Goal: Task Accomplishment & Management: Use online tool/utility

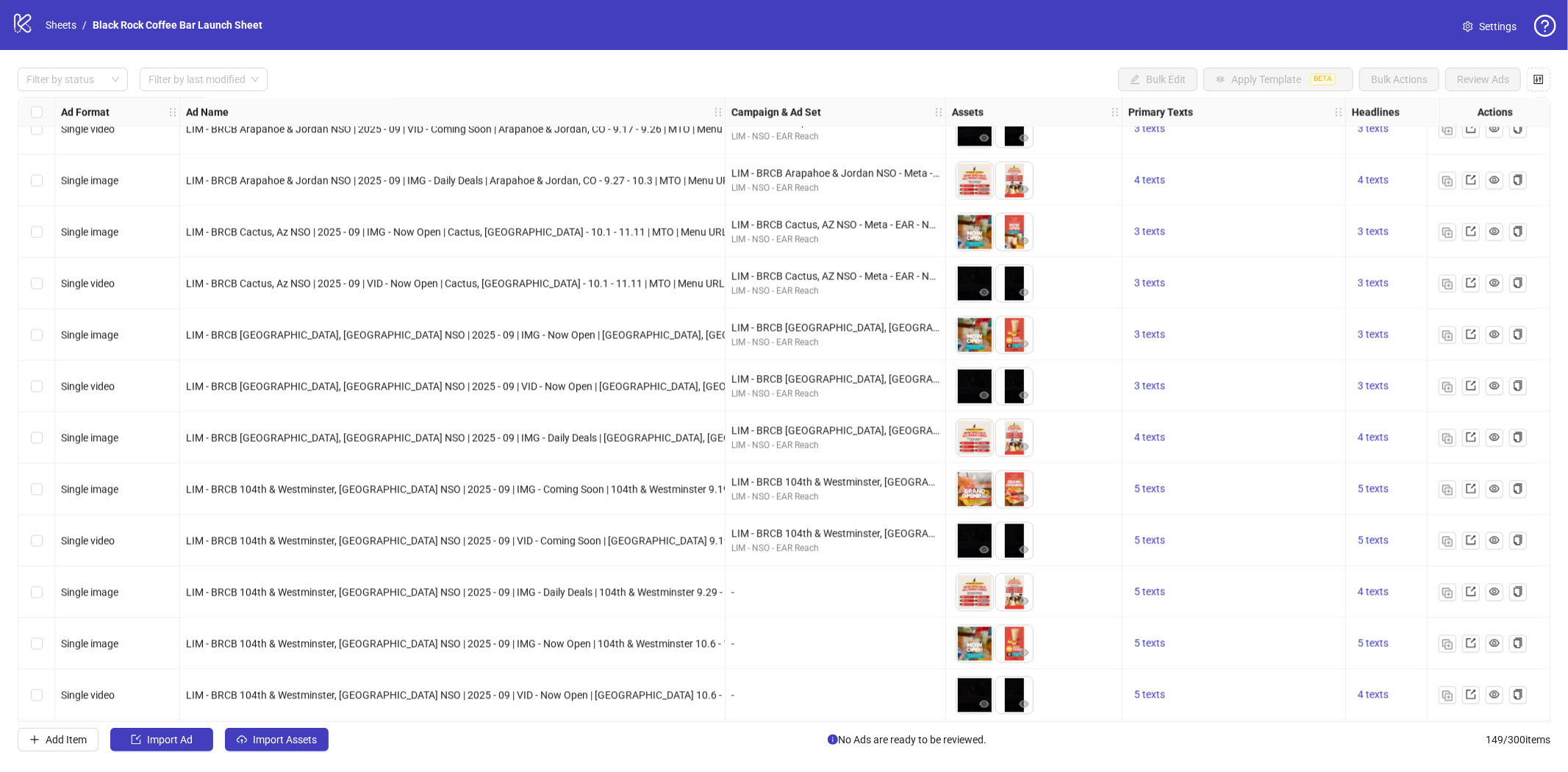
scroll to position [7082, 0]
click at [55, 741] on span "Add Item" at bounding box center [66, 739] width 41 height 12
click at [76, 731] on button "Add Item" at bounding box center [58, 740] width 81 height 24
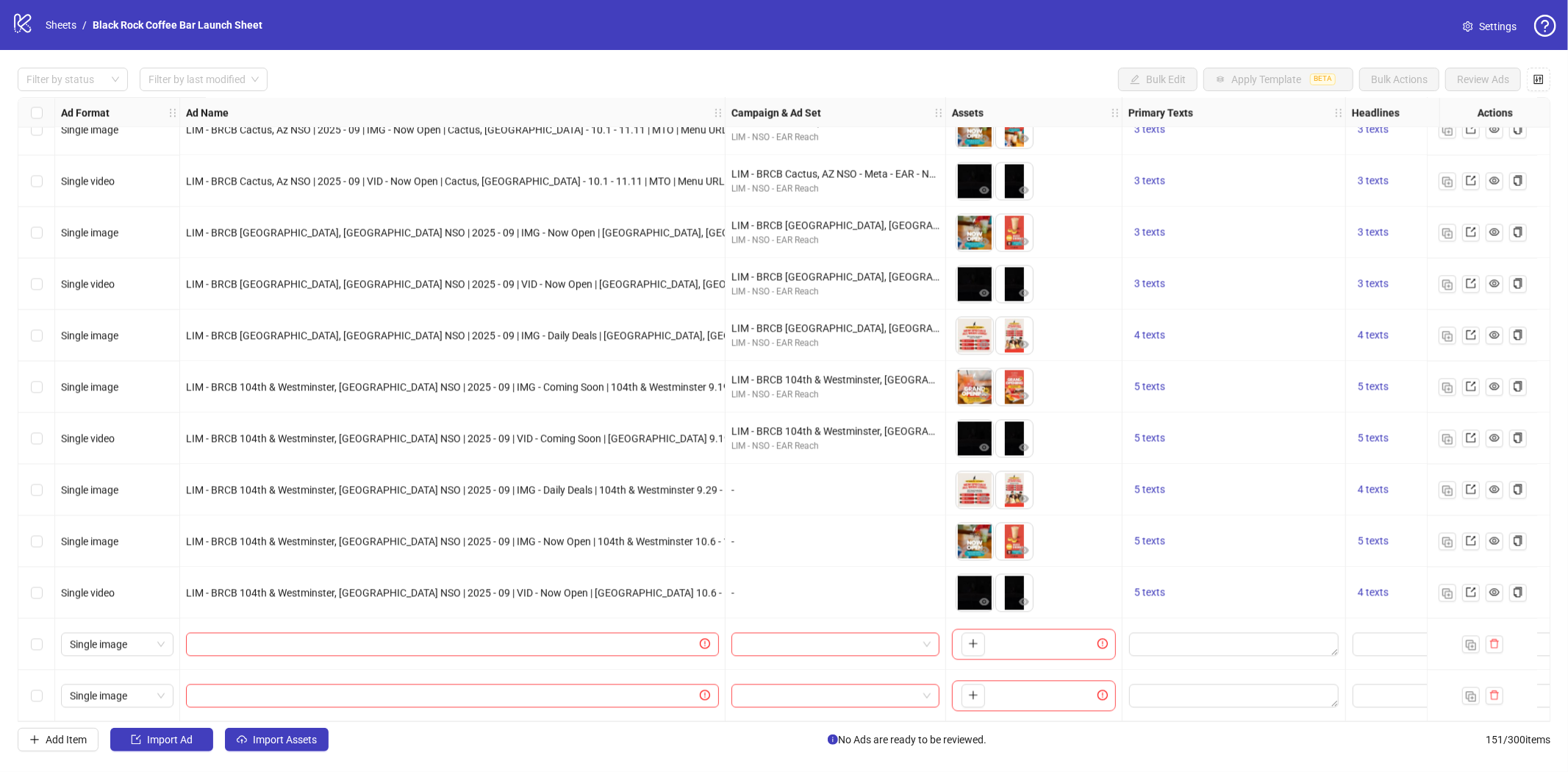
scroll to position [7186, 0]
click at [167, 687] on div "Single image" at bounding box center [117, 696] width 112 height 24
click at [133, 542] on div "Single video" at bounding box center [117, 543] width 89 height 16
click at [531, 632] on span at bounding box center [453, 644] width 533 height 24
paste input "**********"
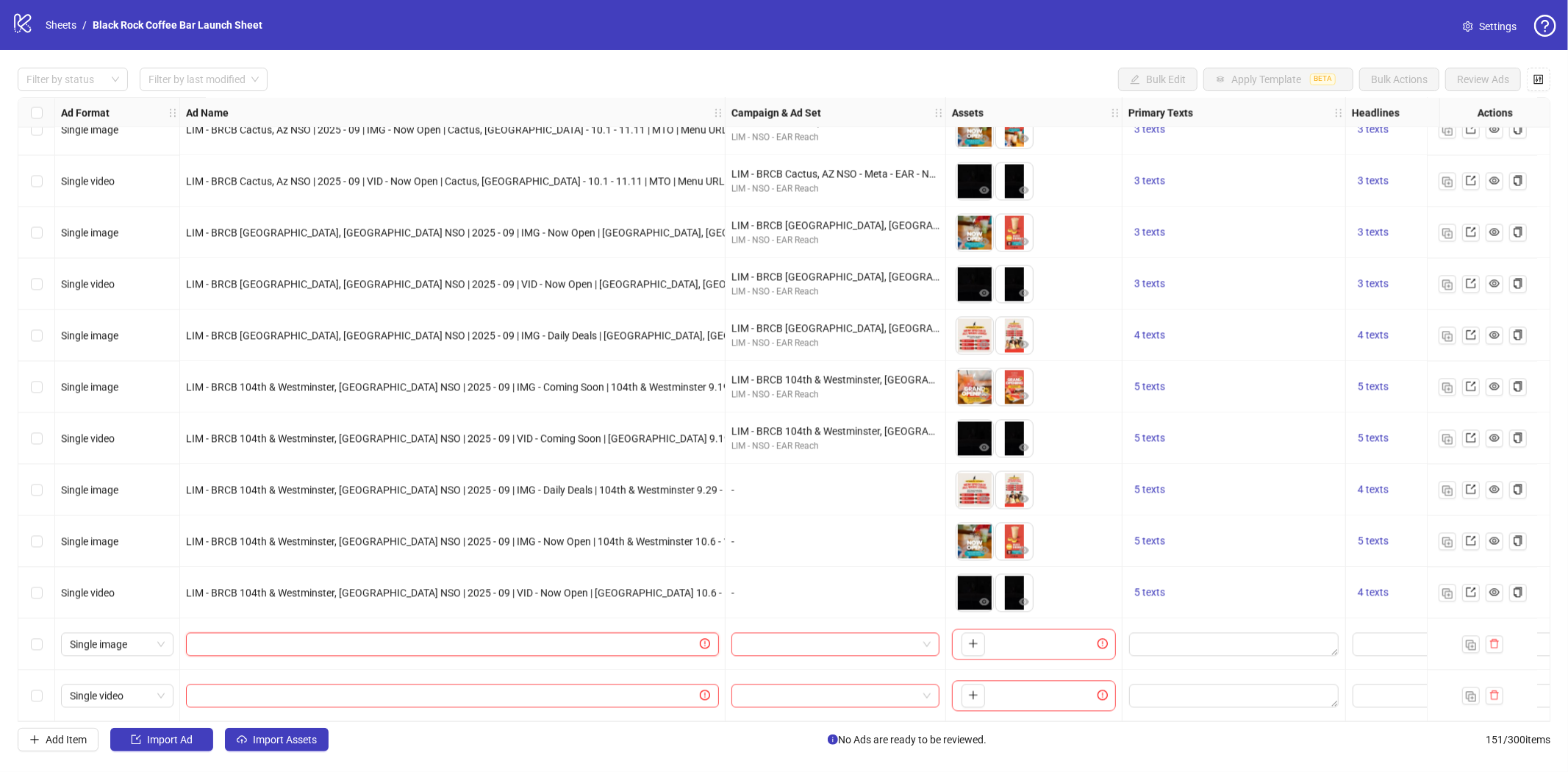
type input "**********"
click at [461, 689] on input "text" at bounding box center [446, 696] width 502 height 16
click at [394, 688] on input "text" at bounding box center [446, 696] width 502 height 16
paste input "**********"
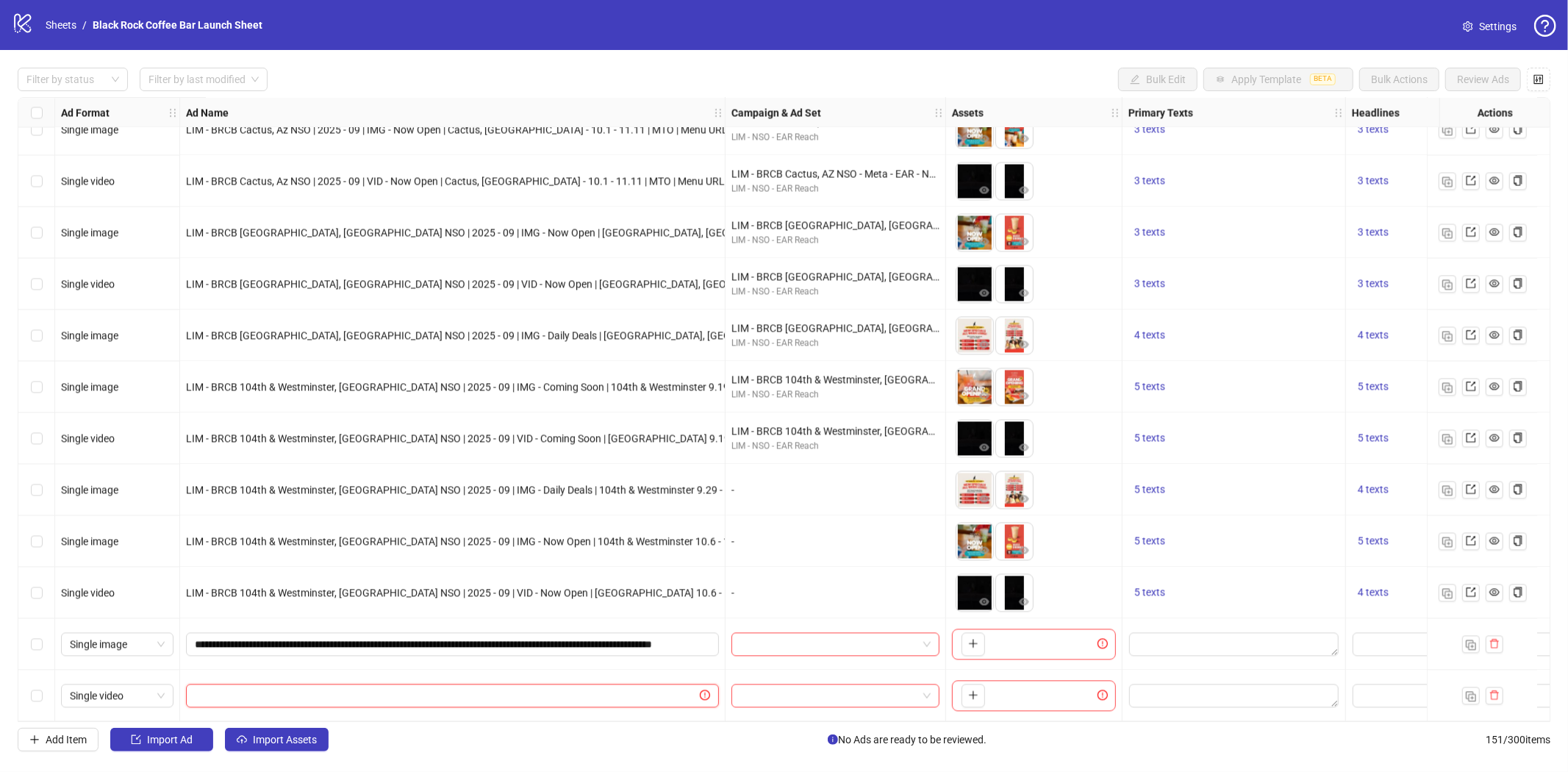
type input "**********"
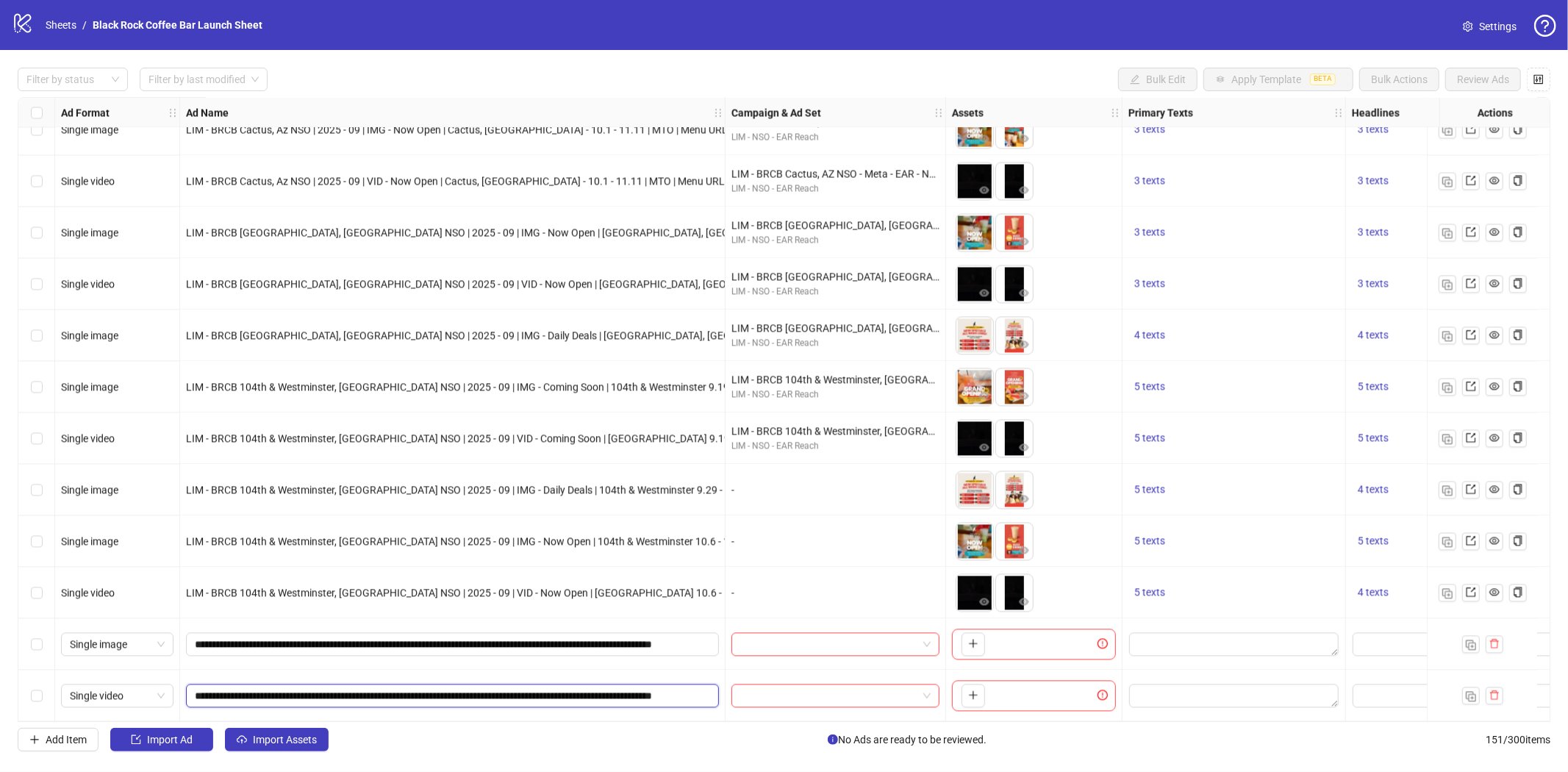
scroll to position [0, 77]
click at [813, 633] on input "search" at bounding box center [829, 644] width 177 height 22
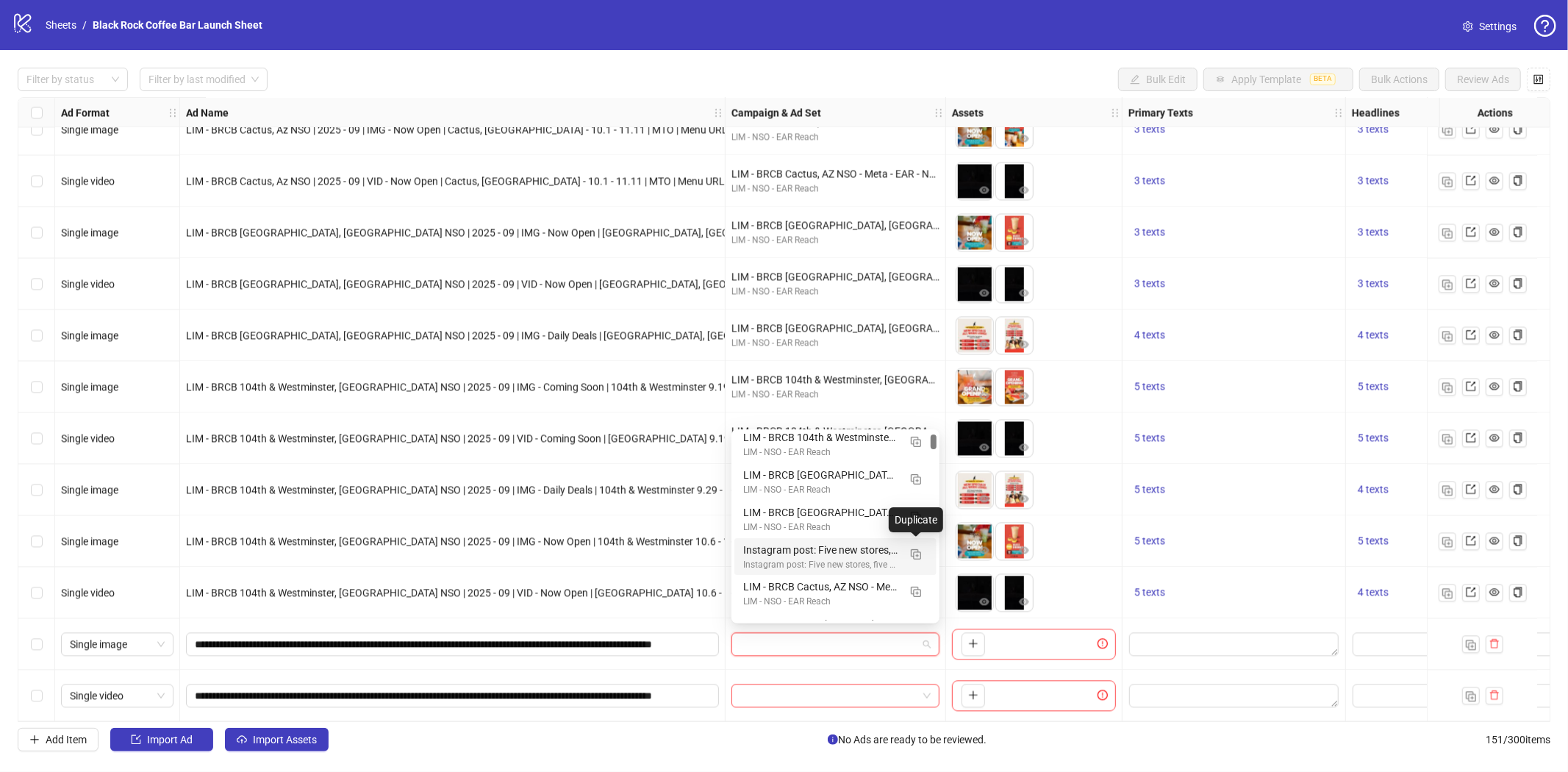
scroll to position [164, 0]
click at [920, 583] on img "button" at bounding box center [915, 585] width 10 height 10
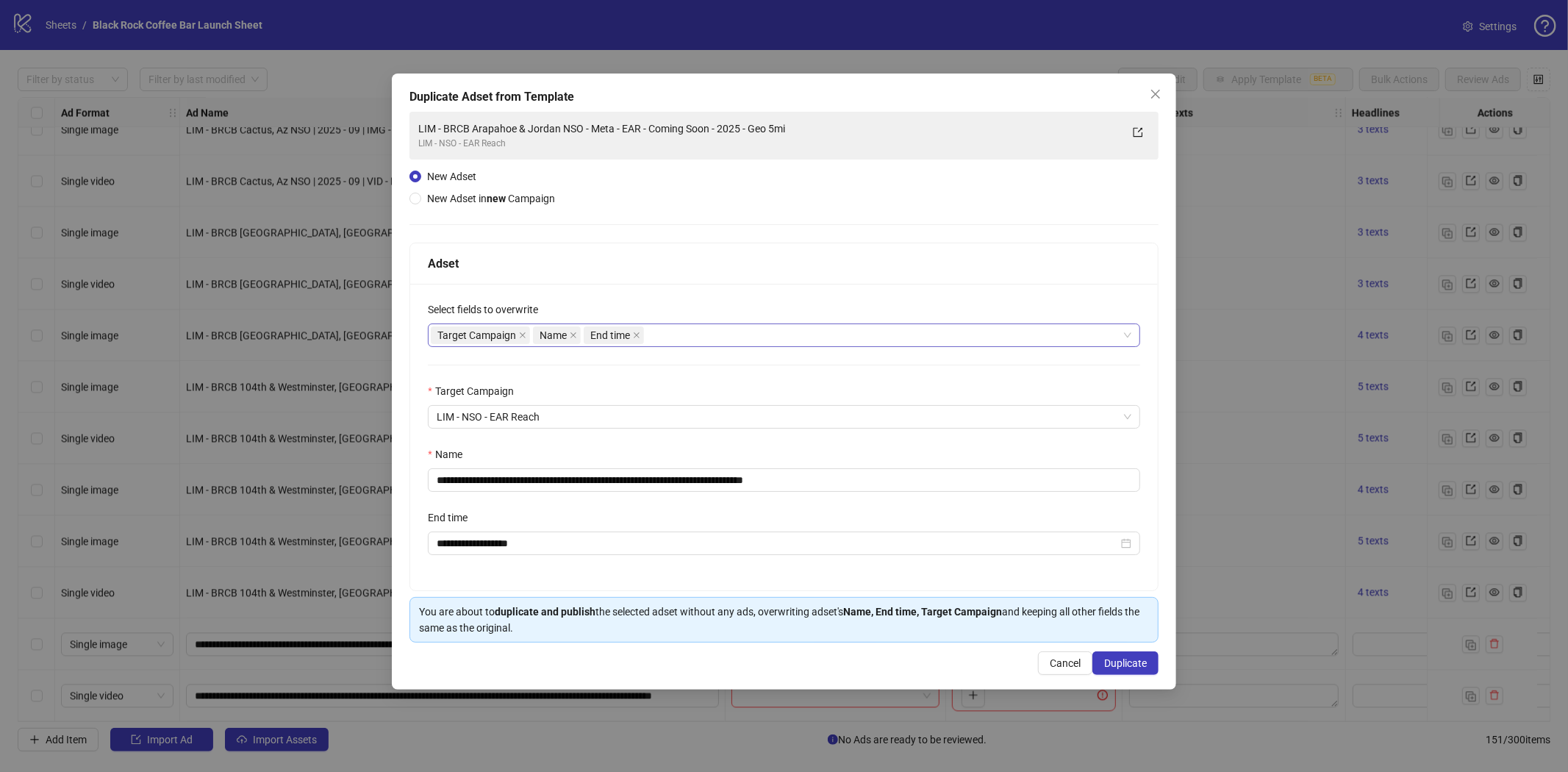
click at [708, 331] on div "Target Campaign Name End time" at bounding box center [776, 335] width 691 height 21
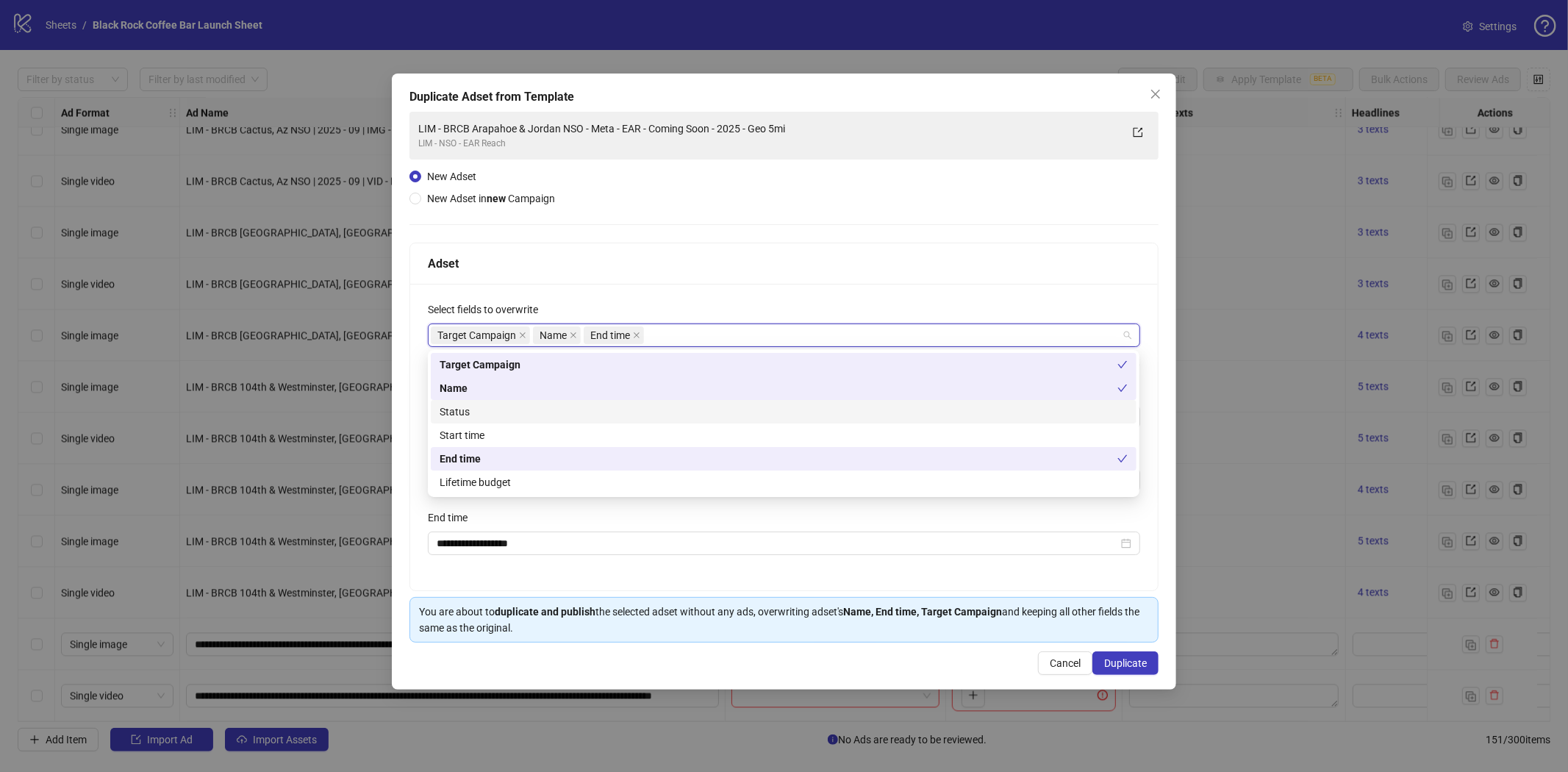
drag, startPoint x: 469, startPoint y: 406, endPoint x: 475, endPoint y: 427, distance: 21.8
click at [469, 407] on div "Status" at bounding box center [783, 412] width 688 height 16
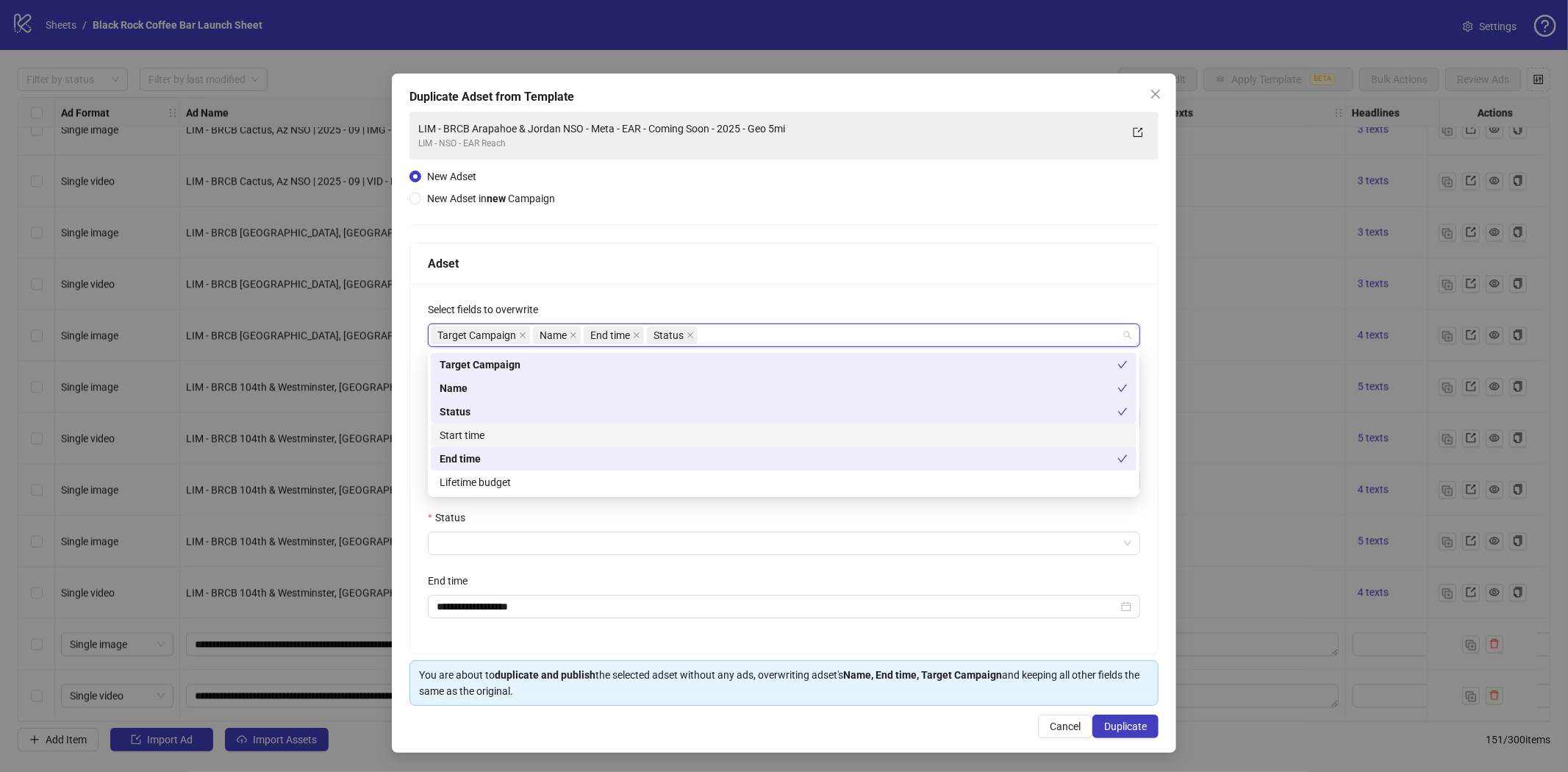
click at [475, 428] on div "Start time" at bounding box center [783, 436] width 688 height 16
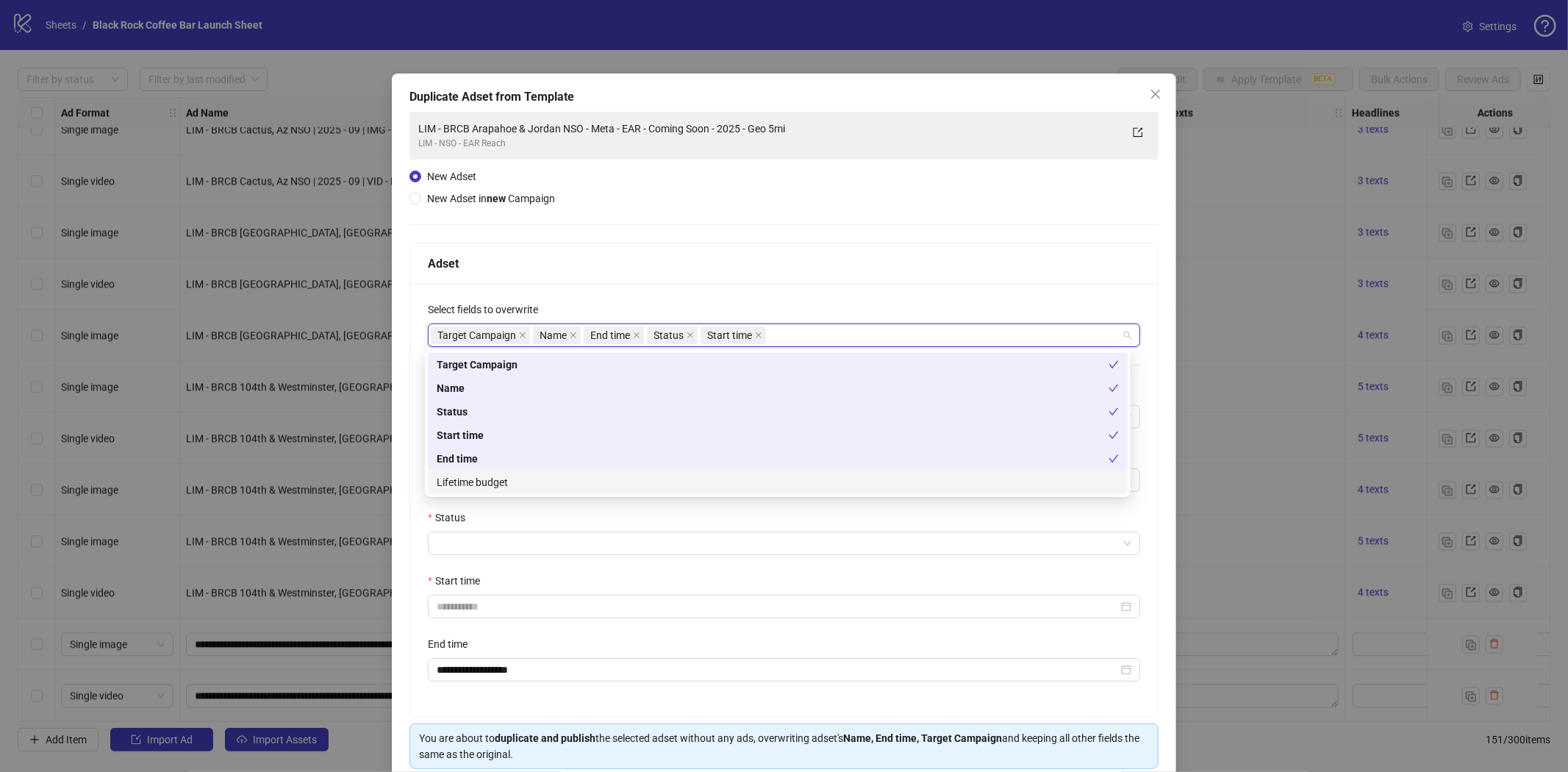
click at [480, 482] on div "Lifetime budget" at bounding box center [777, 482] width 682 height 16
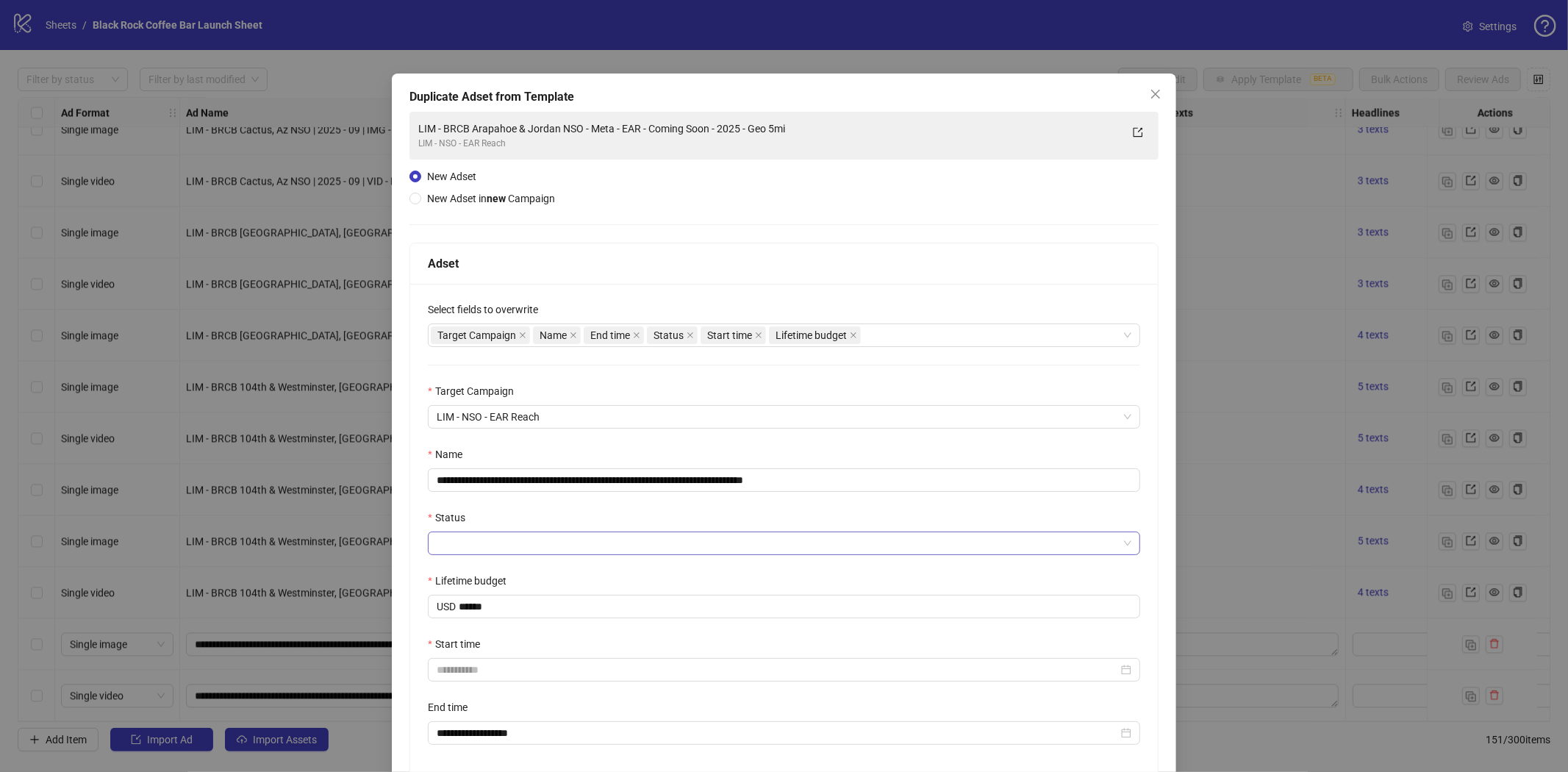
click at [507, 545] on input "Status" at bounding box center [777, 544] width 681 height 22
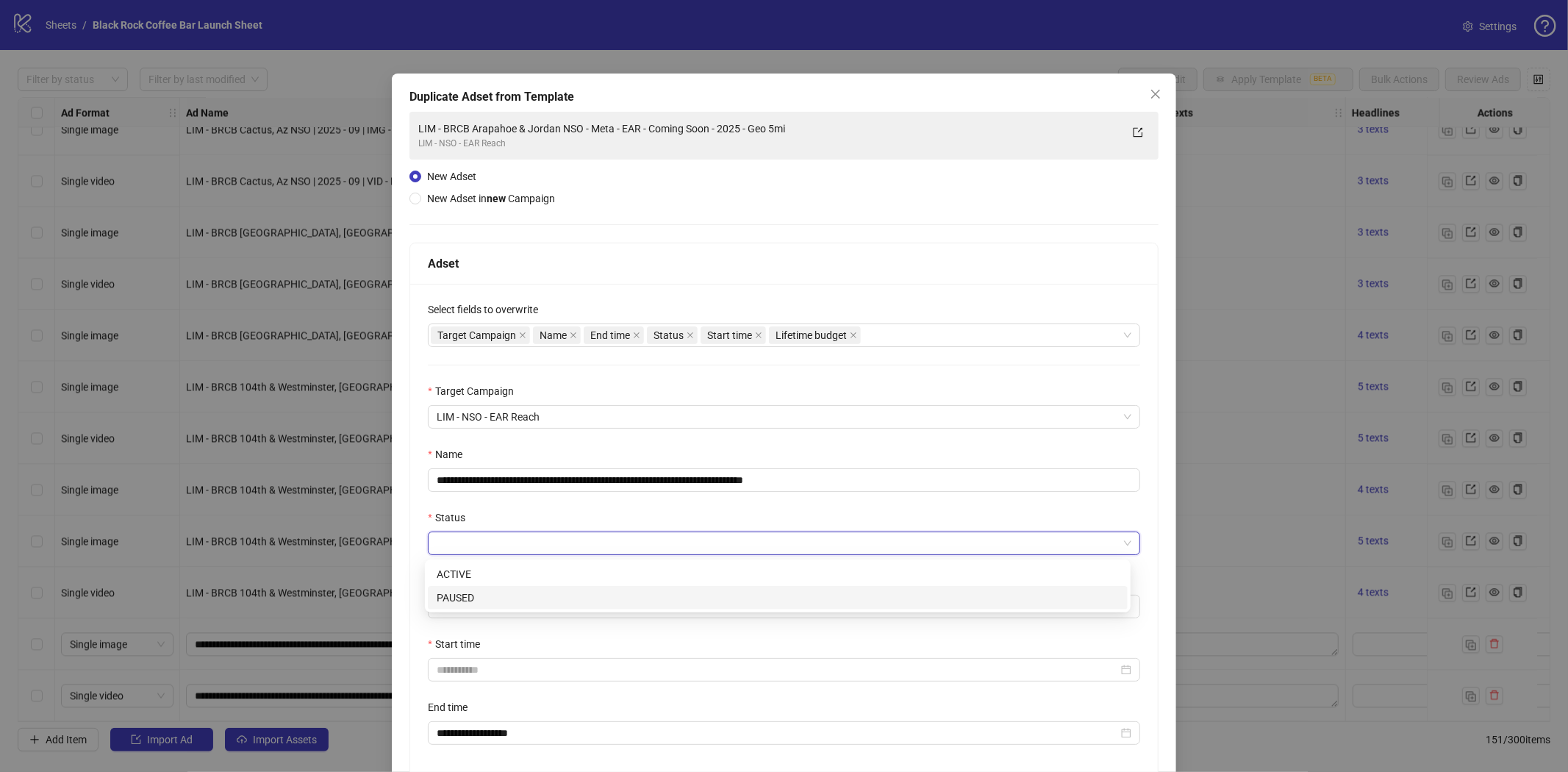
click at [454, 590] on div "PAUSED" at bounding box center [777, 598] width 682 height 16
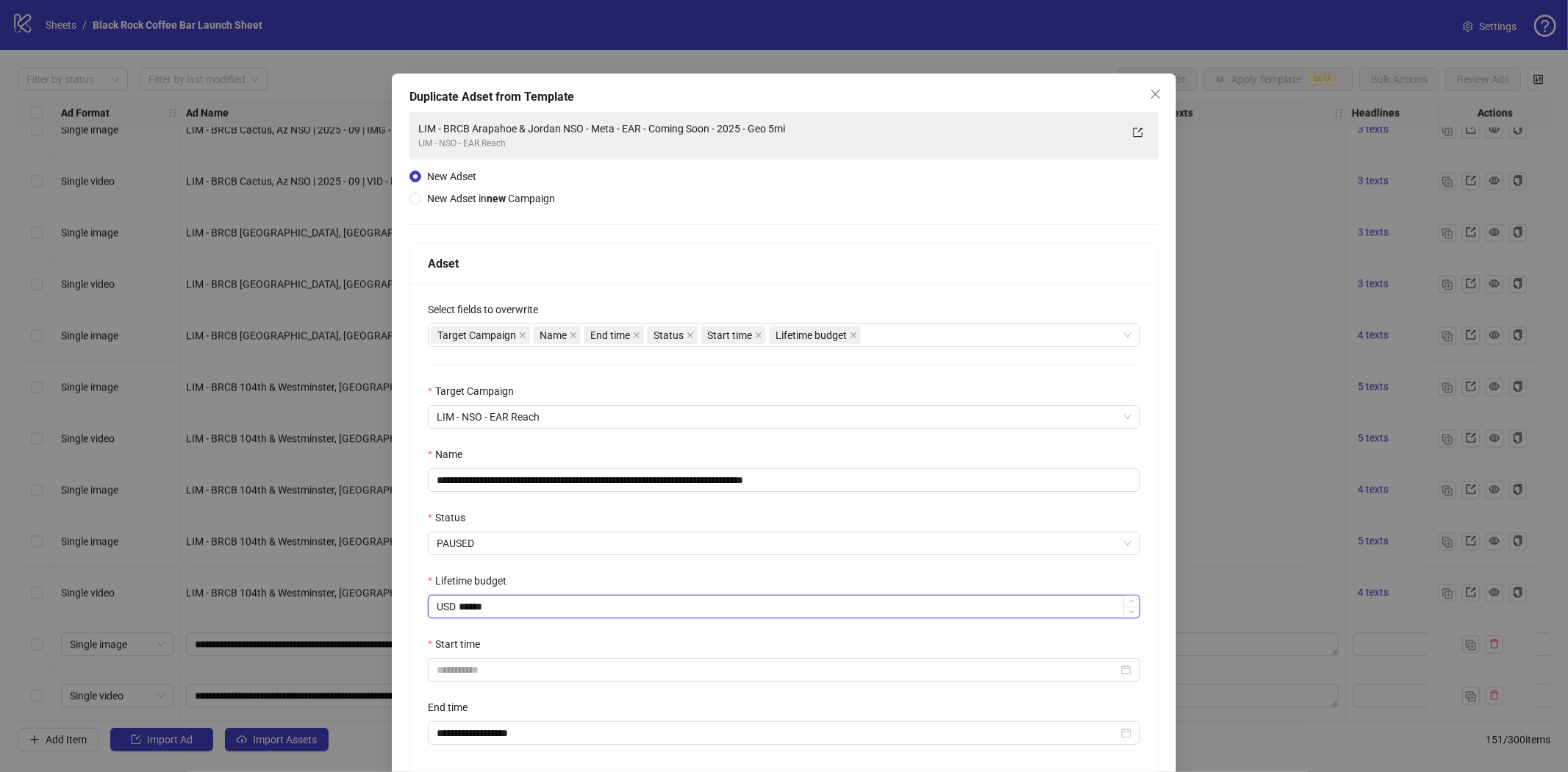
click at [505, 612] on input "******" at bounding box center [798, 607] width 680 height 22
drag, startPoint x: 456, startPoint y: 608, endPoint x: 687, endPoint y: 628, distance: 231.9
click at [687, 628] on div "**********" at bounding box center [784, 532] width 748 height 496
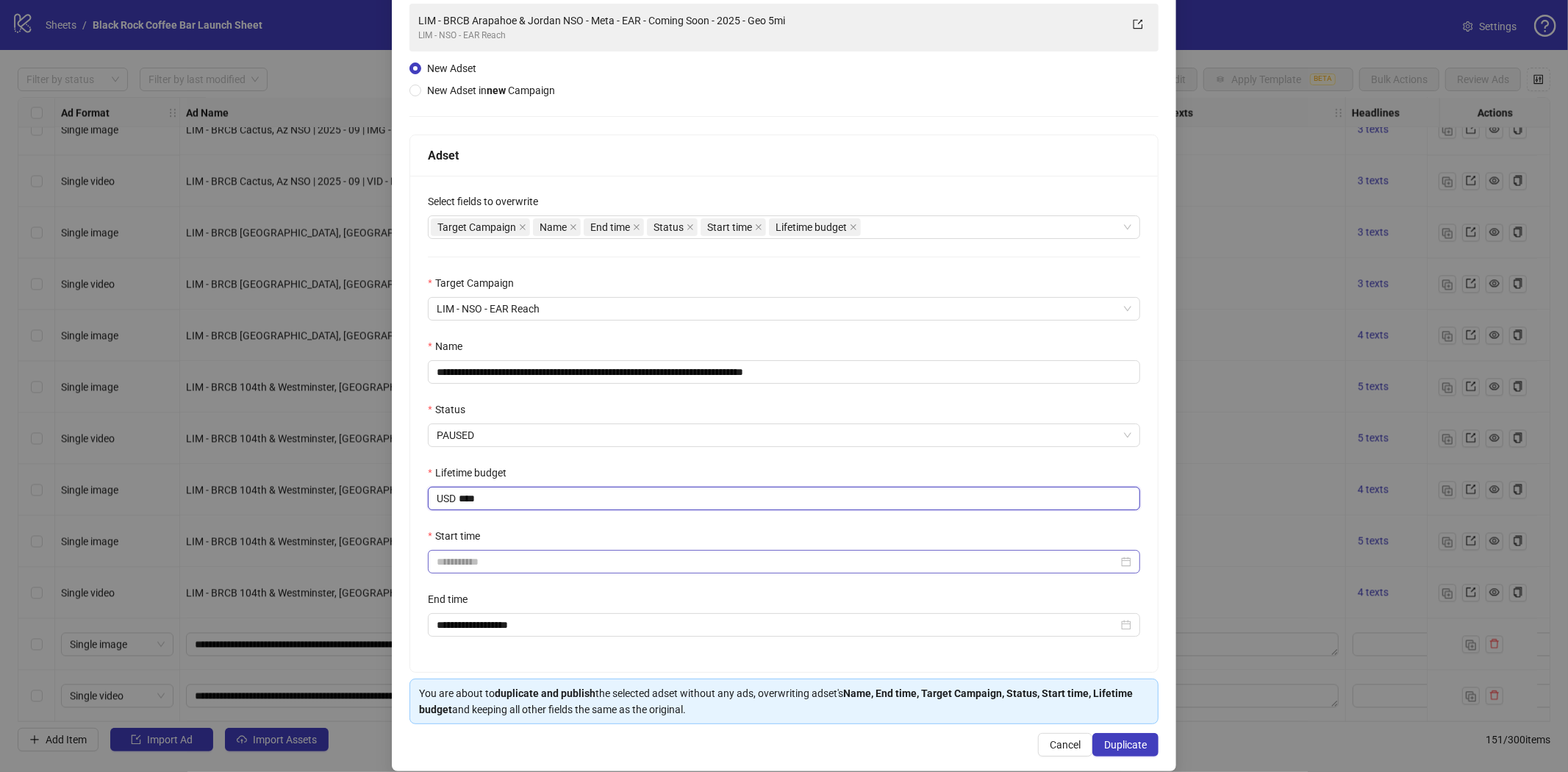
scroll to position [127, 0]
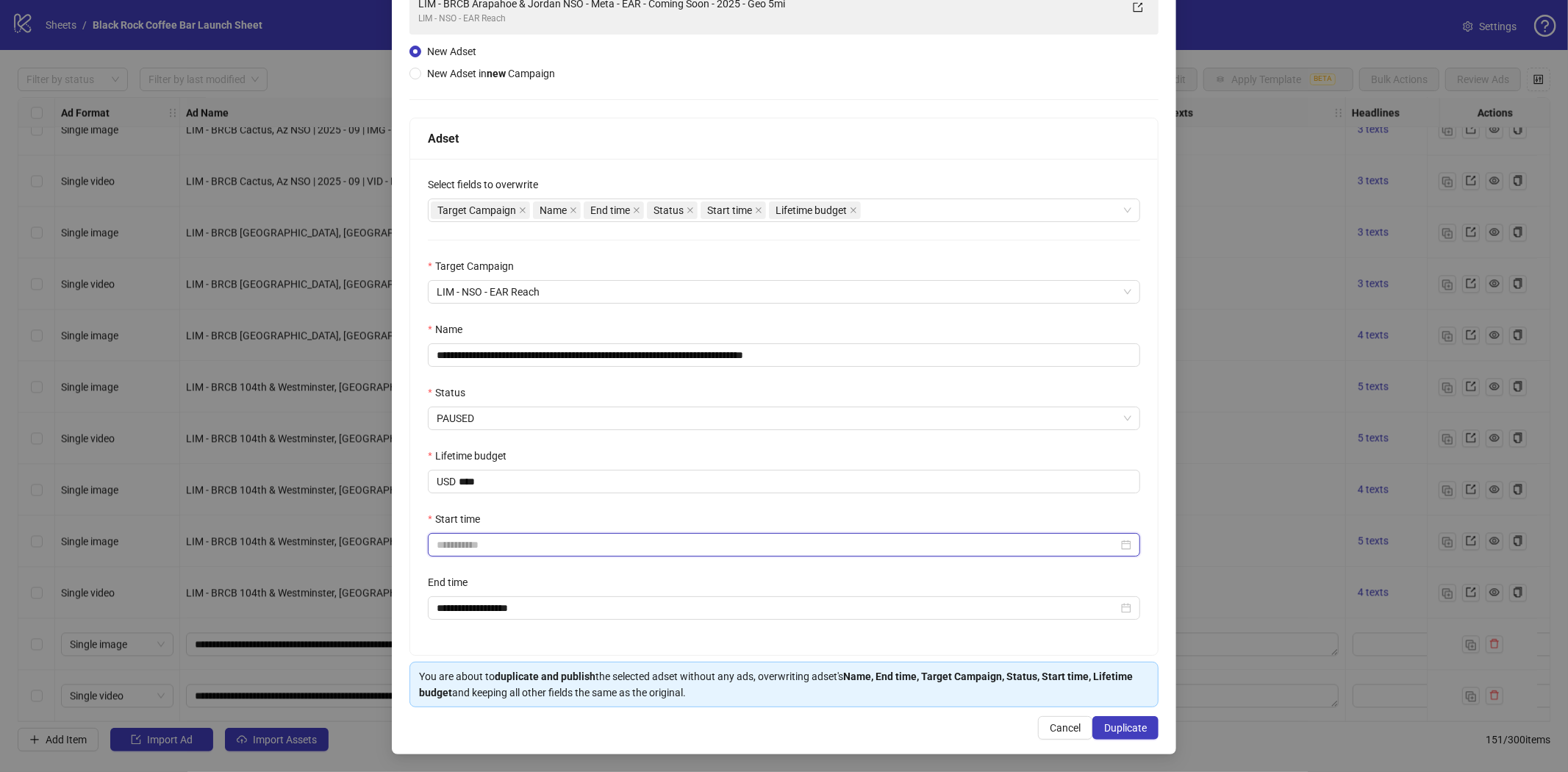
type input "*******"
click at [526, 538] on input "Start time" at bounding box center [777, 545] width 681 height 16
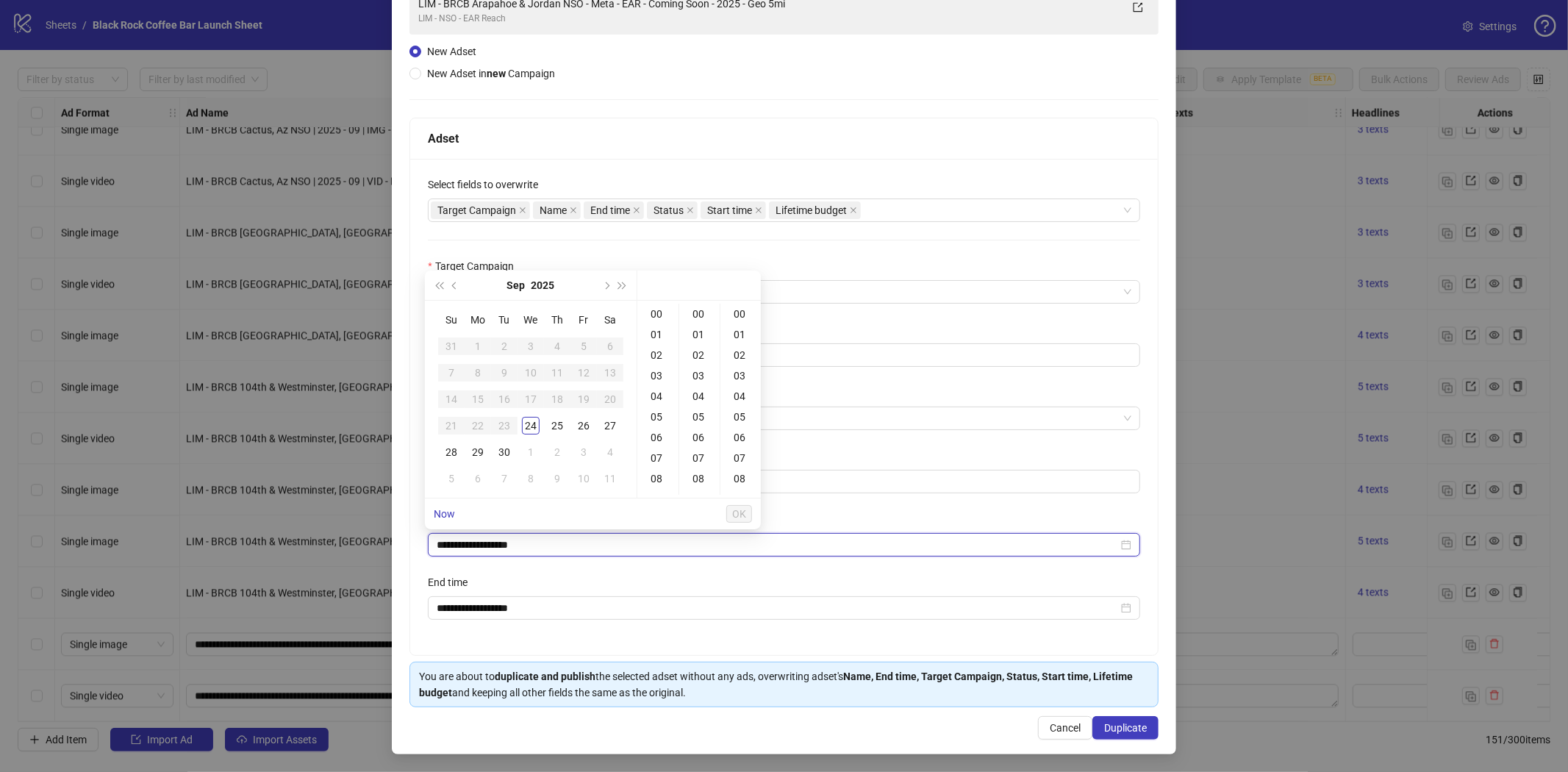
type input "**********"
click at [609, 281] on button "Next month (PageDown)" at bounding box center [605, 285] width 16 height 29
click at [609, 345] on div "4" at bounding box center [609, 345] width 17 height 17
type input "**********"
click at [732, 512] on span "OK" at bounding box center [739, 513] width 14 height 12
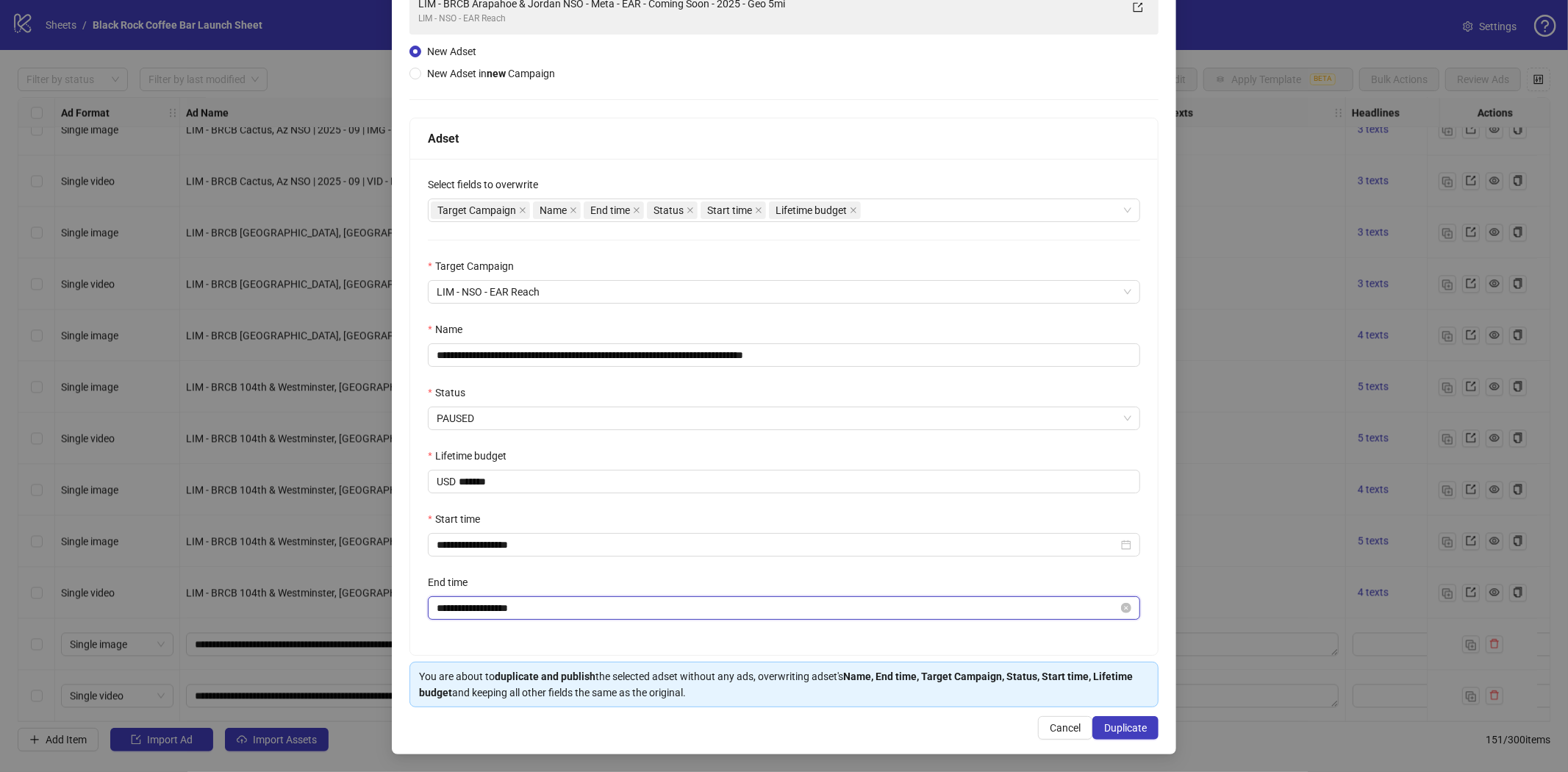
click at [544, 606] on input "**********" at bounding box center [777, 608] width 681 height 16
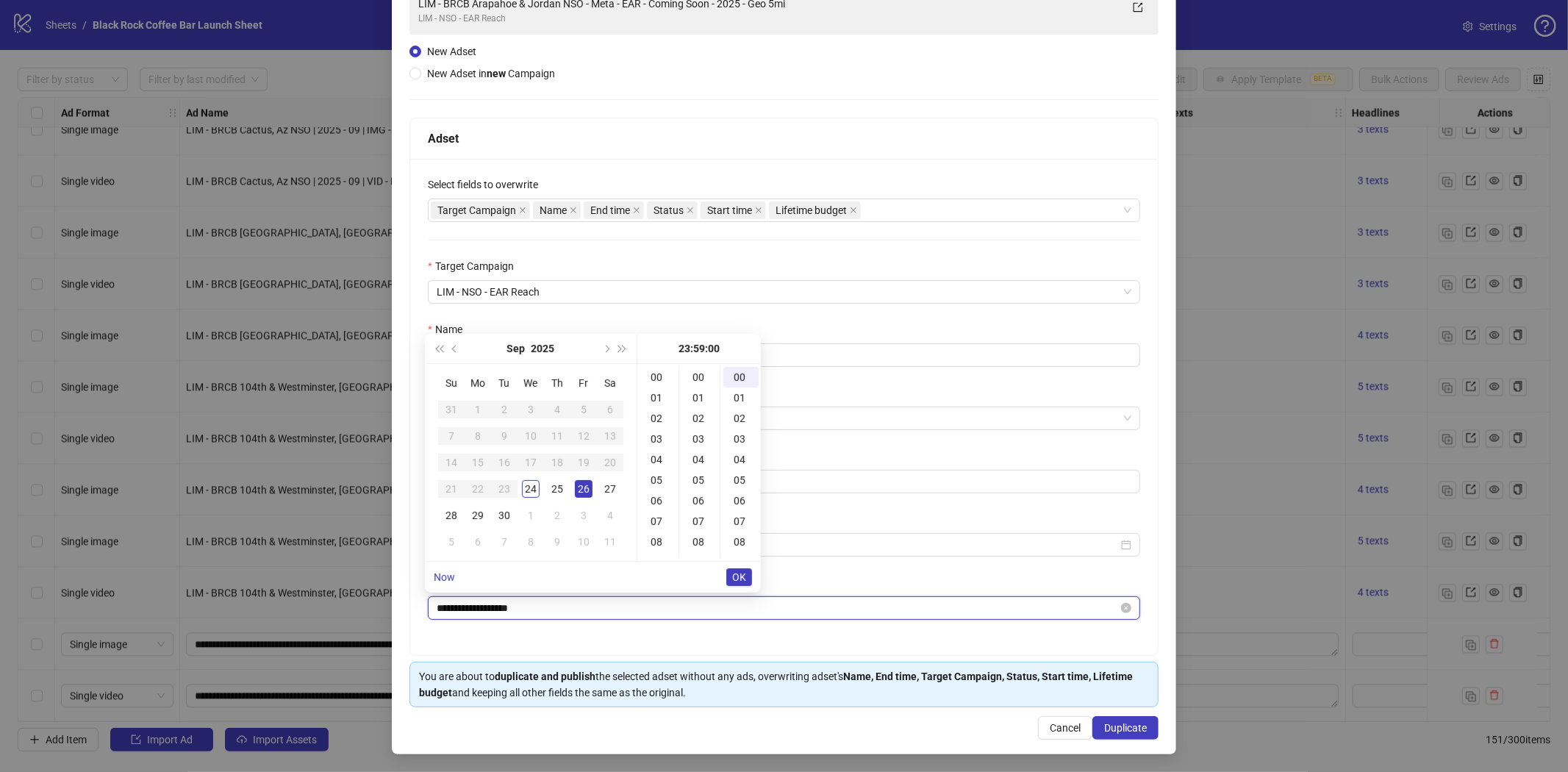
scroll to position [1214, 0]
click at [605, 347] on span "Next month (PageDown)" at bounding box center [605, 349] width 7 height 7
type input "**********"
click at [607, 459] on div "15" at bounding box center [609, 462] width 17 height 17
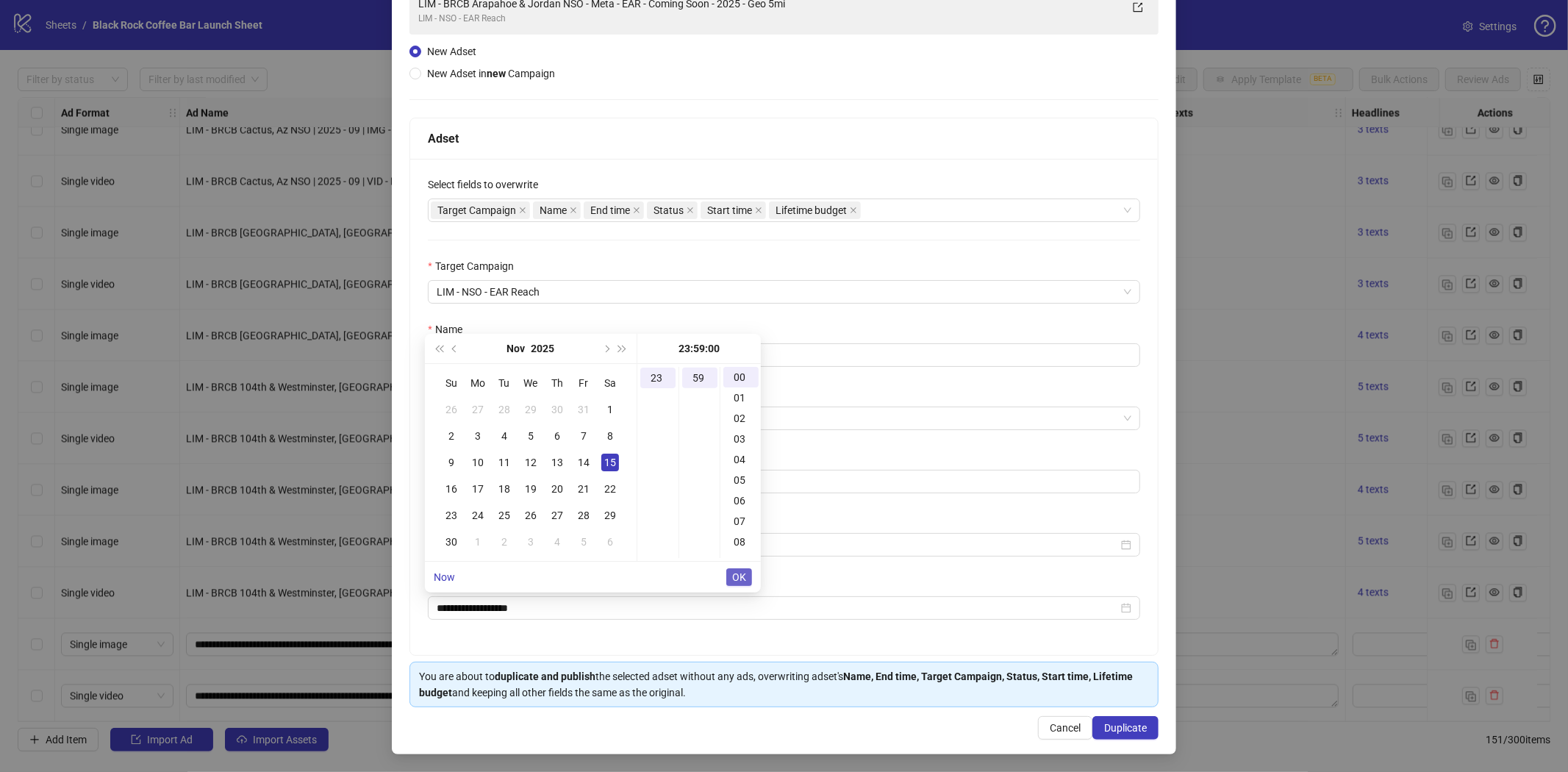
click at [736, 578] on span "OK" at bounding box center [739, 576] width 14 height 12
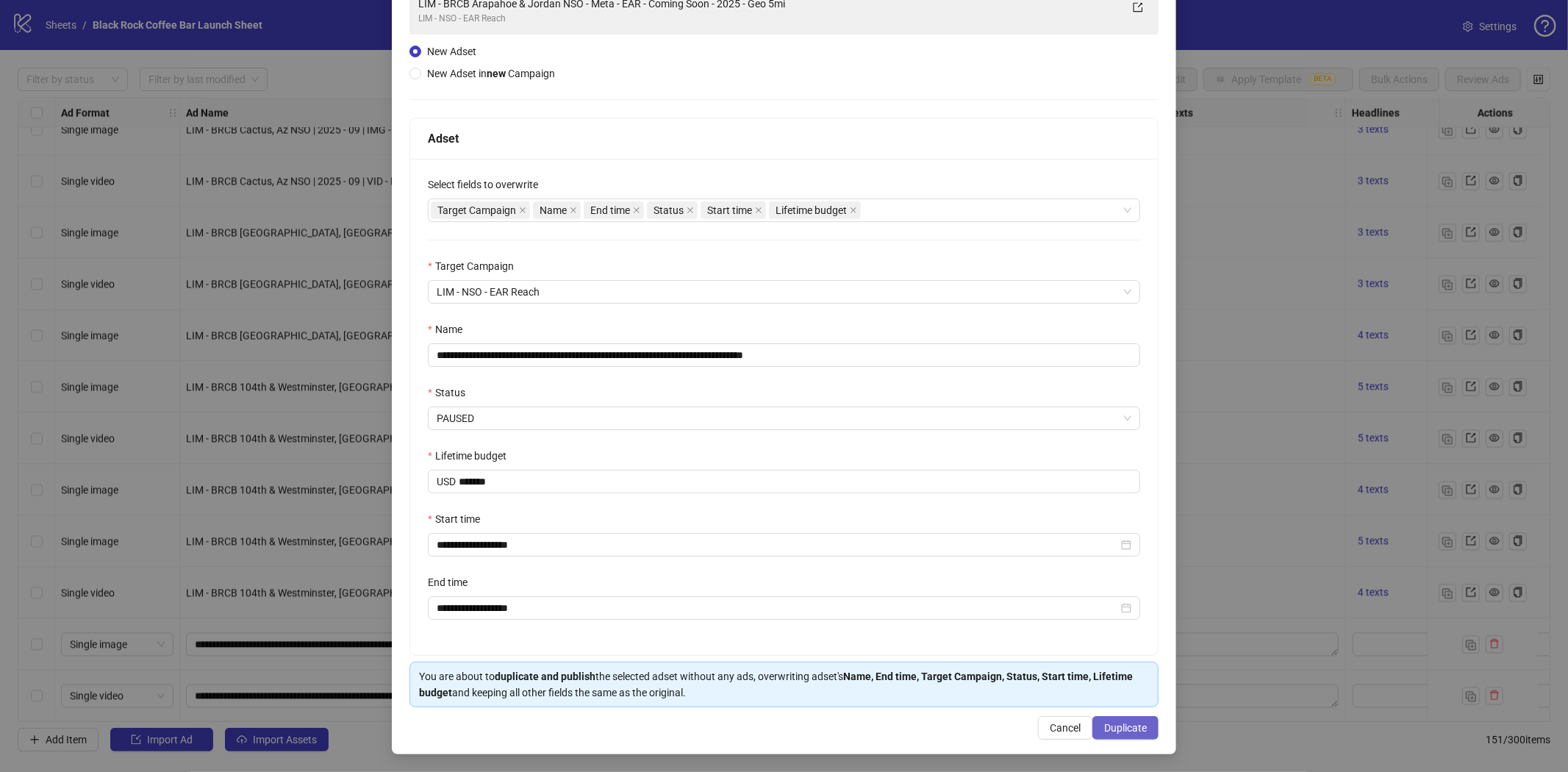
click at [1132, 723] on span "Duplicate" at bounding box center [1125, 728] width 43 height 12
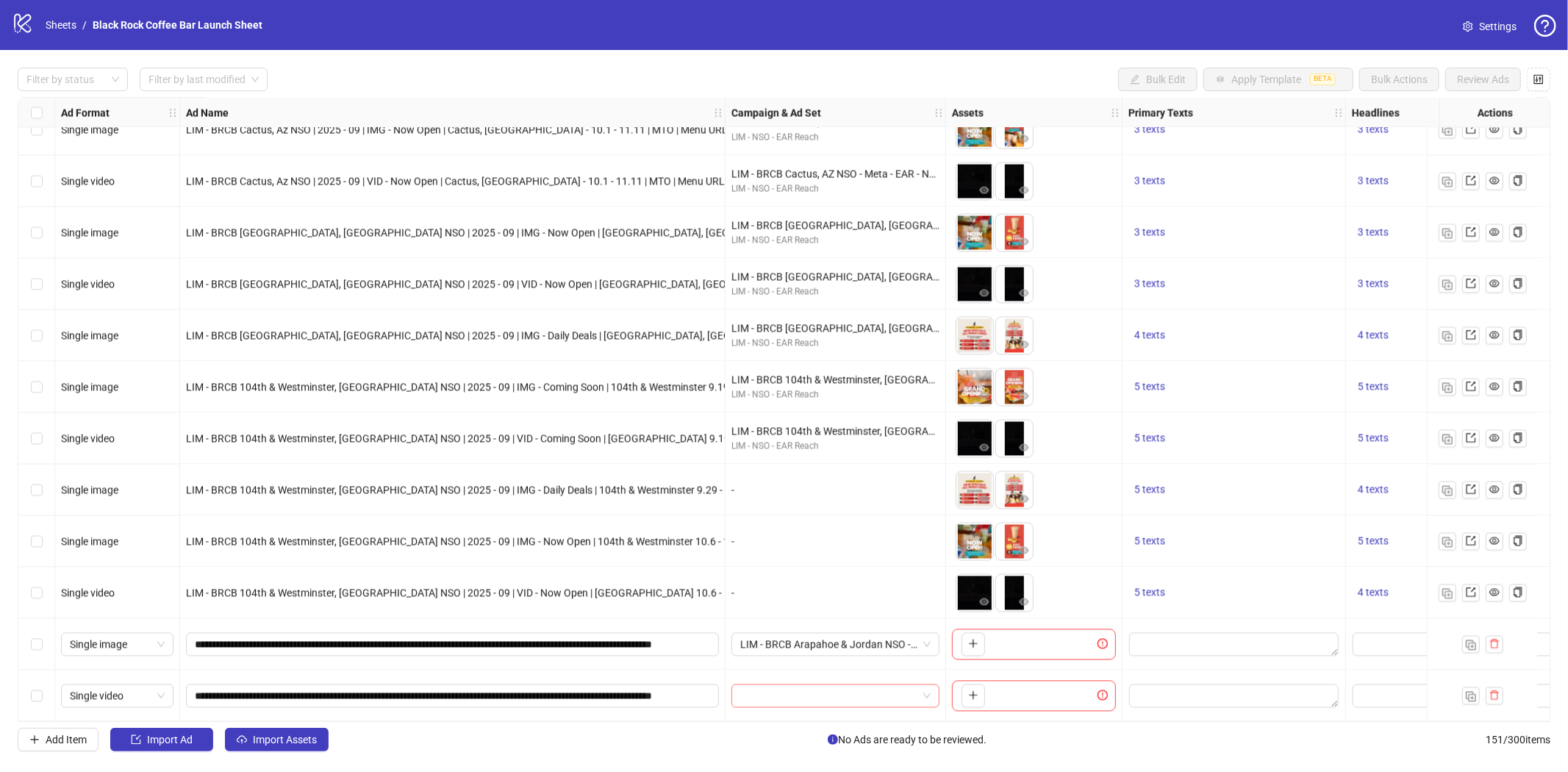
click at [877, 696] on input "search" at bounding box center [829, 695] width 177 height 22
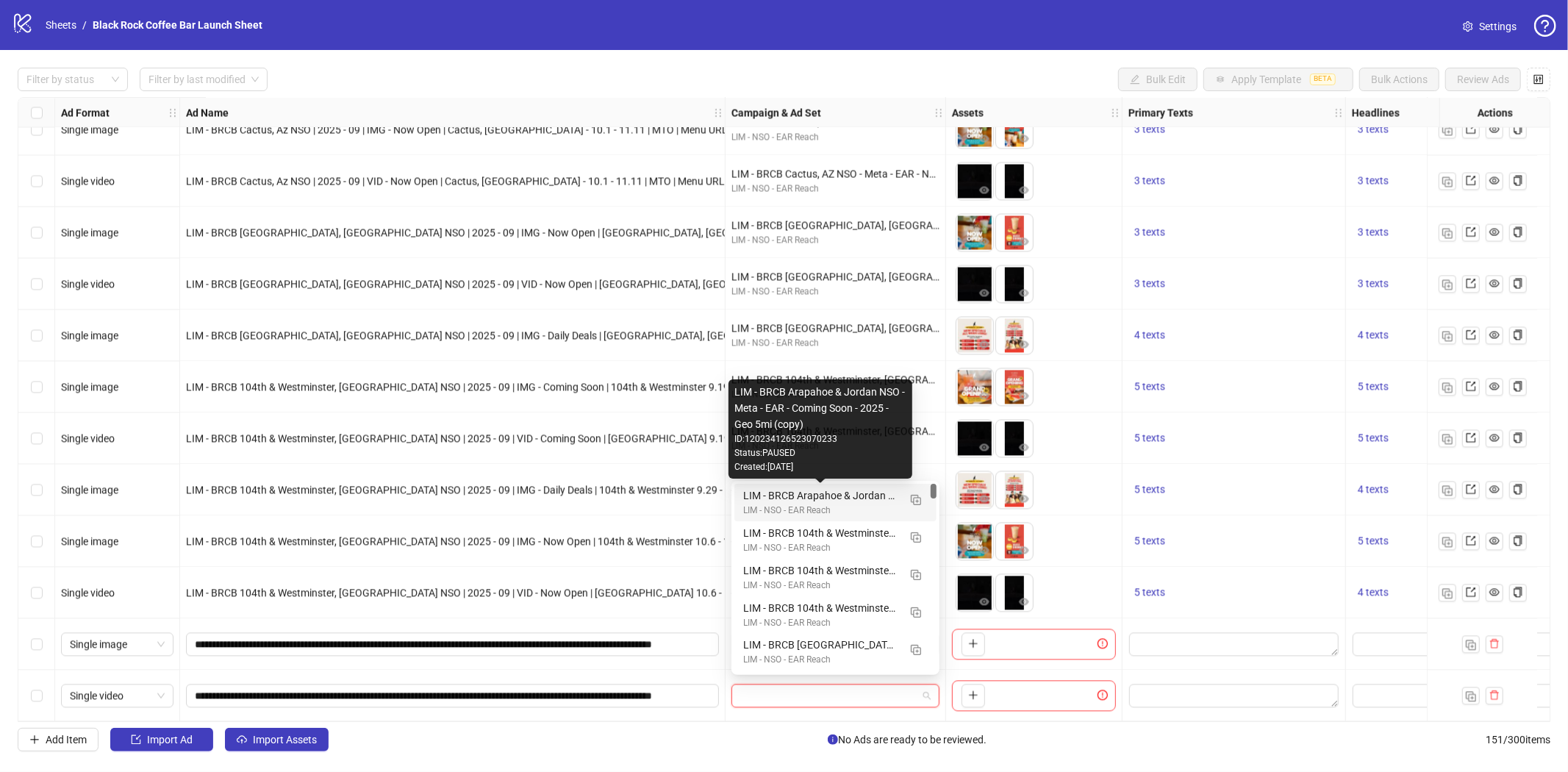
click at [849, 498] on div "LIM - BRCB Arapahoe & Jordan NSO - Meta - EAR - Coming Soon - 2025 - Geo 5mi (c…" at bounding box center [821, 496] width 155 height 16
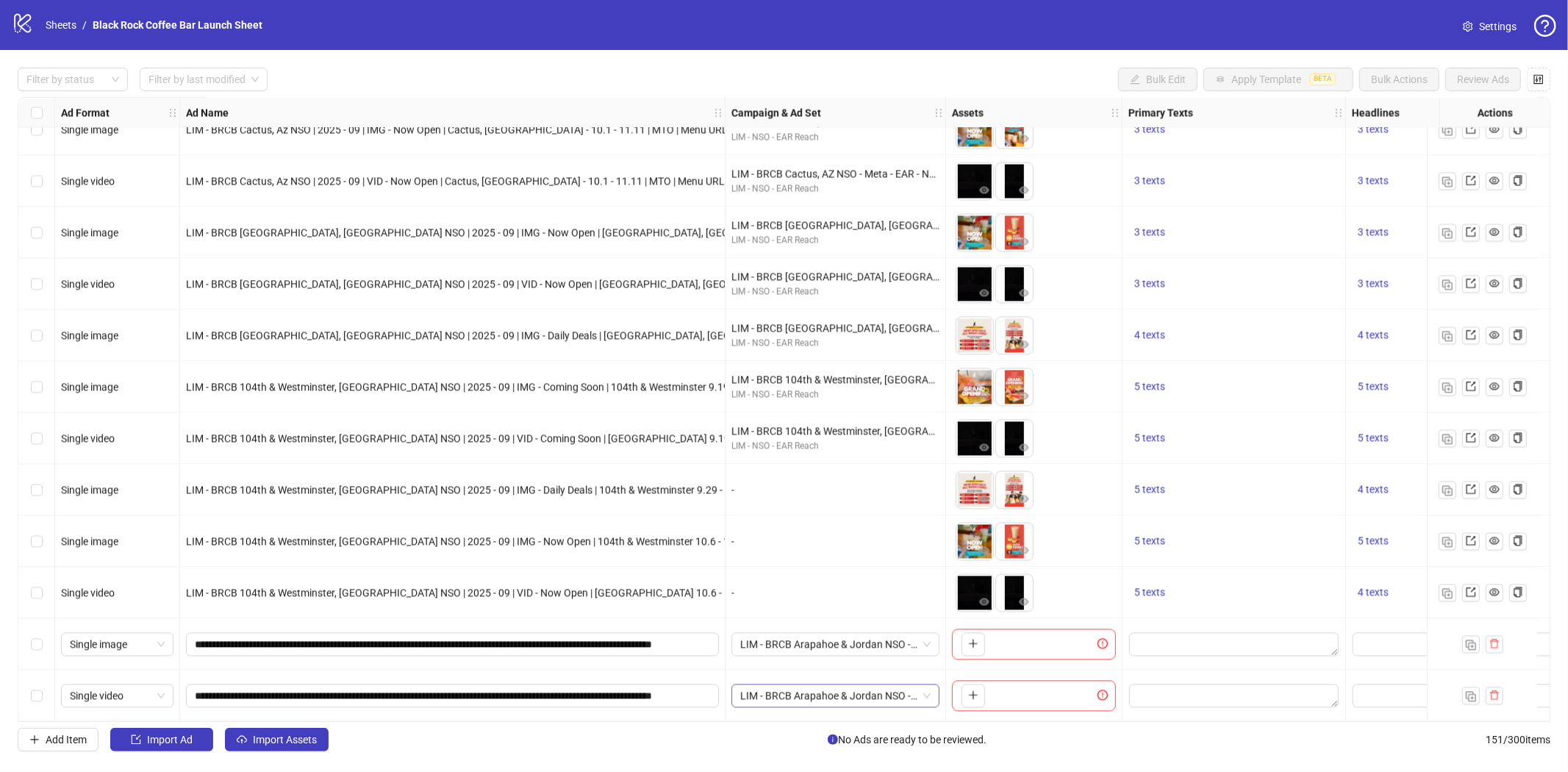
click at [902, 690] on span "LIM - BRCB Arapahoe & Jordan NSO - Meta - EAR - Coming Soon - 2025 - Geo 5mi (c…" at bounding box center [836, 695] width 190 height 22
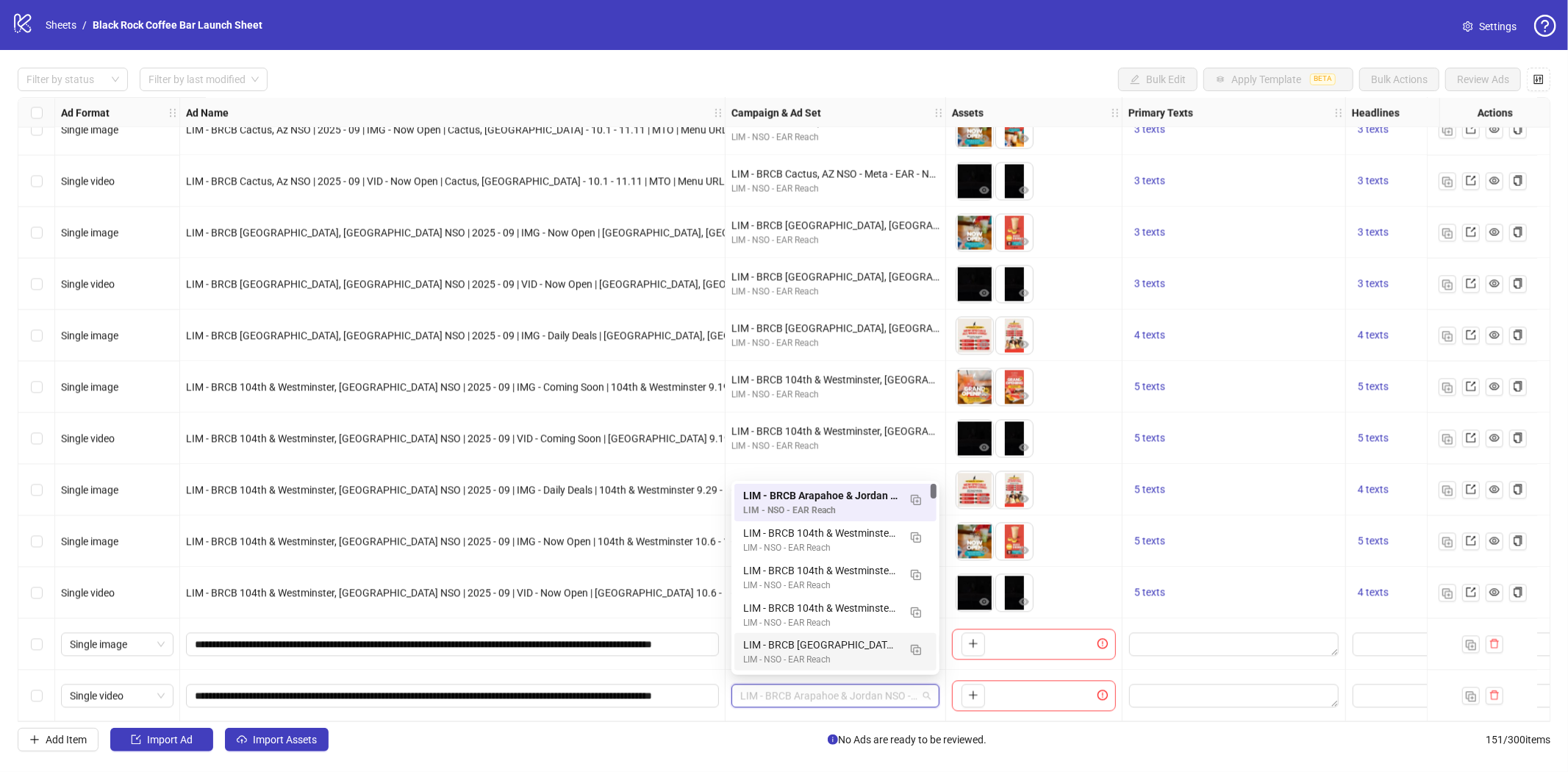
click at [798, 693] on span "LIM - BRCB Arapahoe & Jordan NSO - Meta - EAR - Coming Soon - 2025 - Geo 5mi (c…" at bounding box center [836, 695] width 190 height 22
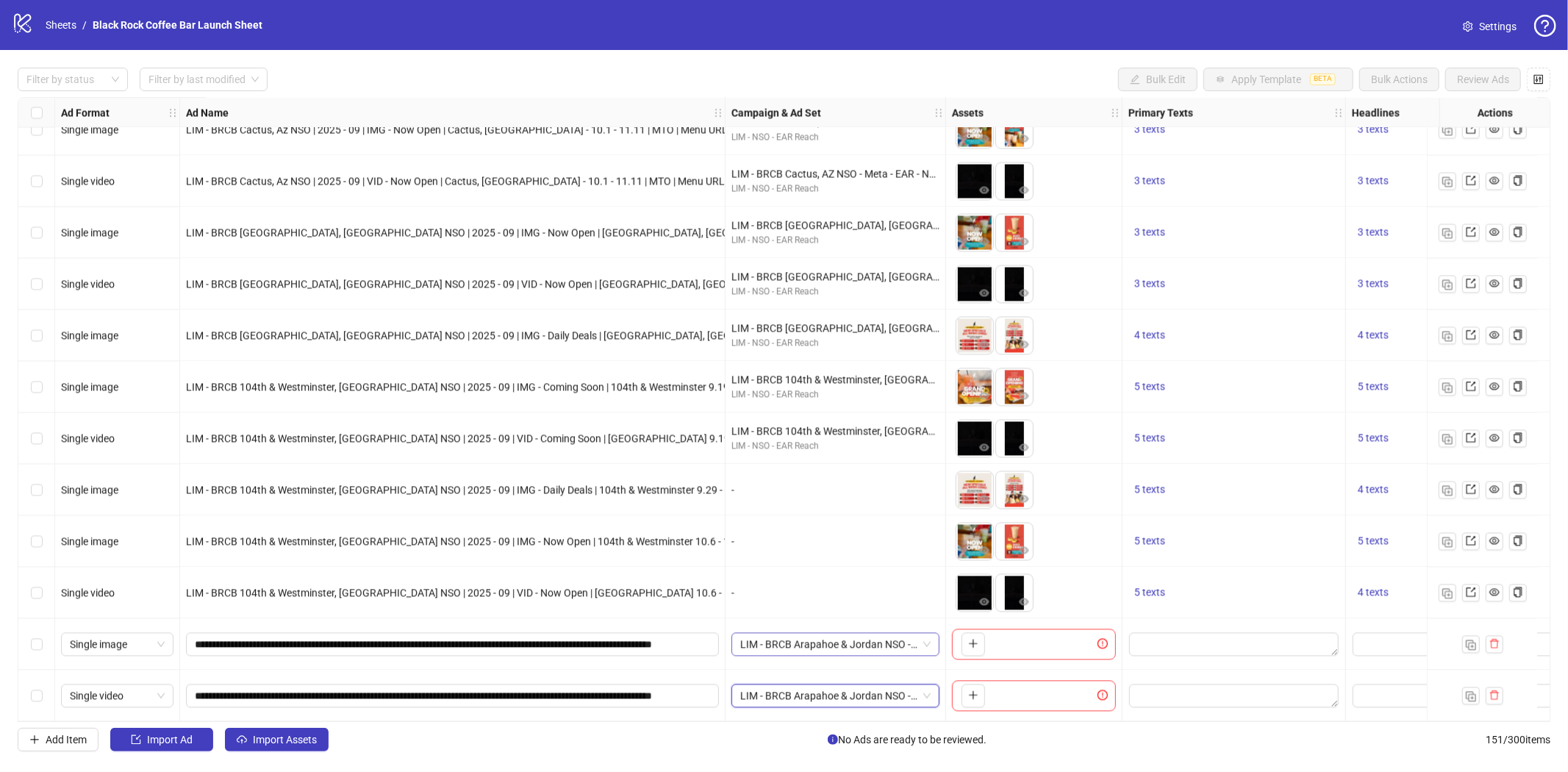
click at [919, 642] on span "LIM - BRCB Arapahoe & Jordan NSO - Meta - EAR - Coming Soon - 2025 - Geo 5mi (c…" at bounding box center [836, 644] width 190 height 22
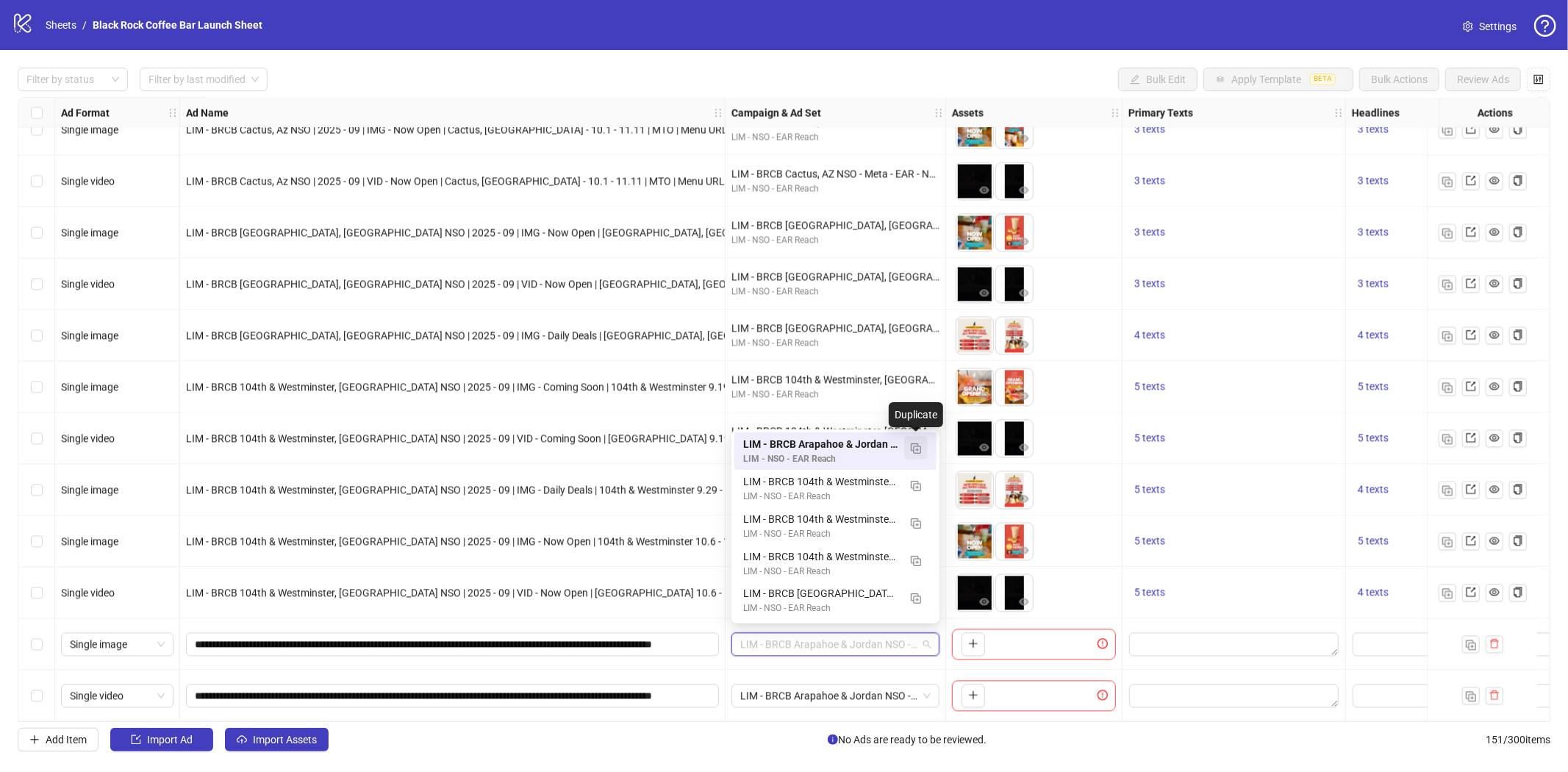
click at [919, 444] on img "button" at bounding box center [915, 448] width 10 height 10
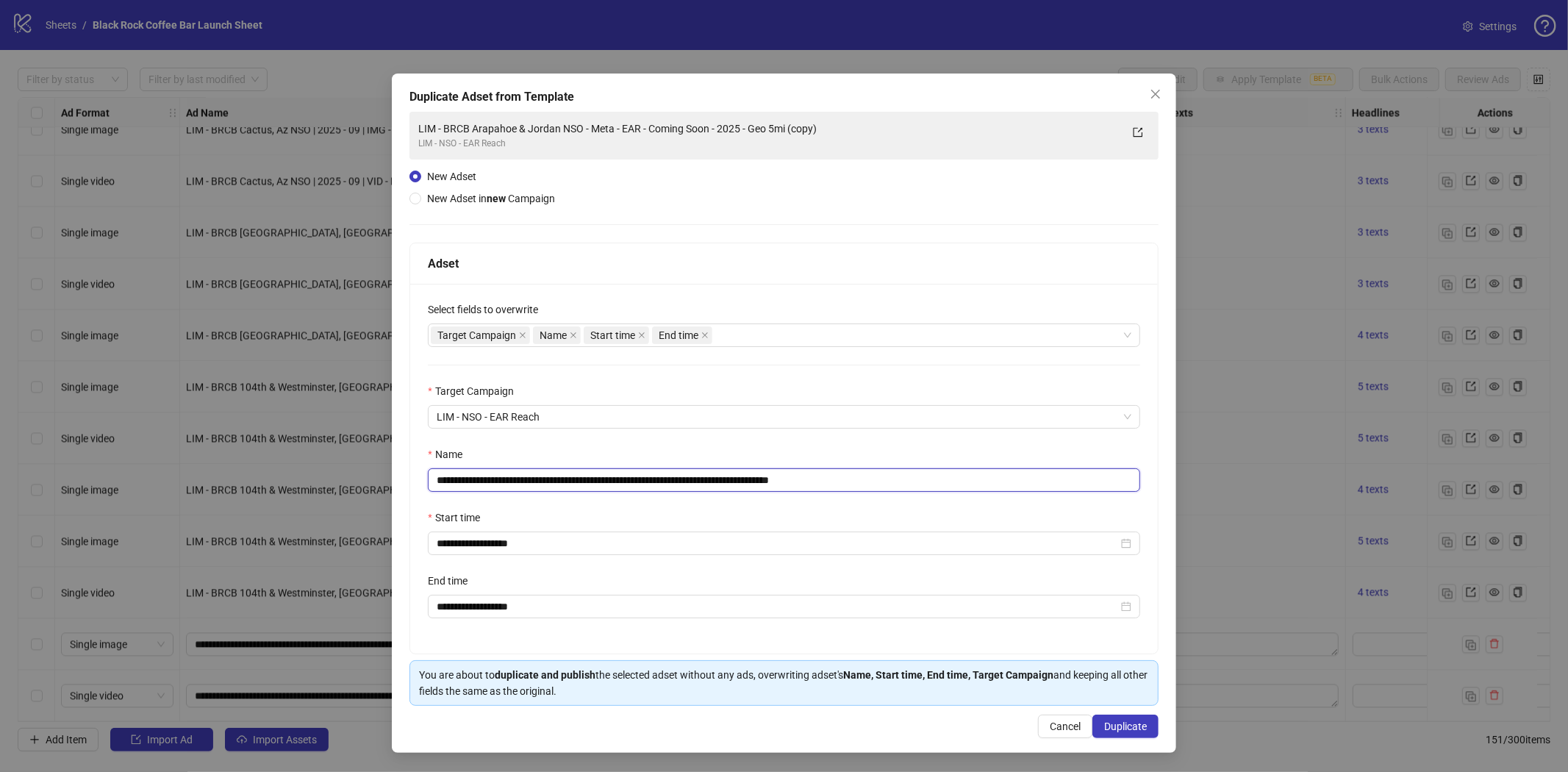
click at [656, 480] on input "**********" at bounding box center [784, 481] width 712 height 24
paste input "text"
type input "**********"
click at [1126, 722] on span "Duplicate" at bounding box center [1125, 726] width 43 height 12
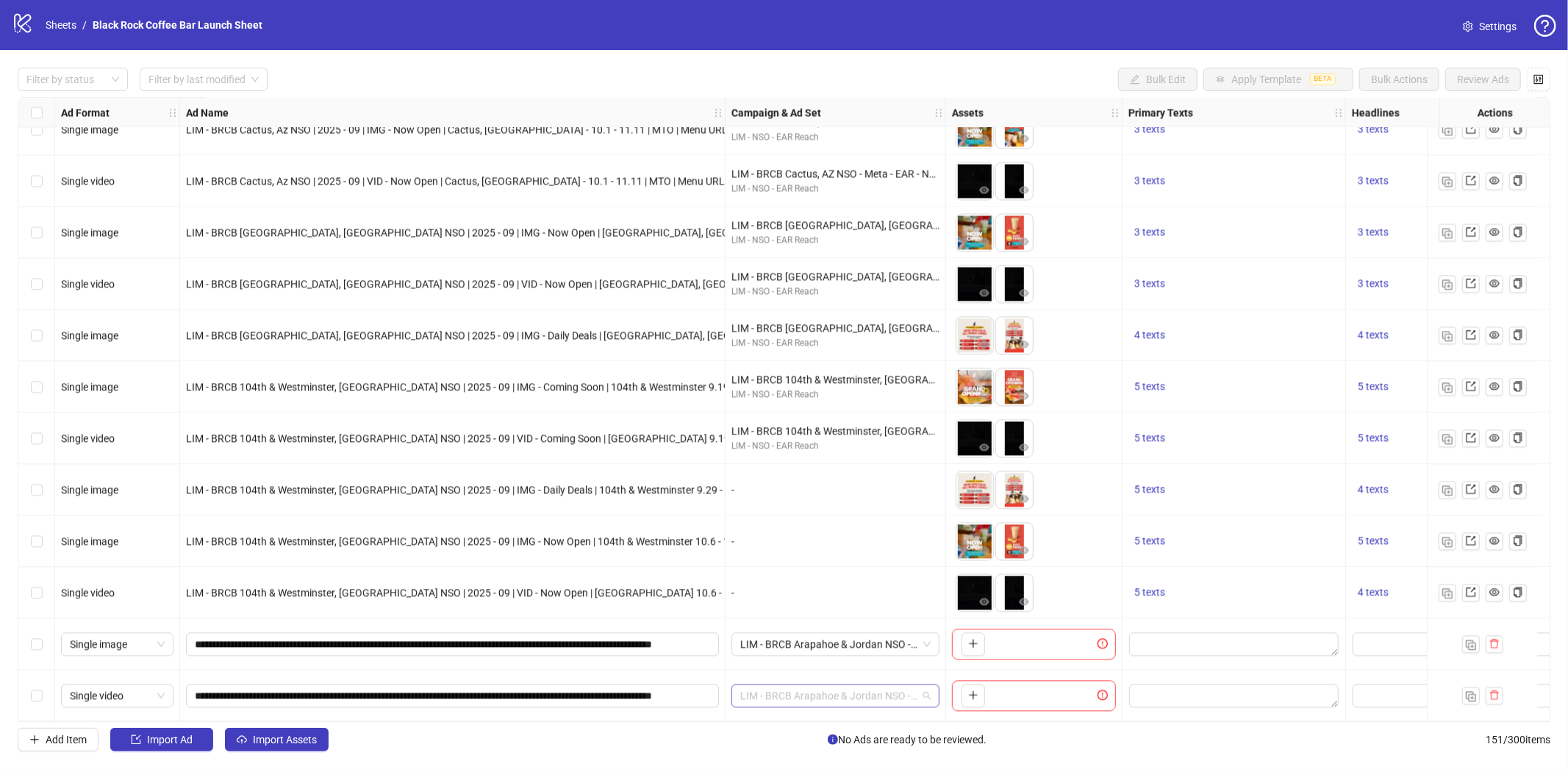
click at [870, 689] on span "LIM - BRCB Arapahoe & Jordan NSO - Meta - EAR - Coming Soon - 2025 - Geo 5mi (c…" at bounding box center [836, 695] width 190 height 22
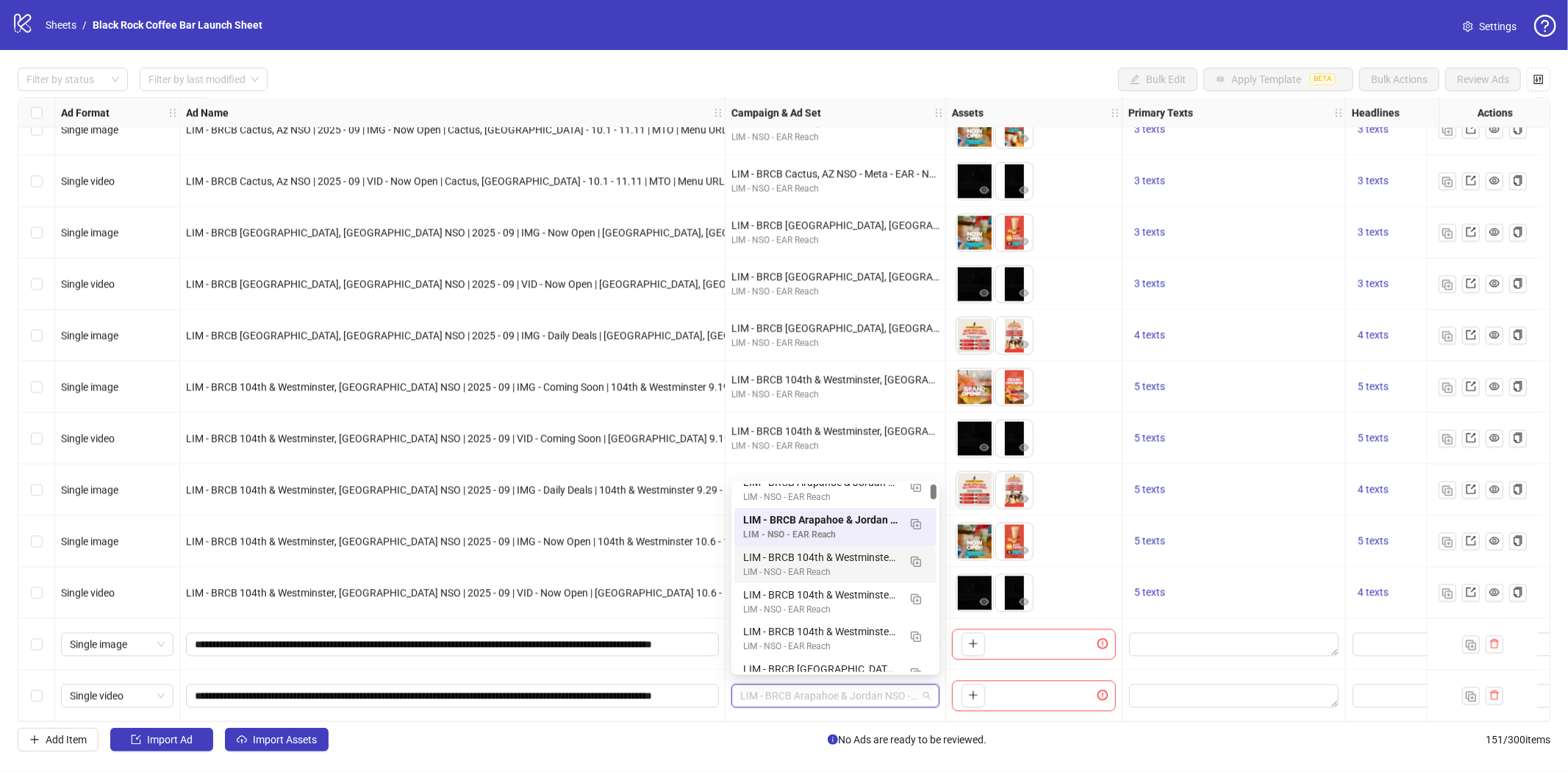
scroll to position [0, 0]
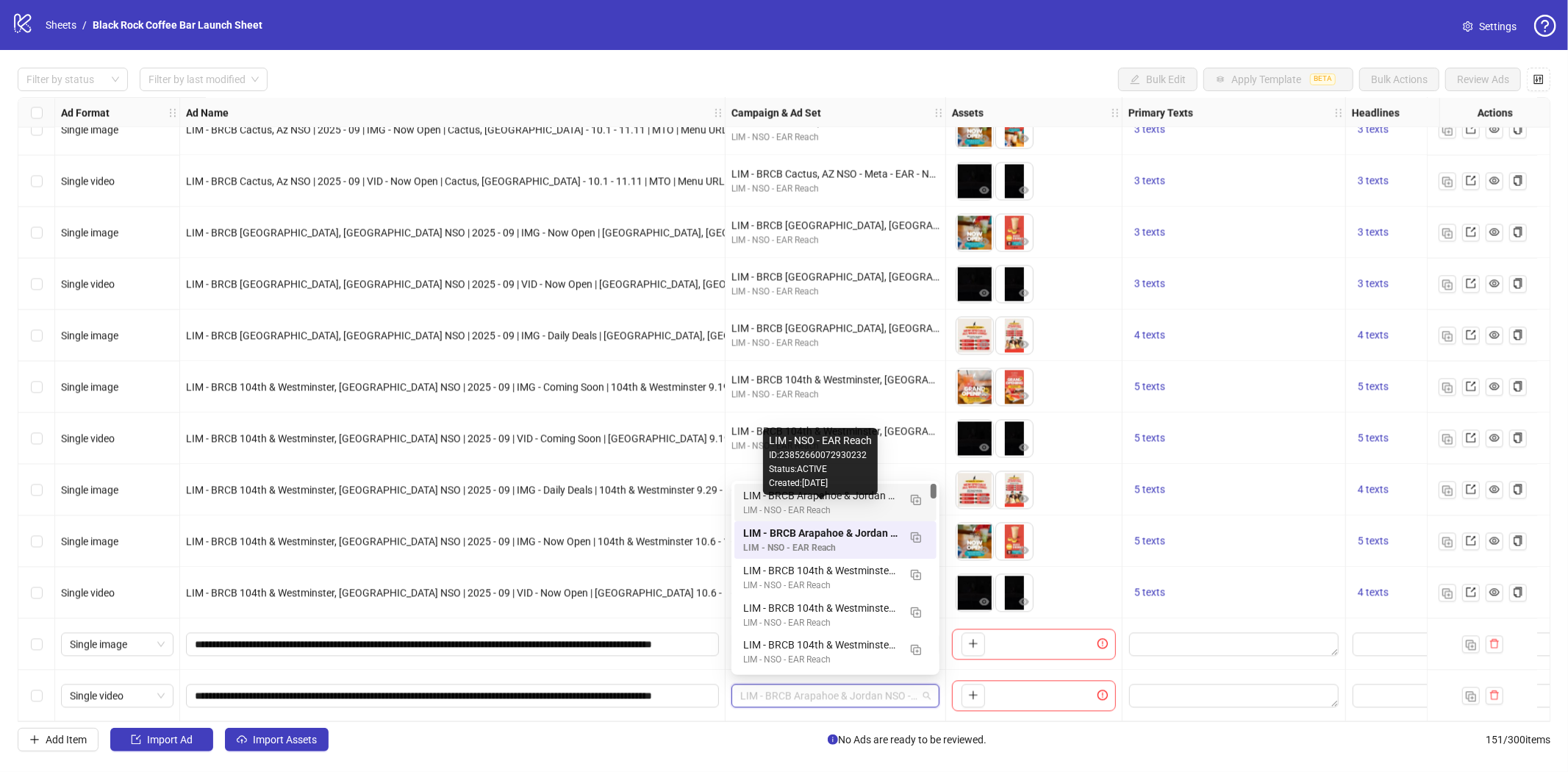
click at [832, 502] on div "LIM - BRCB Arapahoe & Jordan NSO - Meta - EAR - Now Open - 2025 - Geo 5mi" at bounding box center [821, 496] width 155 height 16
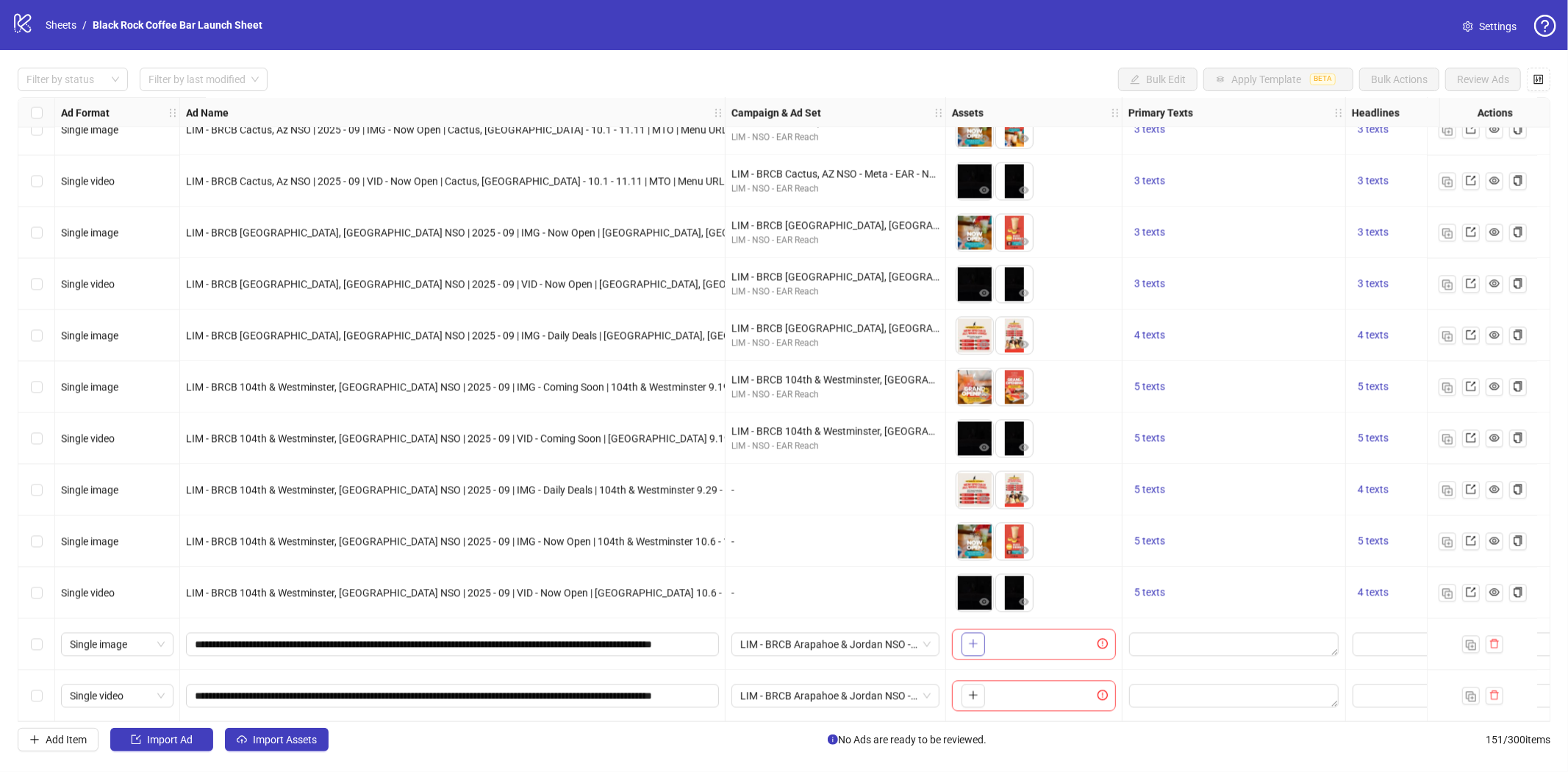
click at [971, 640] on icon "plus" at bounding box center [973, 643] width 10 height 10
click at [971, 695] on icon "plus" at bounding box center [973, 695] width 8 height 1
click at [1012, 695] on icon "plus" at bounding box center [1012, 695] width 8 height 1
click at [969, 639] on icon "plus" at bounding box center [973, 643] width 10 height 10
click at [1012, 639] on icon "plus" at bounding box center [1013, 643] width 10 height 10
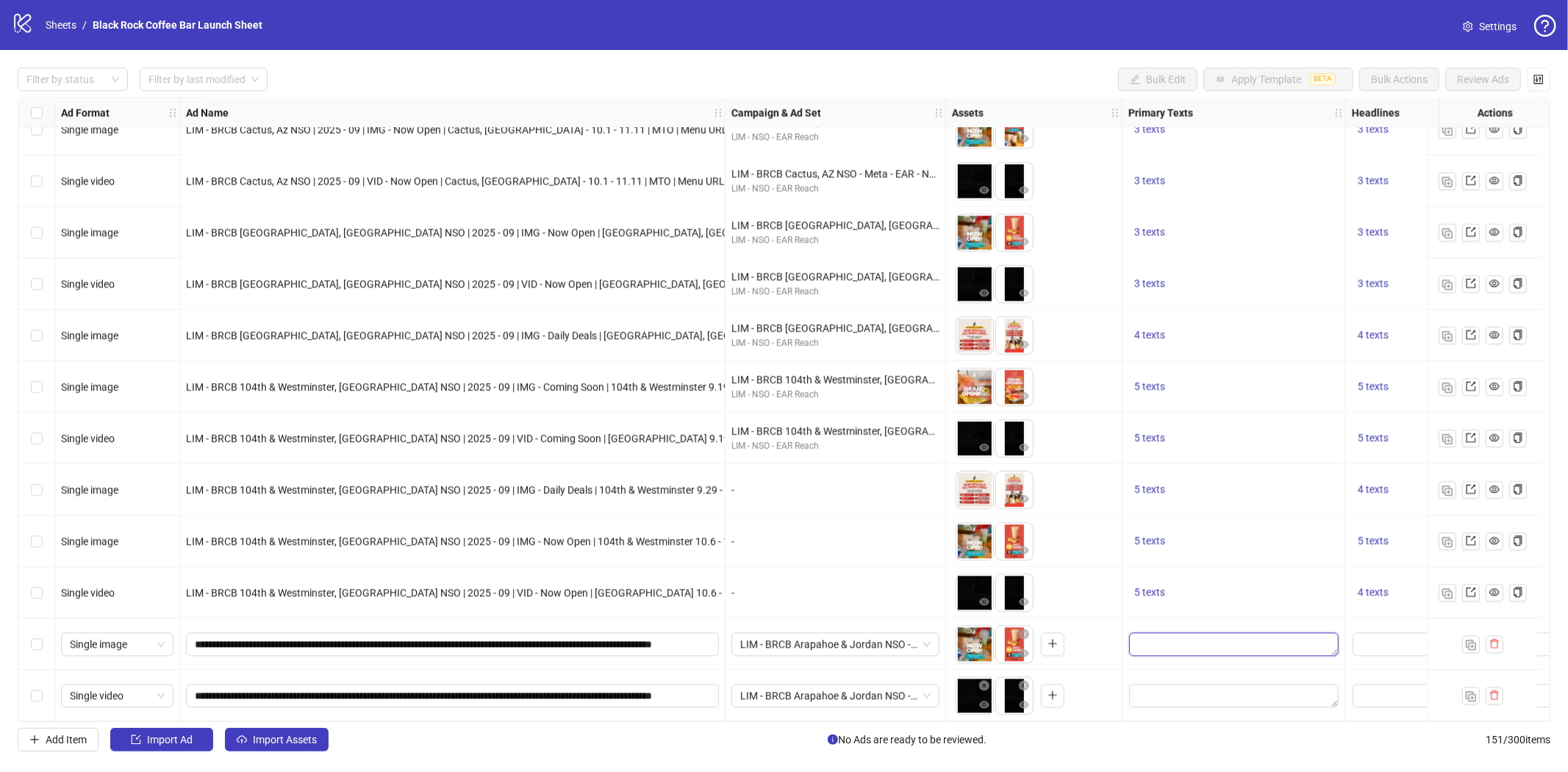
click at [1220, 640] on textarea "Edit values" at bounding box center [1233, 644] width 209 height 24
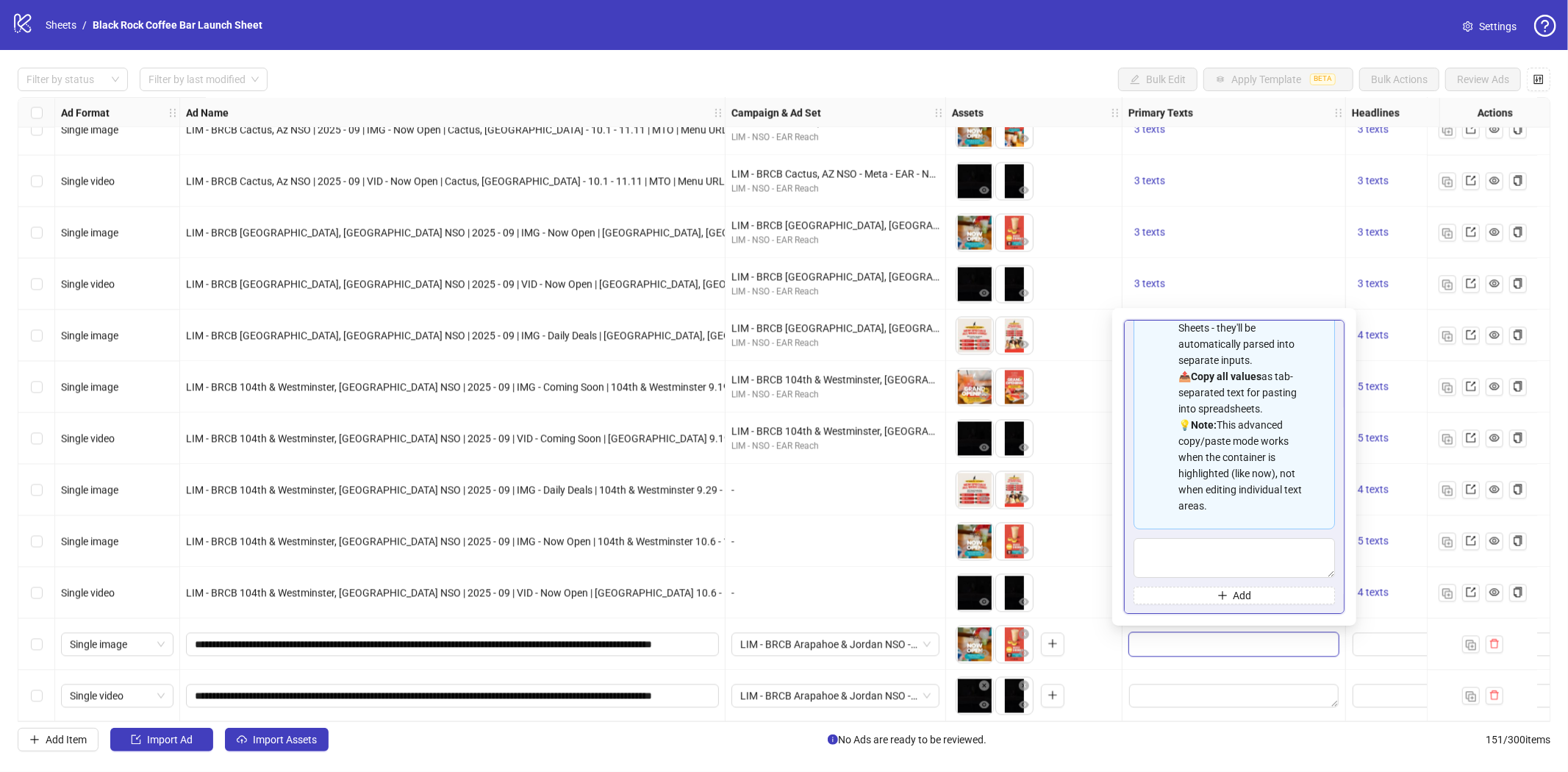
type textarea "**********"
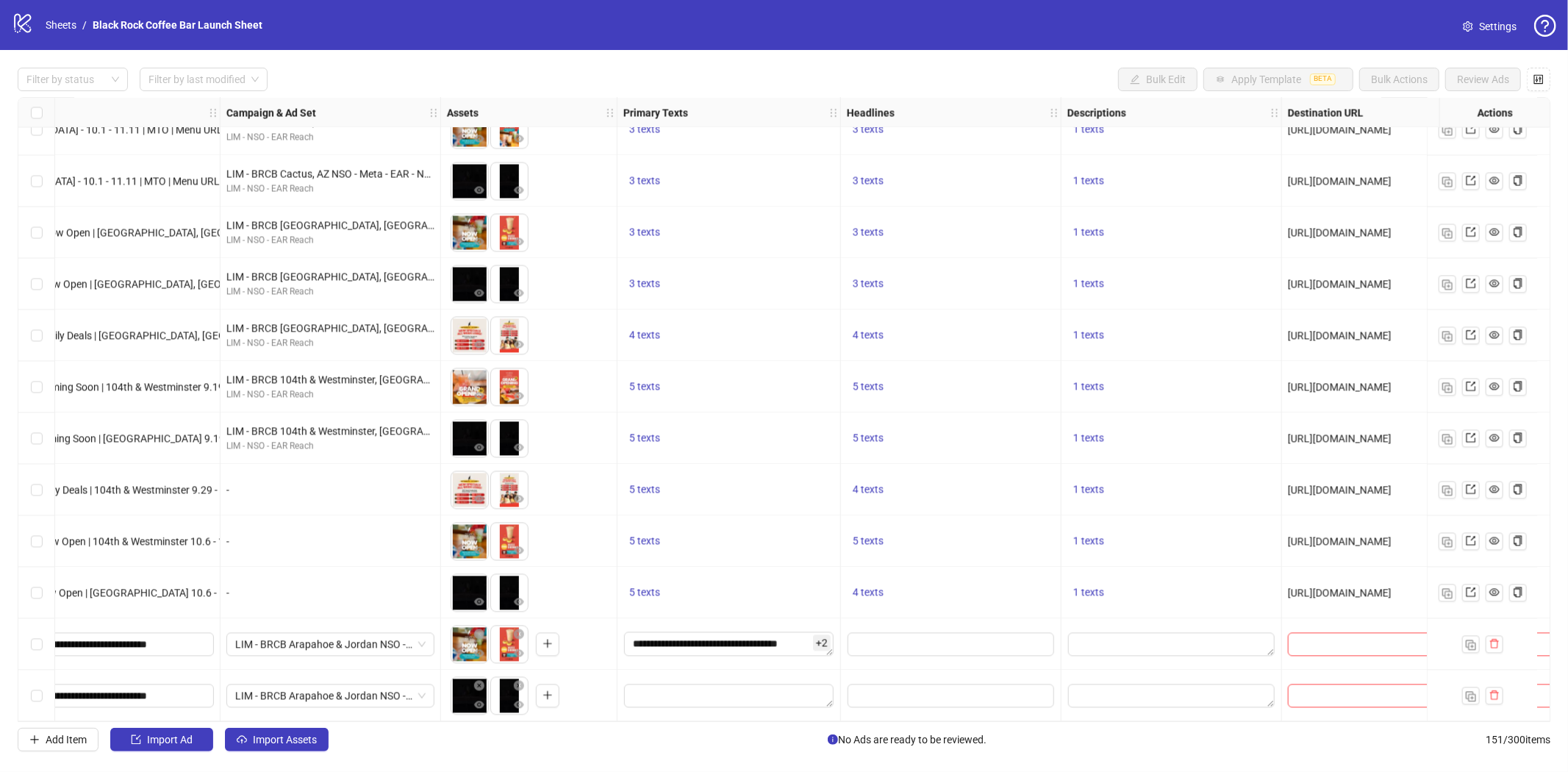
scroll to position [7186, 520]
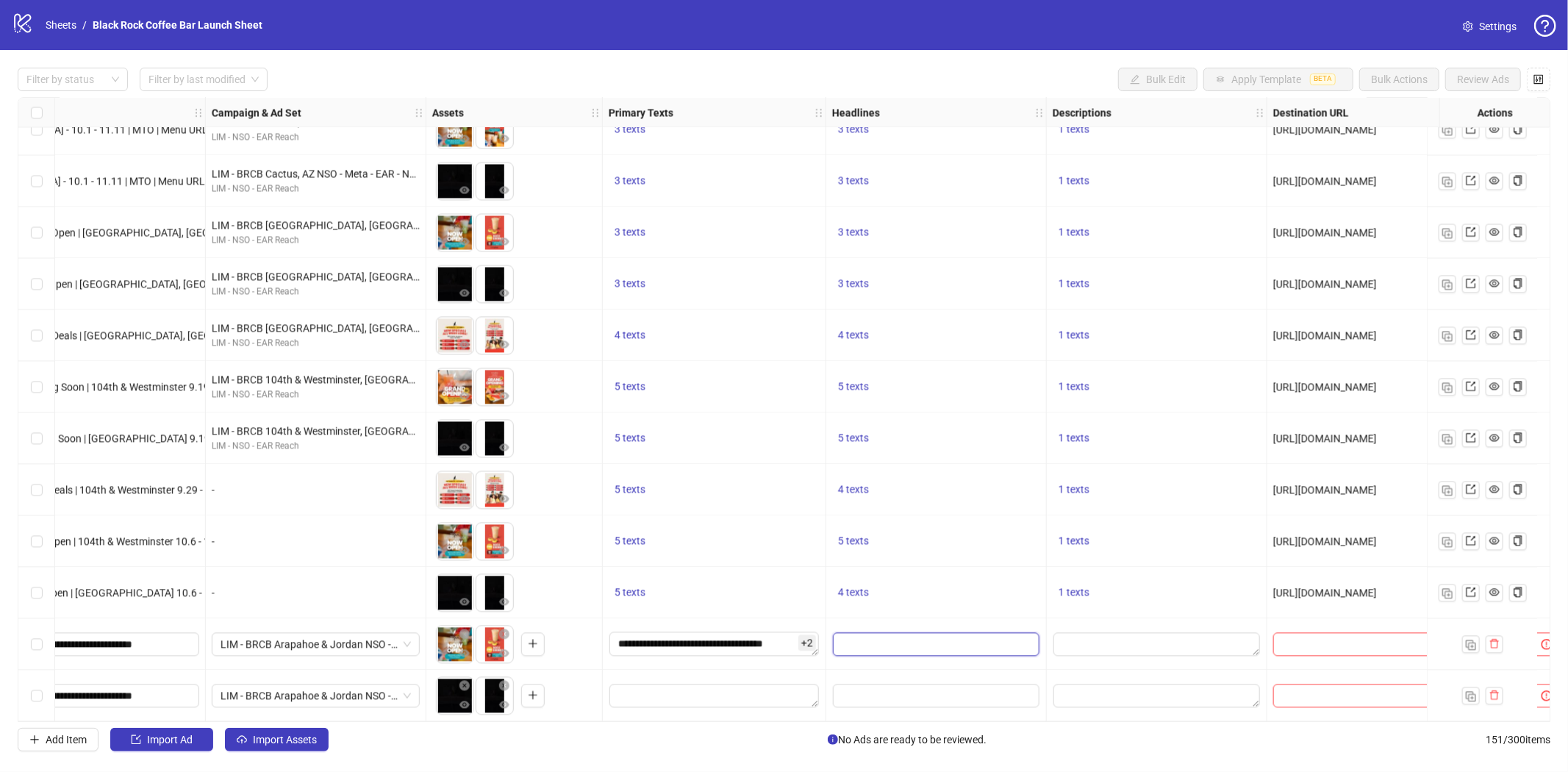
click at [858, 632] on input "Edit values" at bounding box center [936, 644] width 206 height 24
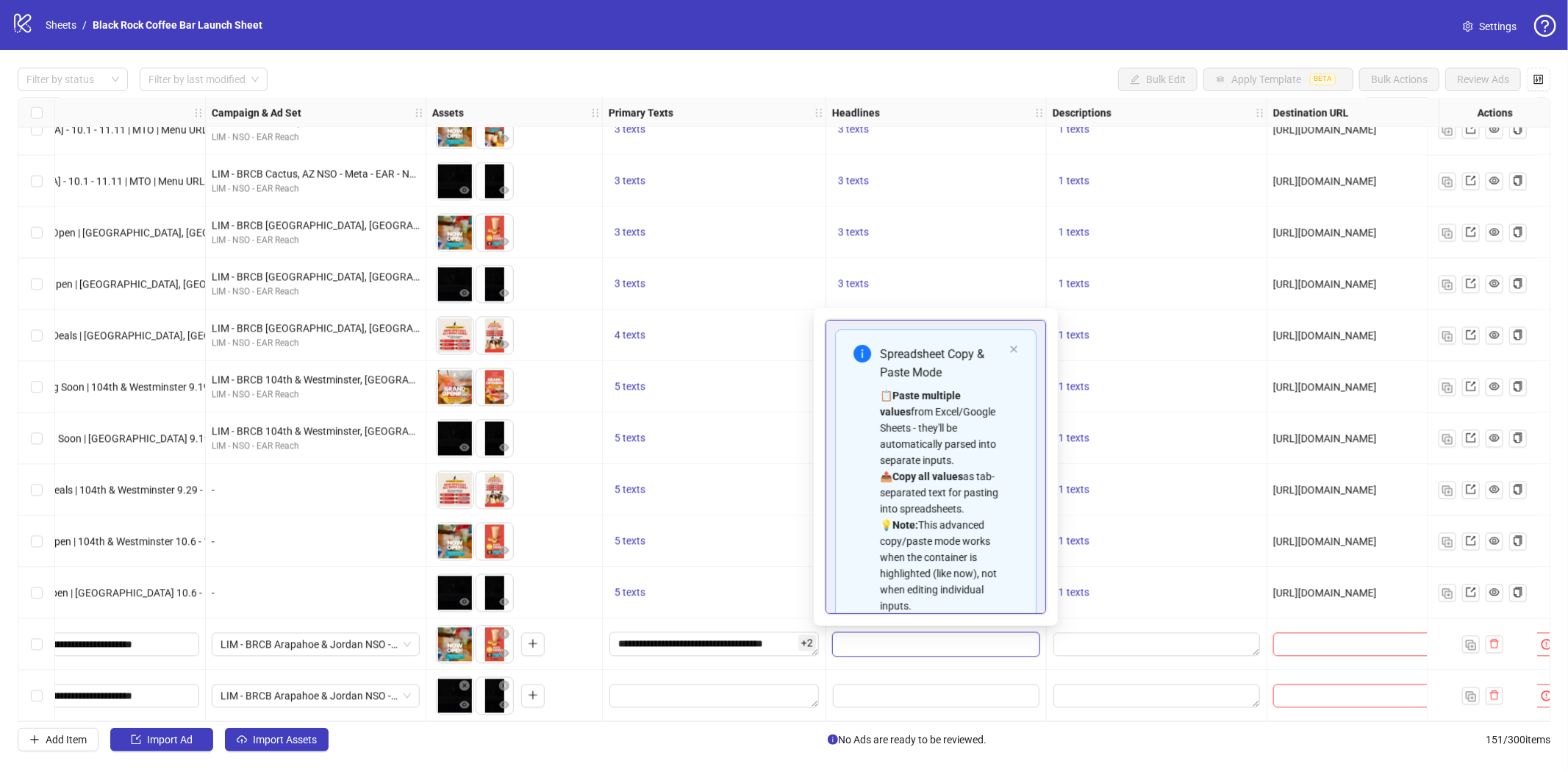
scroll to position [116, 0]
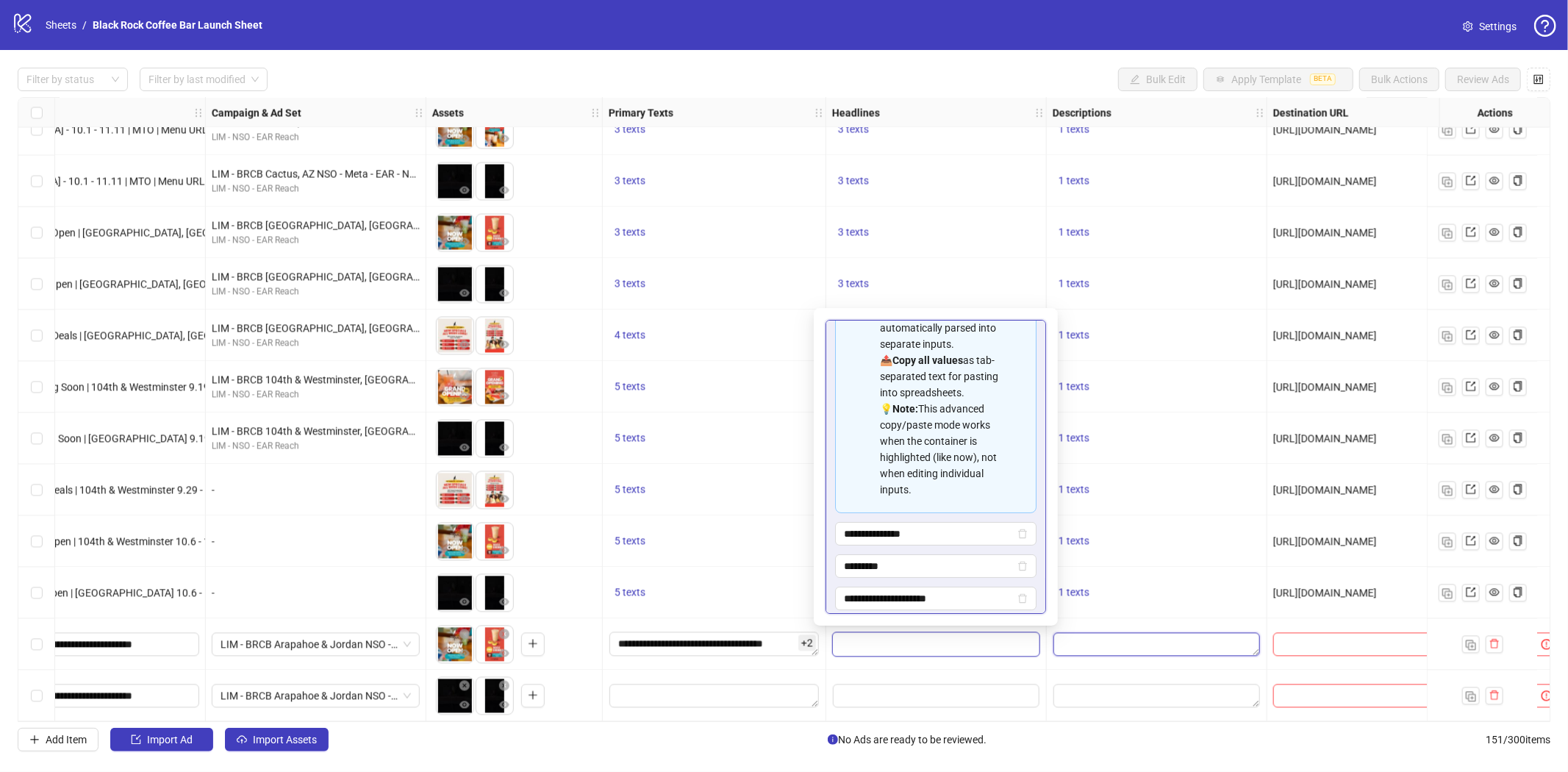
click at [1113, 640] on textarea "Edit values" at bounding box center [1157, 644] width 206 height 24
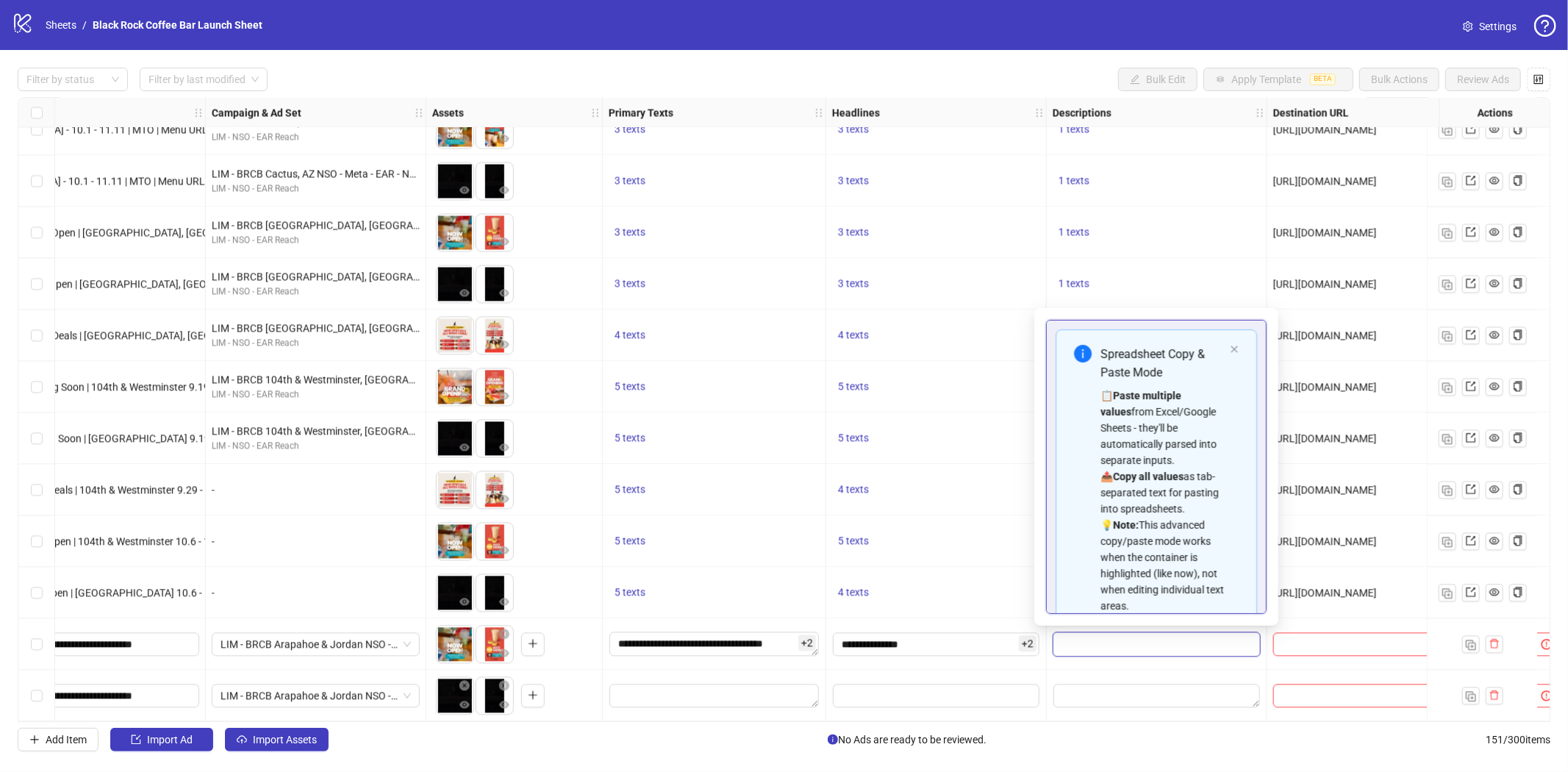
scroll to position [132, 0]
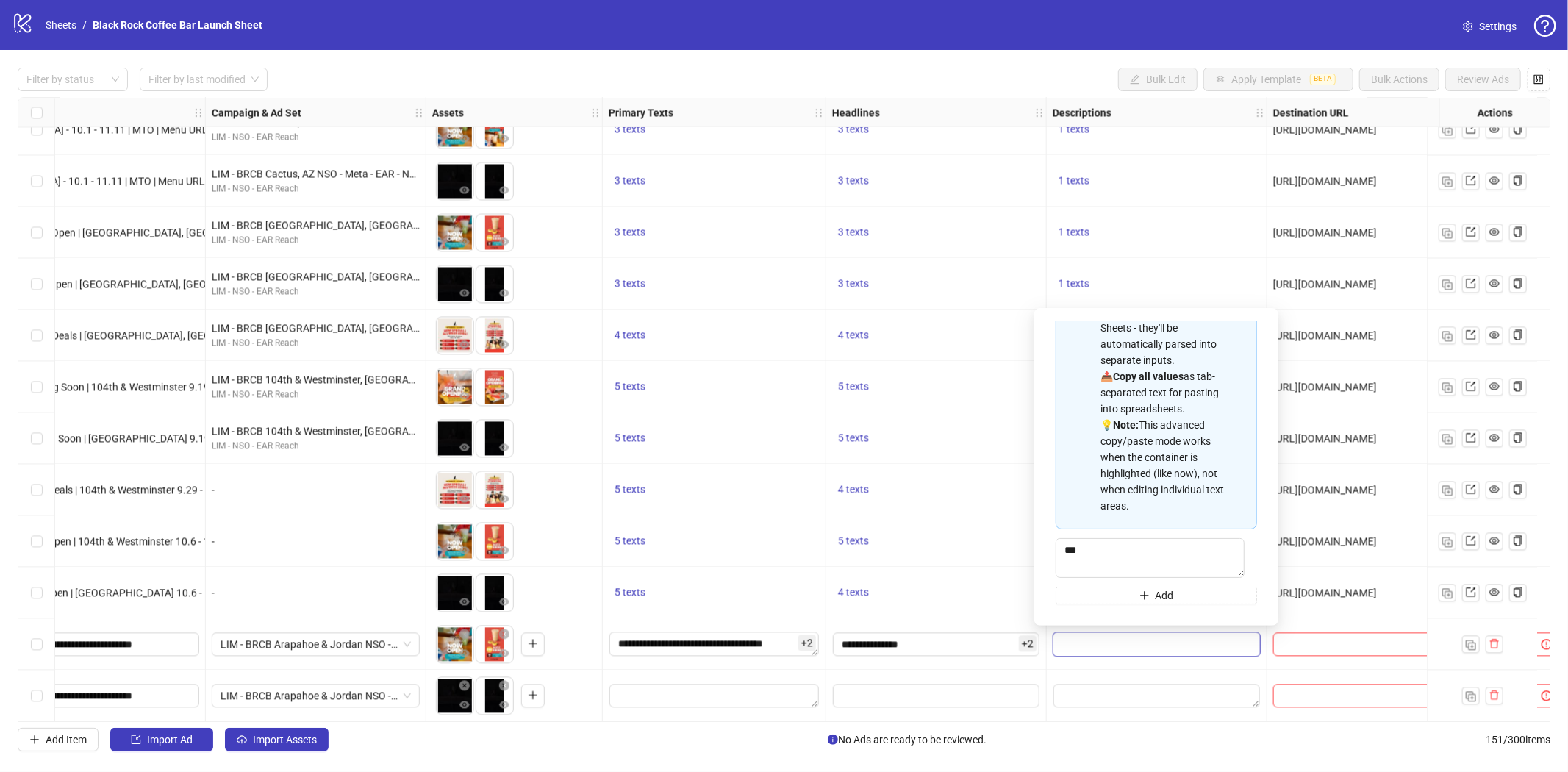
click at [1265, 650] on div at bounding box center [1157, 644] width 221 height 51
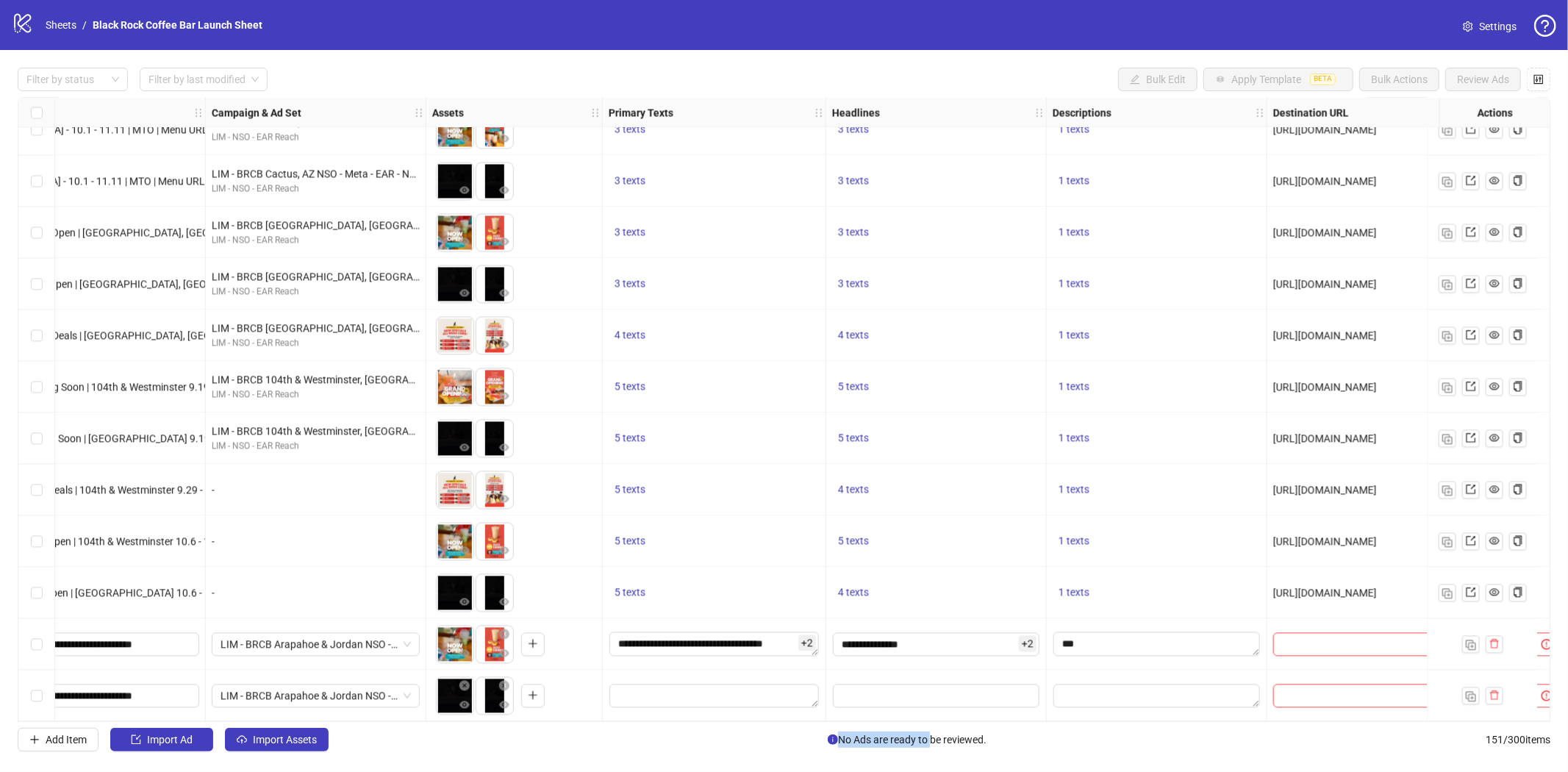
drag, startPoint x: 927, startPoint y: 723, endPoint x: 1011, endPoint y: 723, distance: 84.0
click at [1011, 723] on div "Filter by status Filter by last modified Bulk Edit Apply Template BETA Bulk Act…" at bounding box center [784, 409] width 1568 height 719
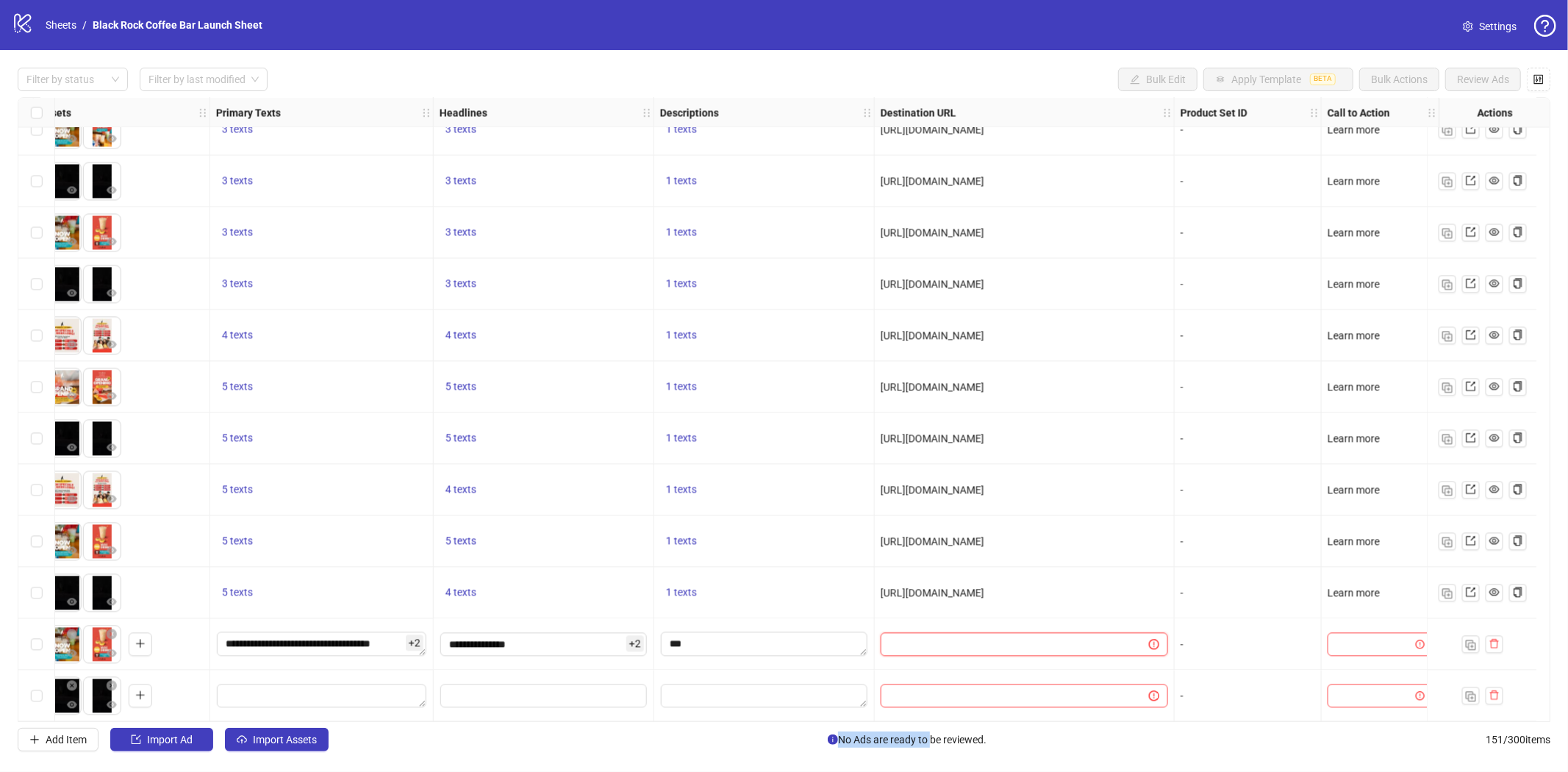
click at [921, 636] on input "text" at bounding box center [1009, 644] width 239 height 16
paste input "**********"
type input "**********"
click at [1373, 637] on input "search" at bounding box center [1373, 644] width 74 height 22
type input "**********"
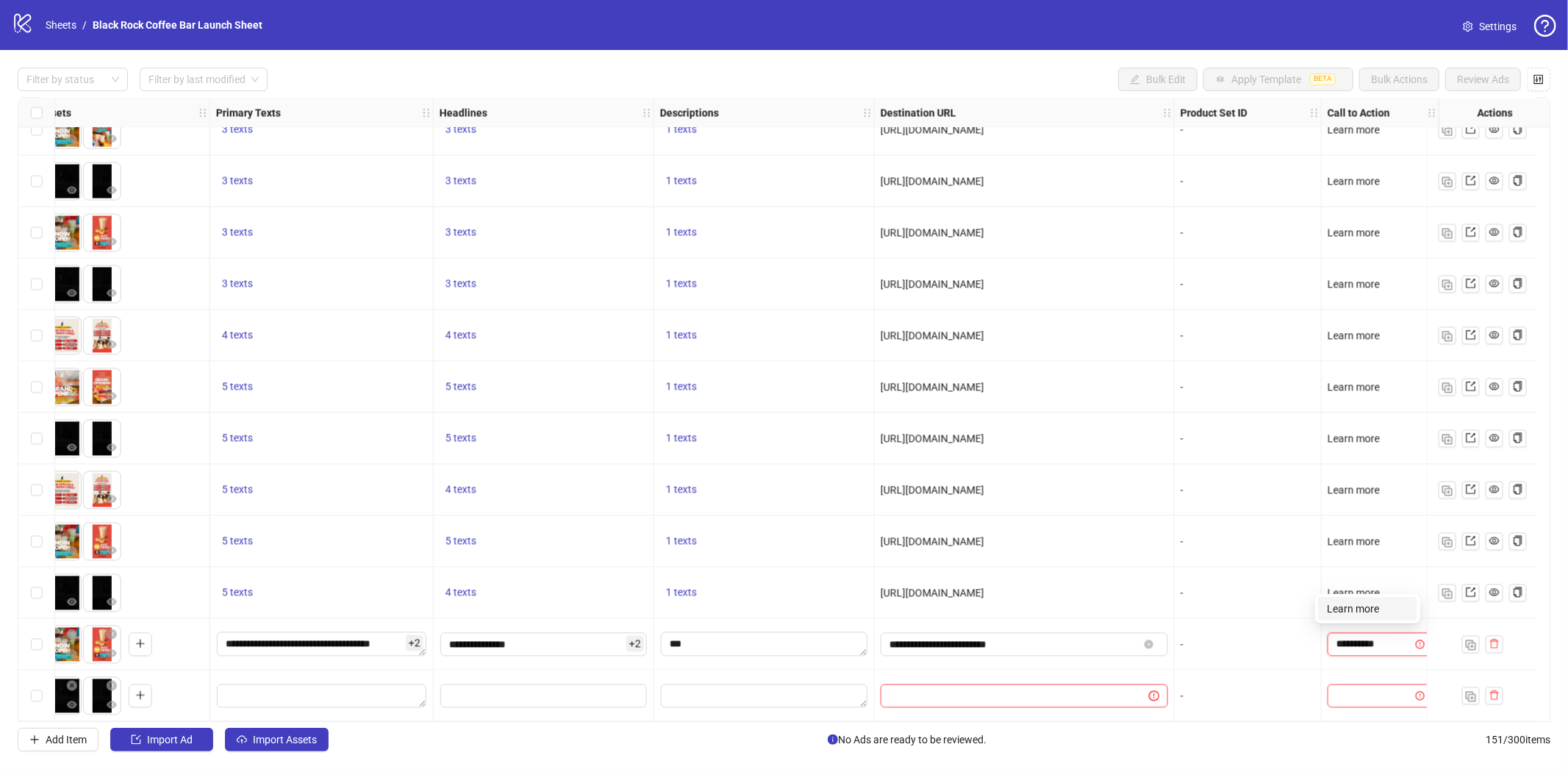
click at [1353, 604] on div "Learn more" at bounding box center [1367, 609] width 81 height 16
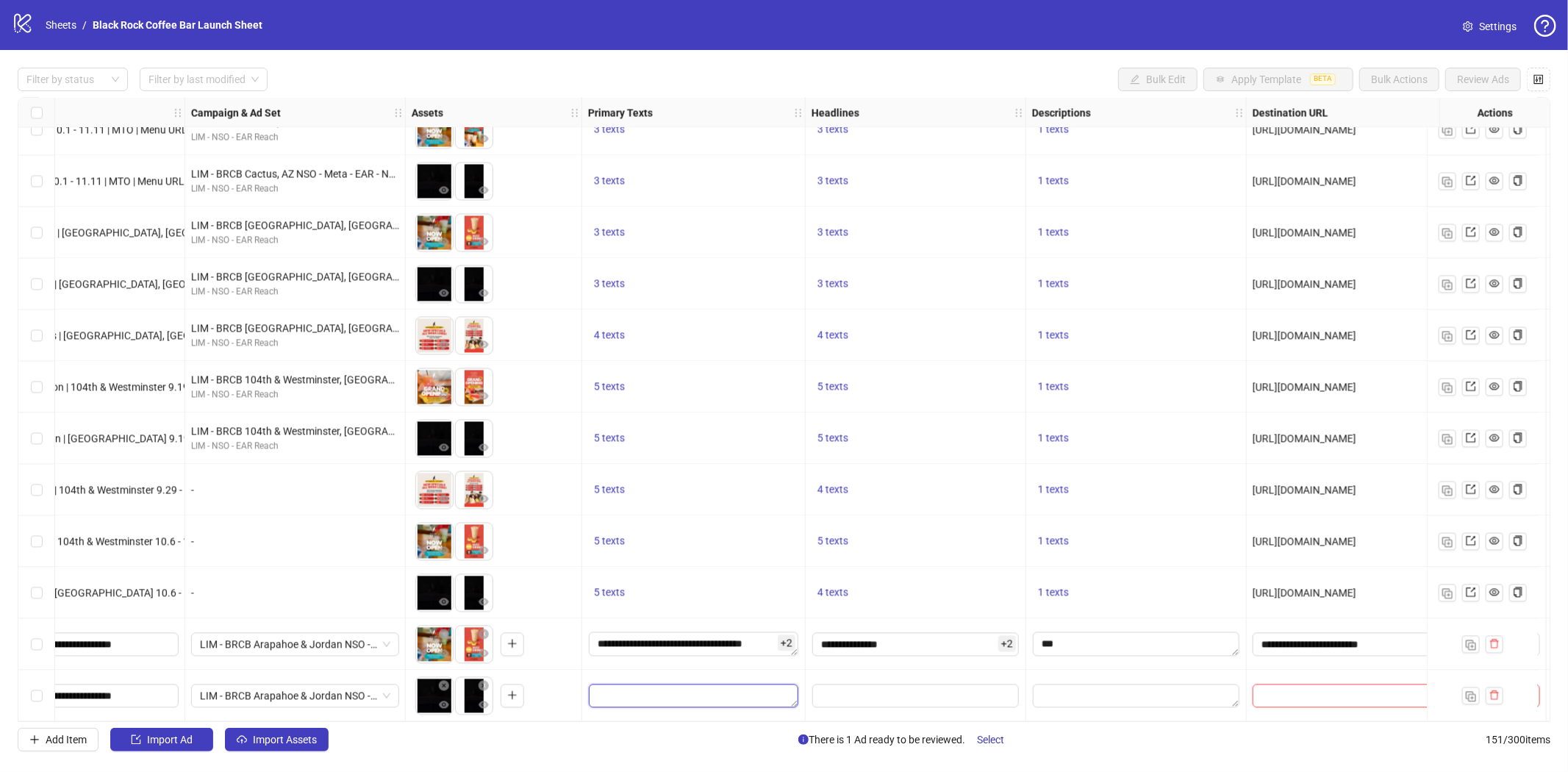
click at [613, 693] on textarea "Edit values" at bounding box center [693, 696] width 209 height 24
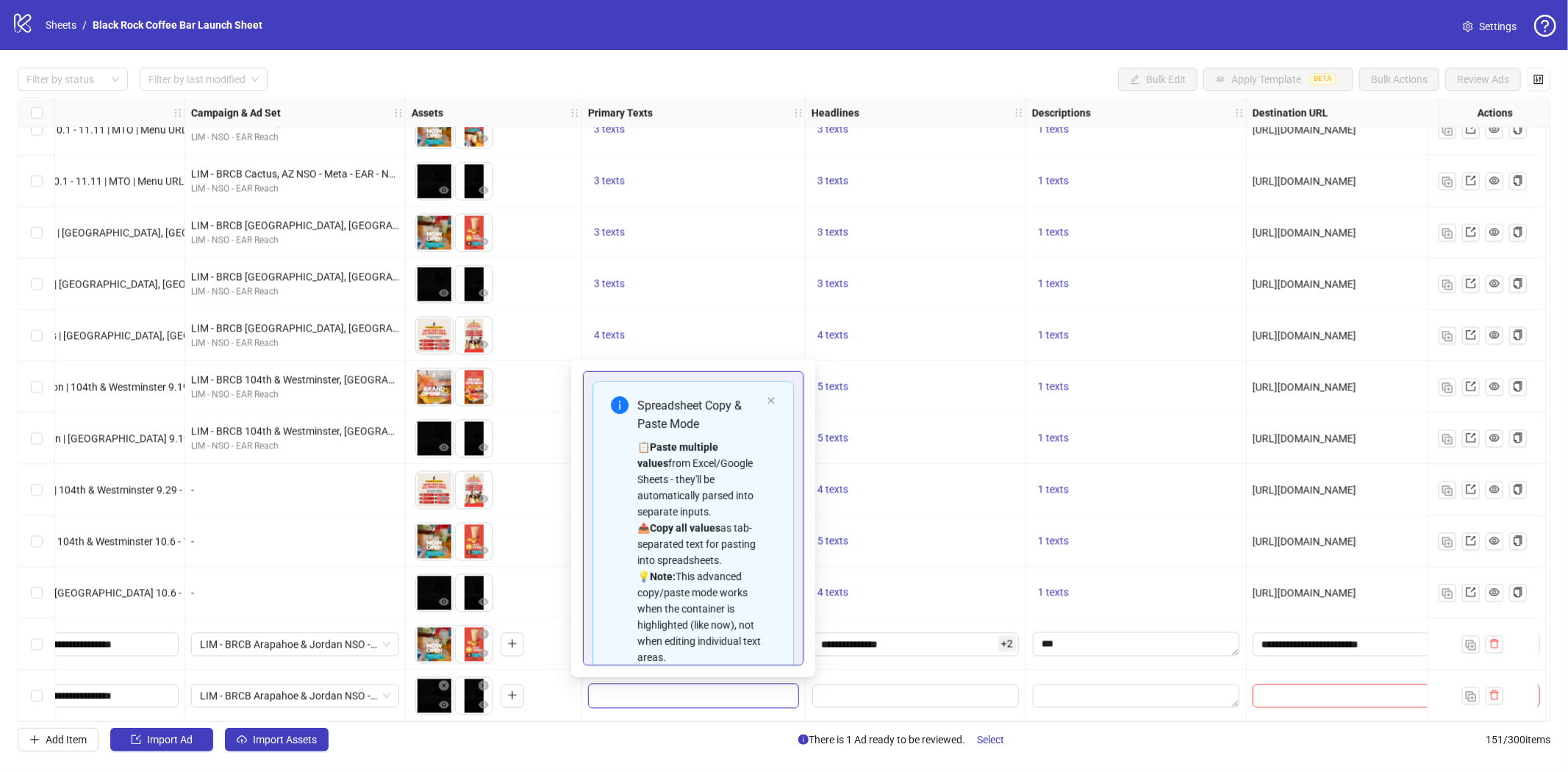
scroll to position [132, 0]
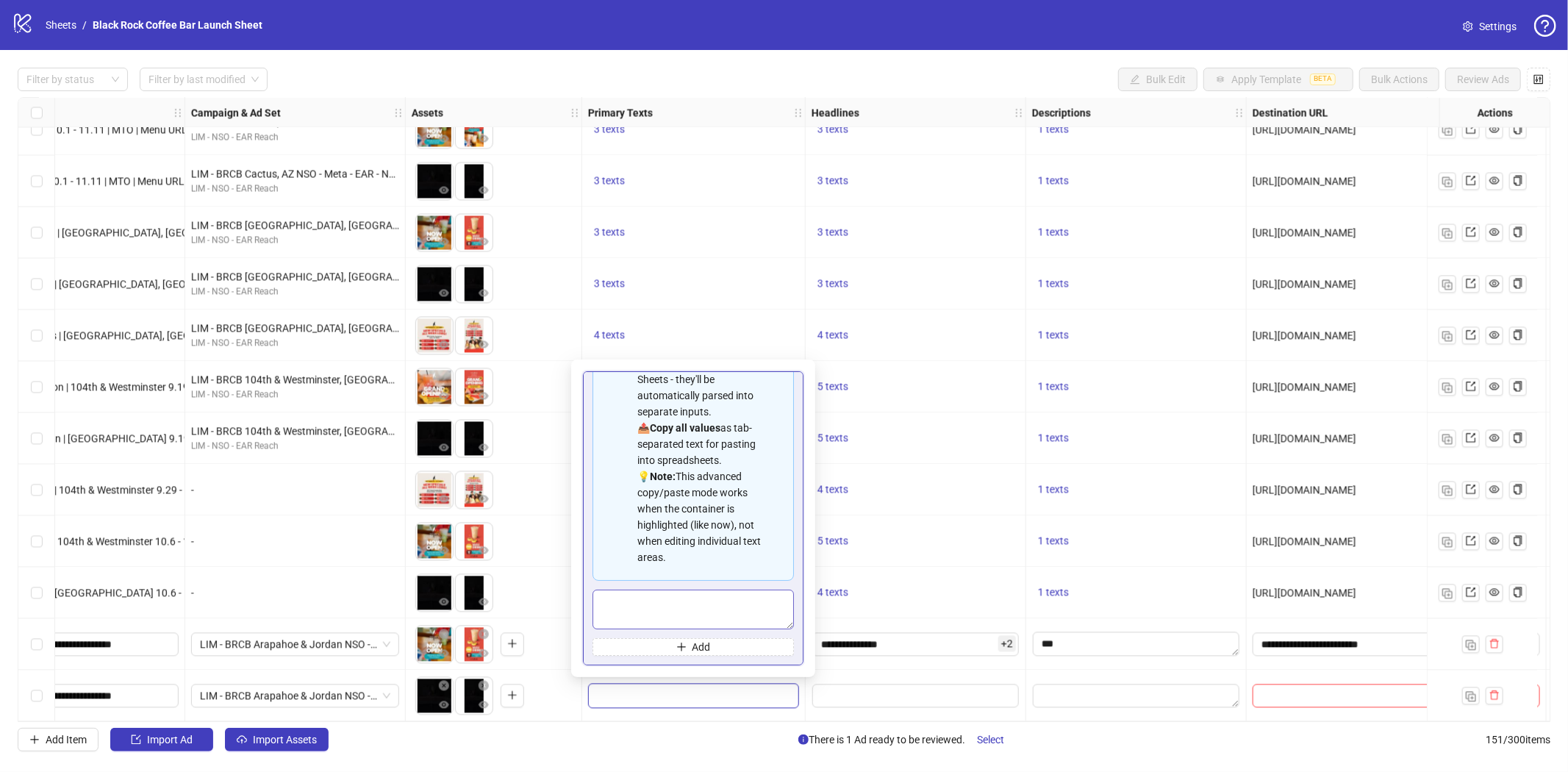
type textarea "**********"
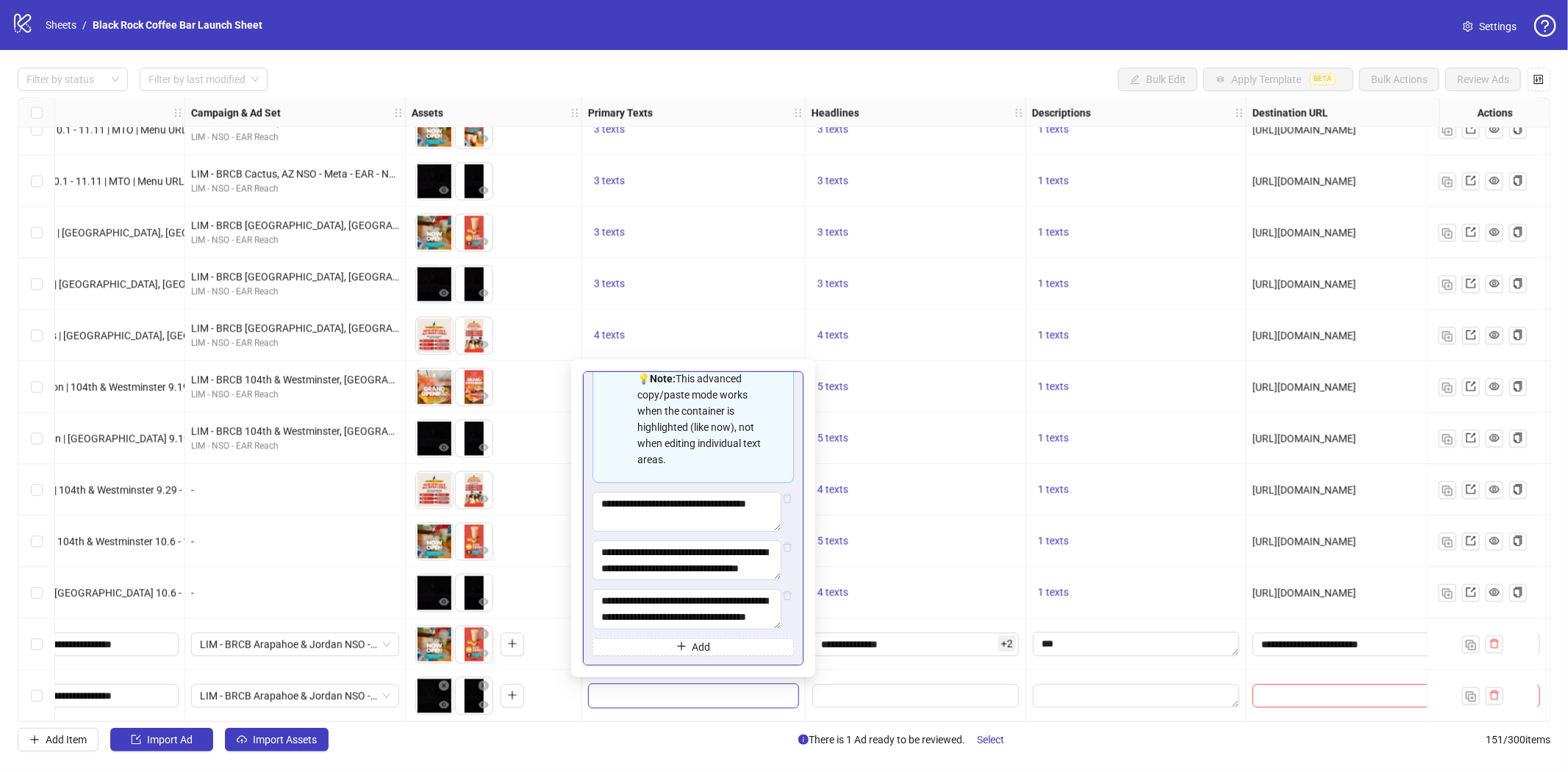
scroll to position [229, 0]
click at [925, 689] on input "Edit values" at bounding box center [916, 696] width 206 height 24
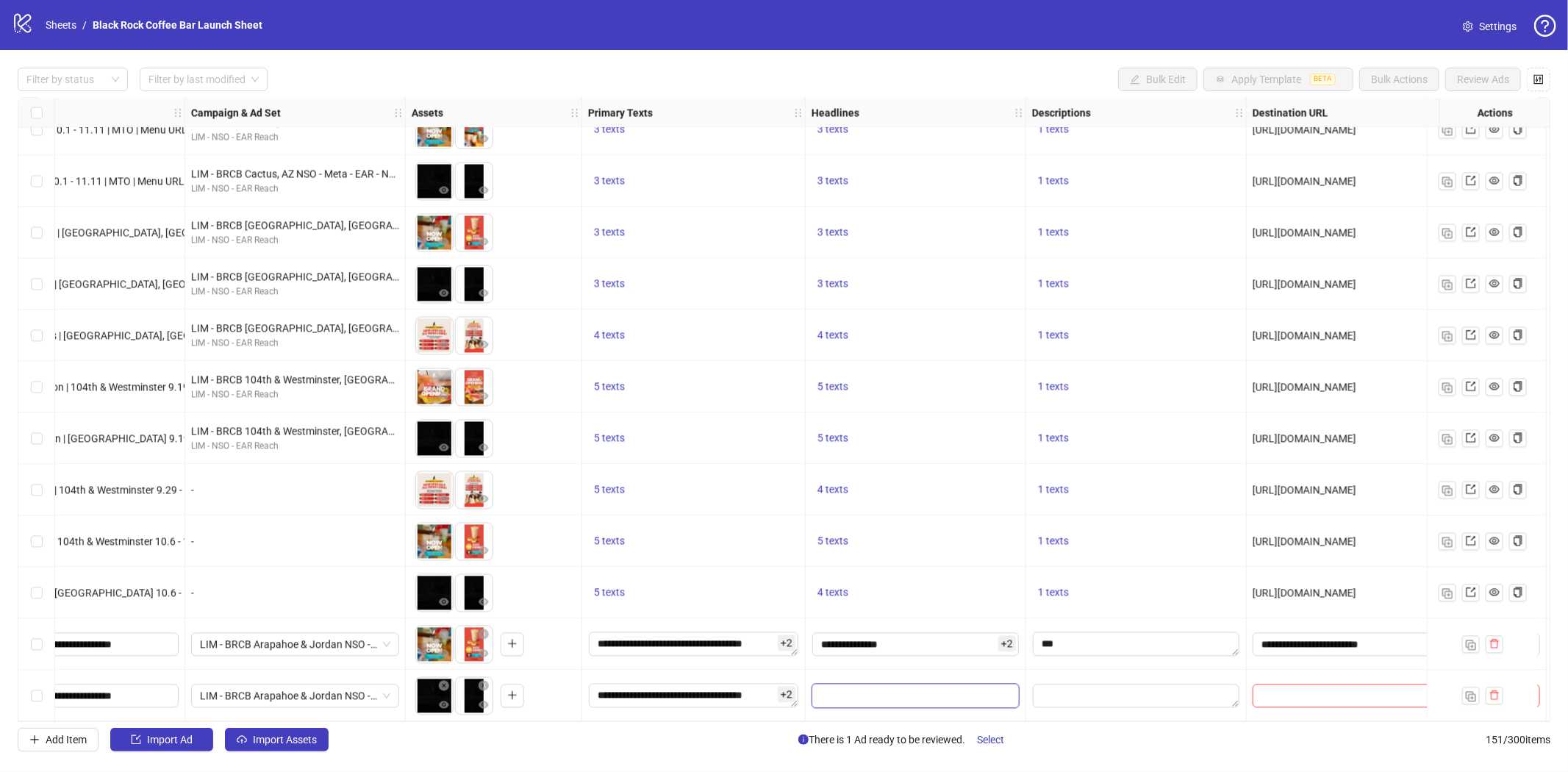
scroll to position [116, 0]
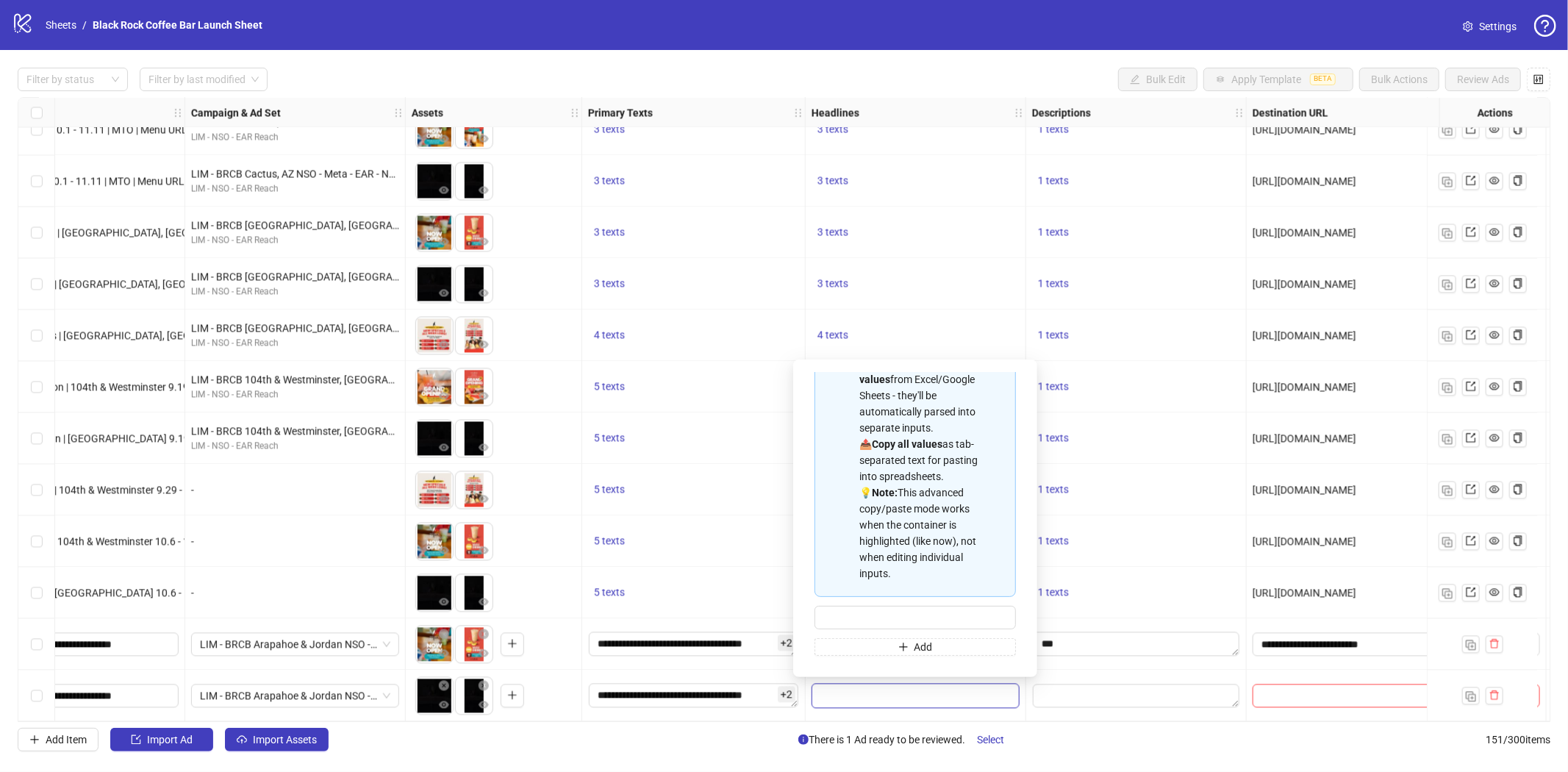
click at [832, 565] on div "Spreadsheet Copy & Paste Mode 📋 Paste multiple values from Excel/Google Sheets …" at bounding box center [915, 447] width 202 height 300
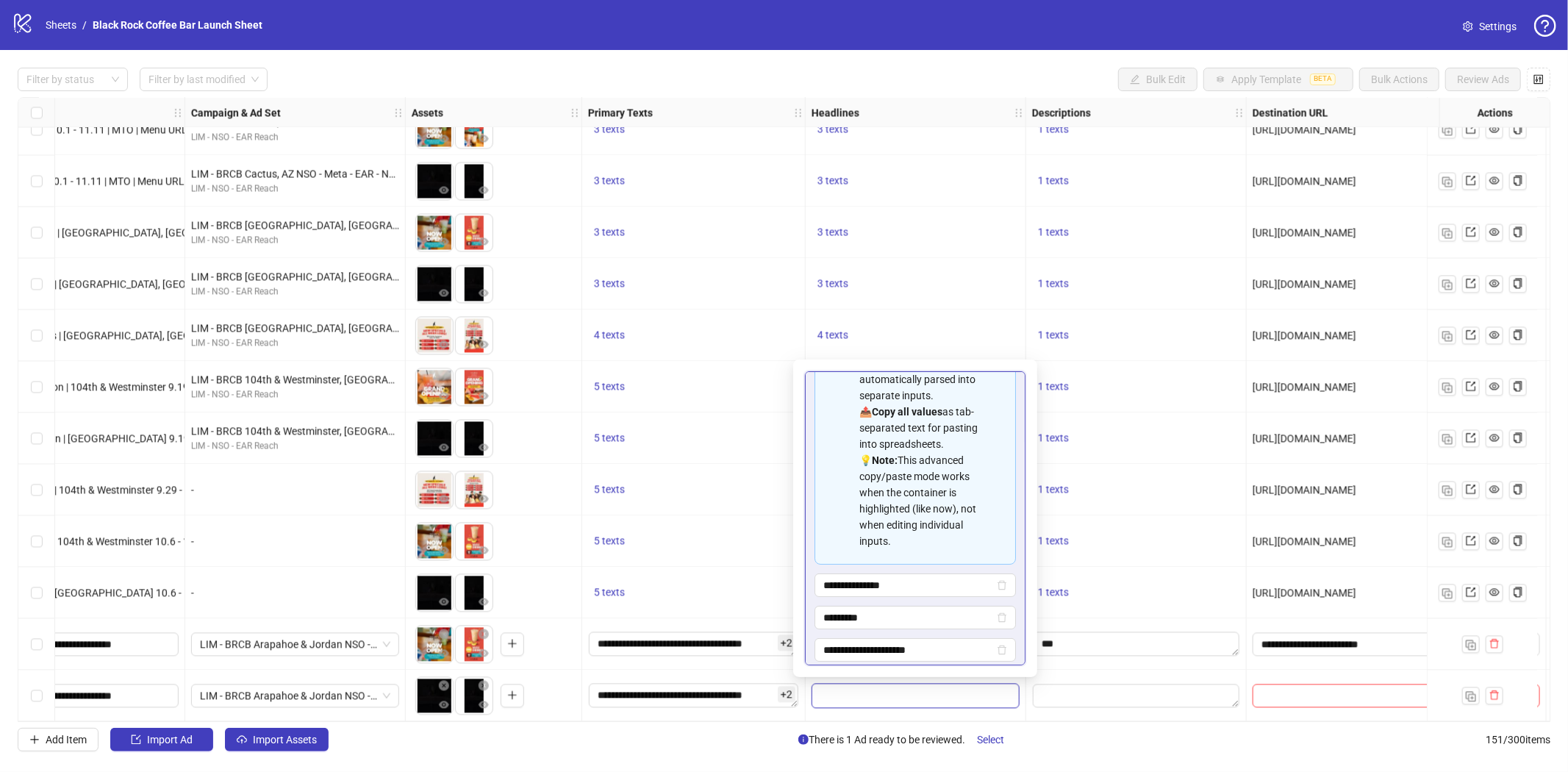
click at [1071, 670] on div at bounding box center [1137, 695] width 221 height 51
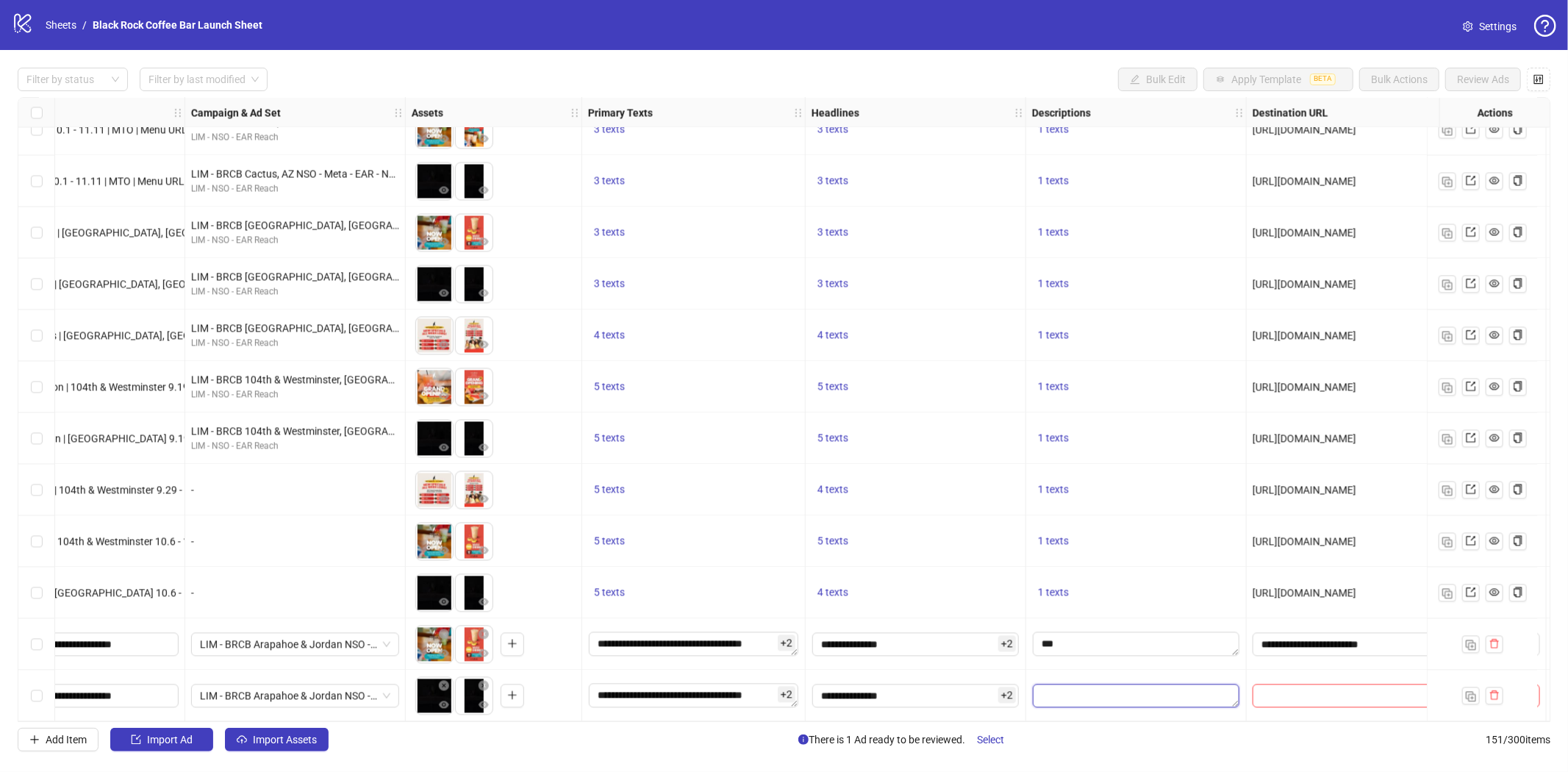
click at [1070, 690] on textarea "Edit values" at bounding box center [1136, 696] width 206 height 24
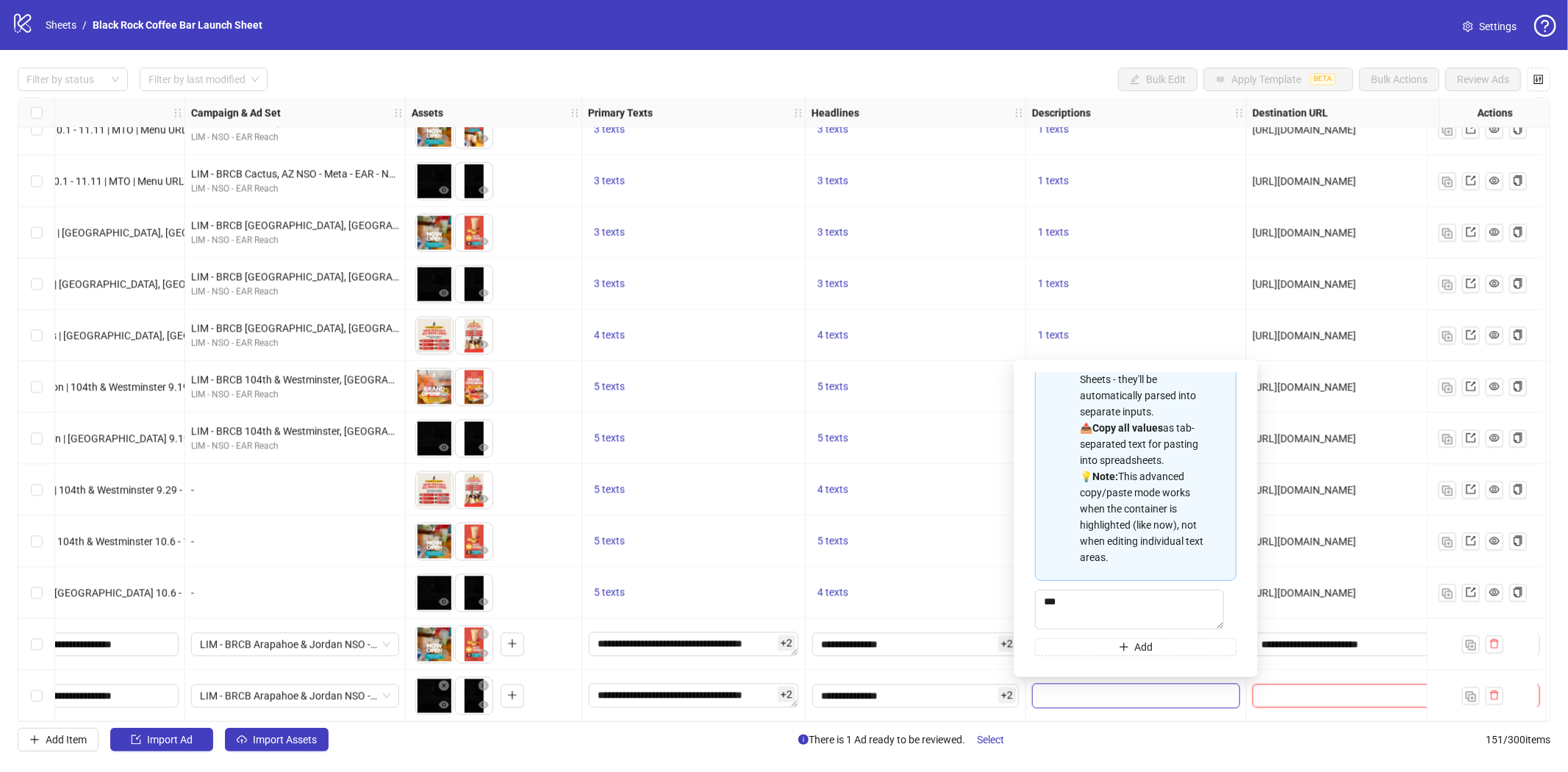
click at [1310, 694] on input "text" at bounding box center [1381, 696] width 239 height 16
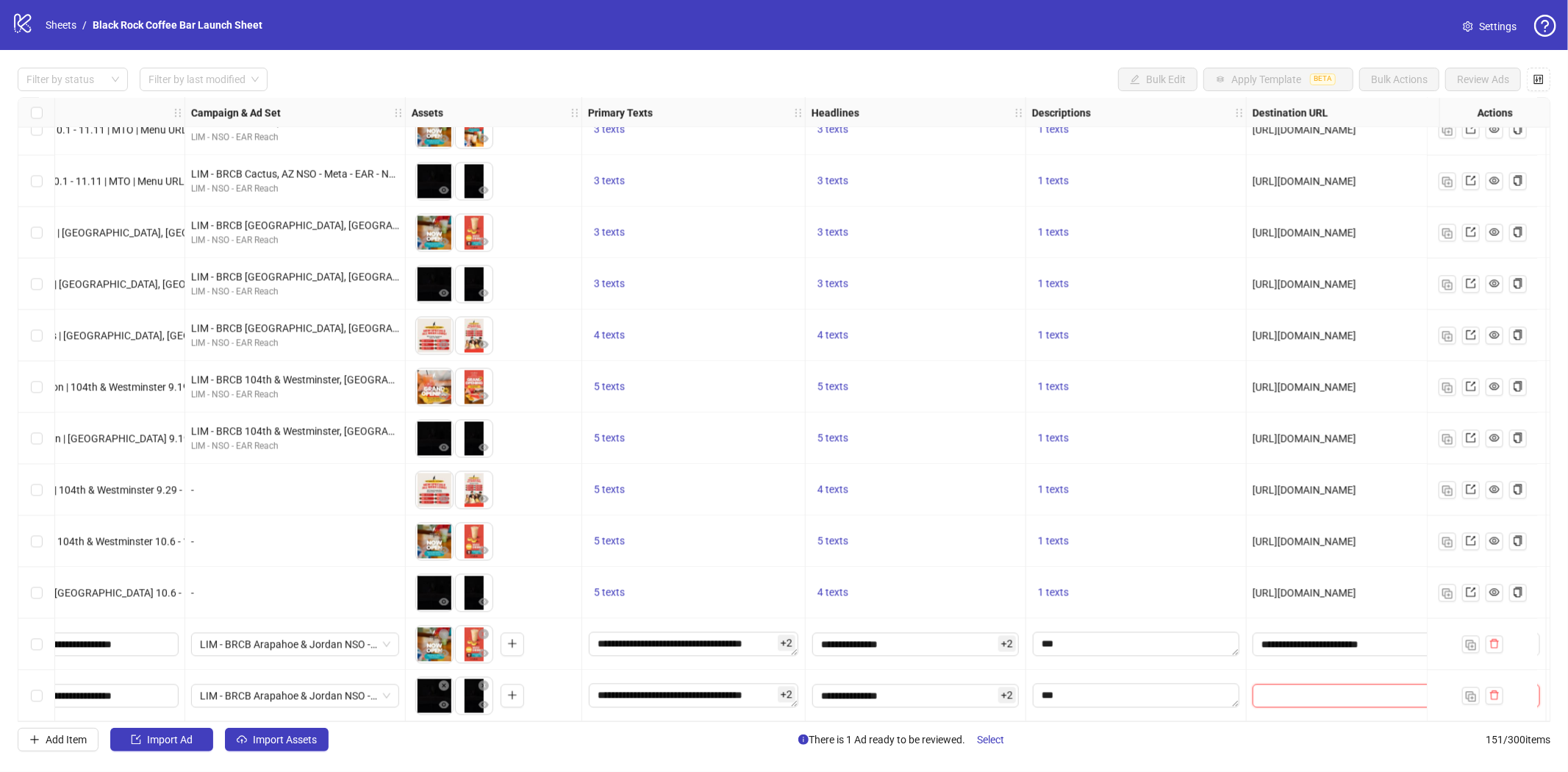
click at [1281, 688] on input "text" at bounding box center [1381, 696] width 239 height 16
paste input "**********"
type input "**********"
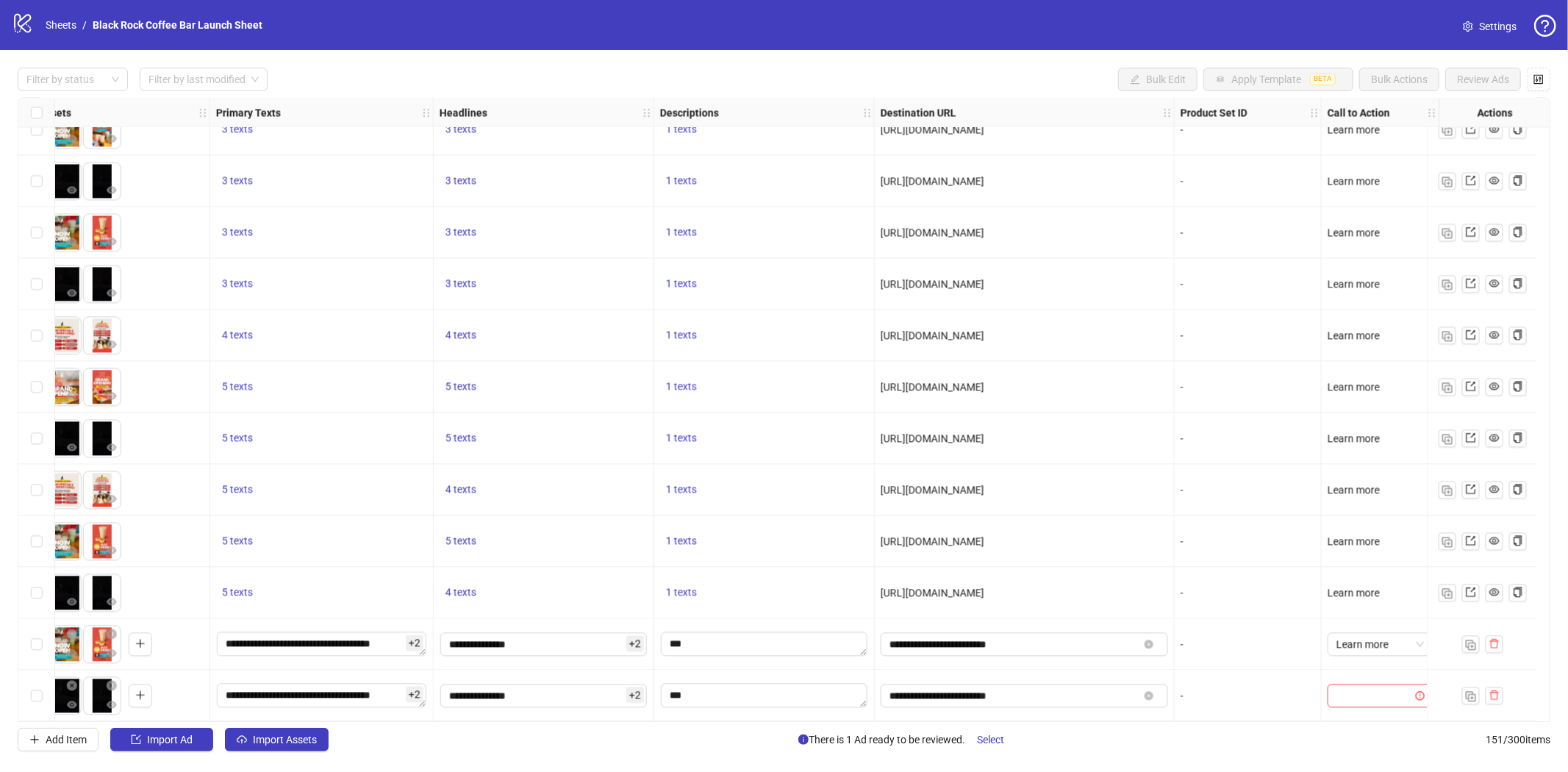
click at [1346, 689] on input "search" at bounding box center [1373, 695] width 74 height 22
type input "**********"
click at [1376, 665] on div "Learn more" at bounding box center [1367, 661] width 81 height 16
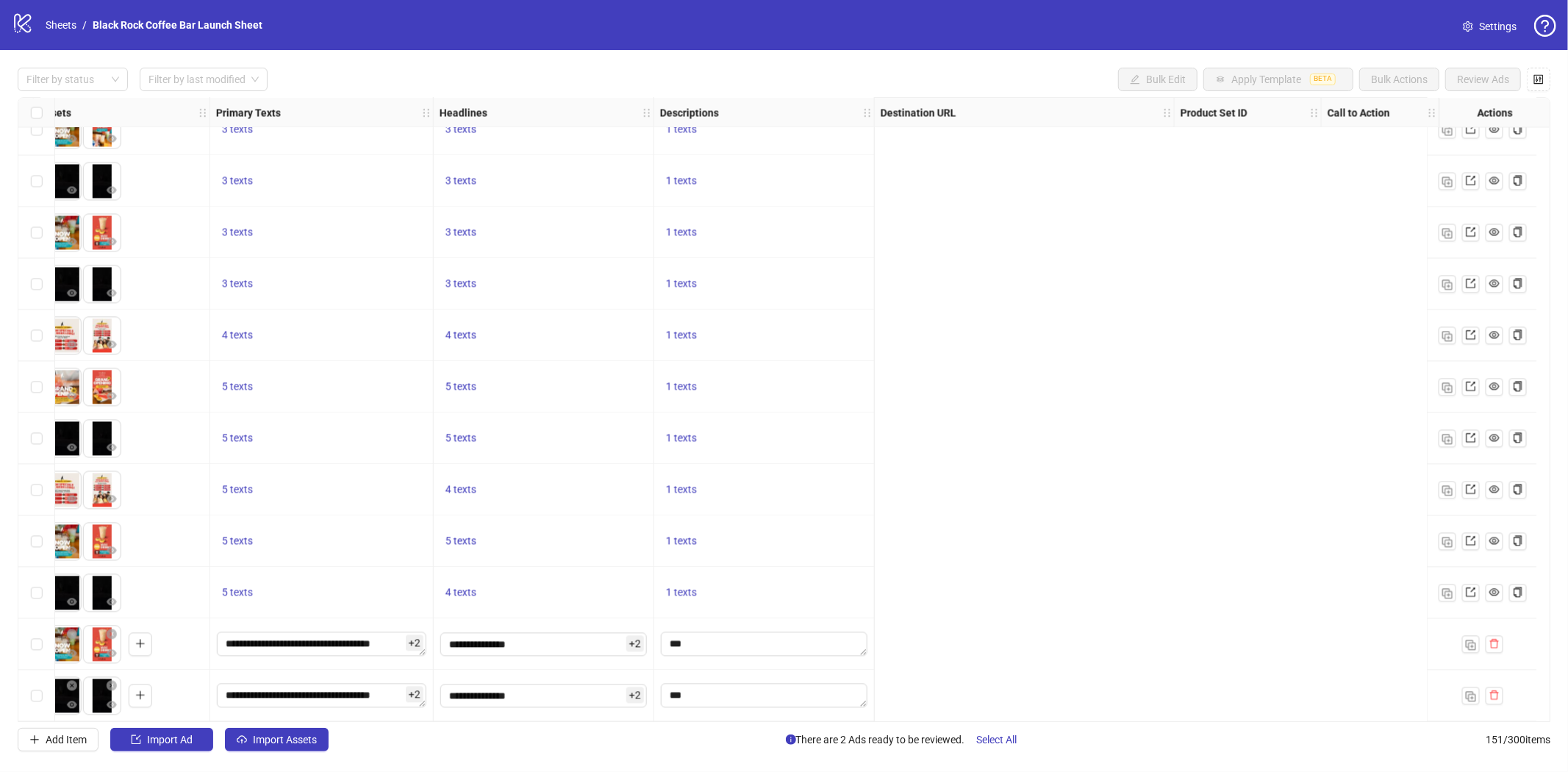
scroll to position [7186, 0]
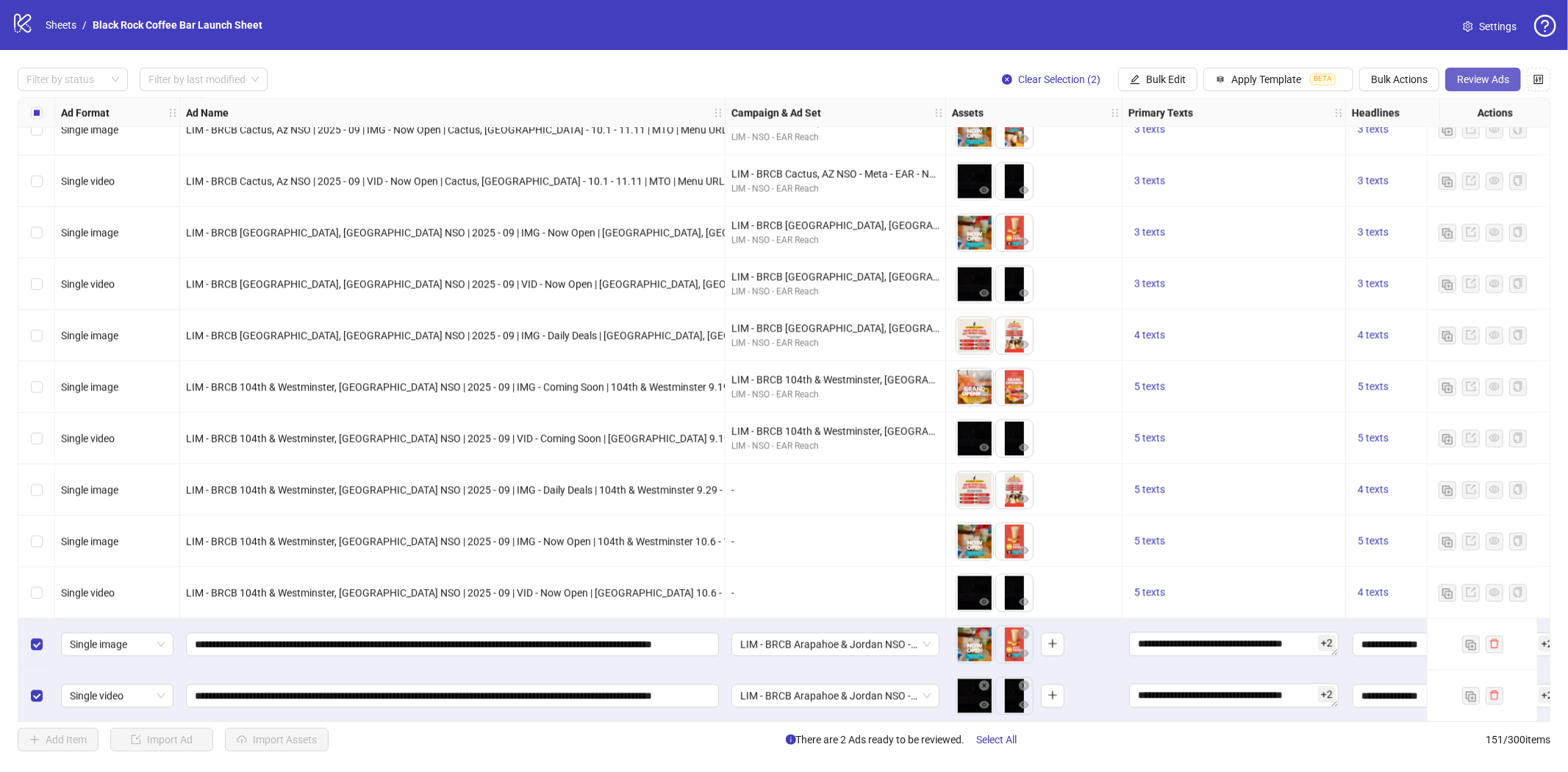
click at [1490, 76] on span "Review Ads" at bounding box center [1483, 79] width 52 height 12
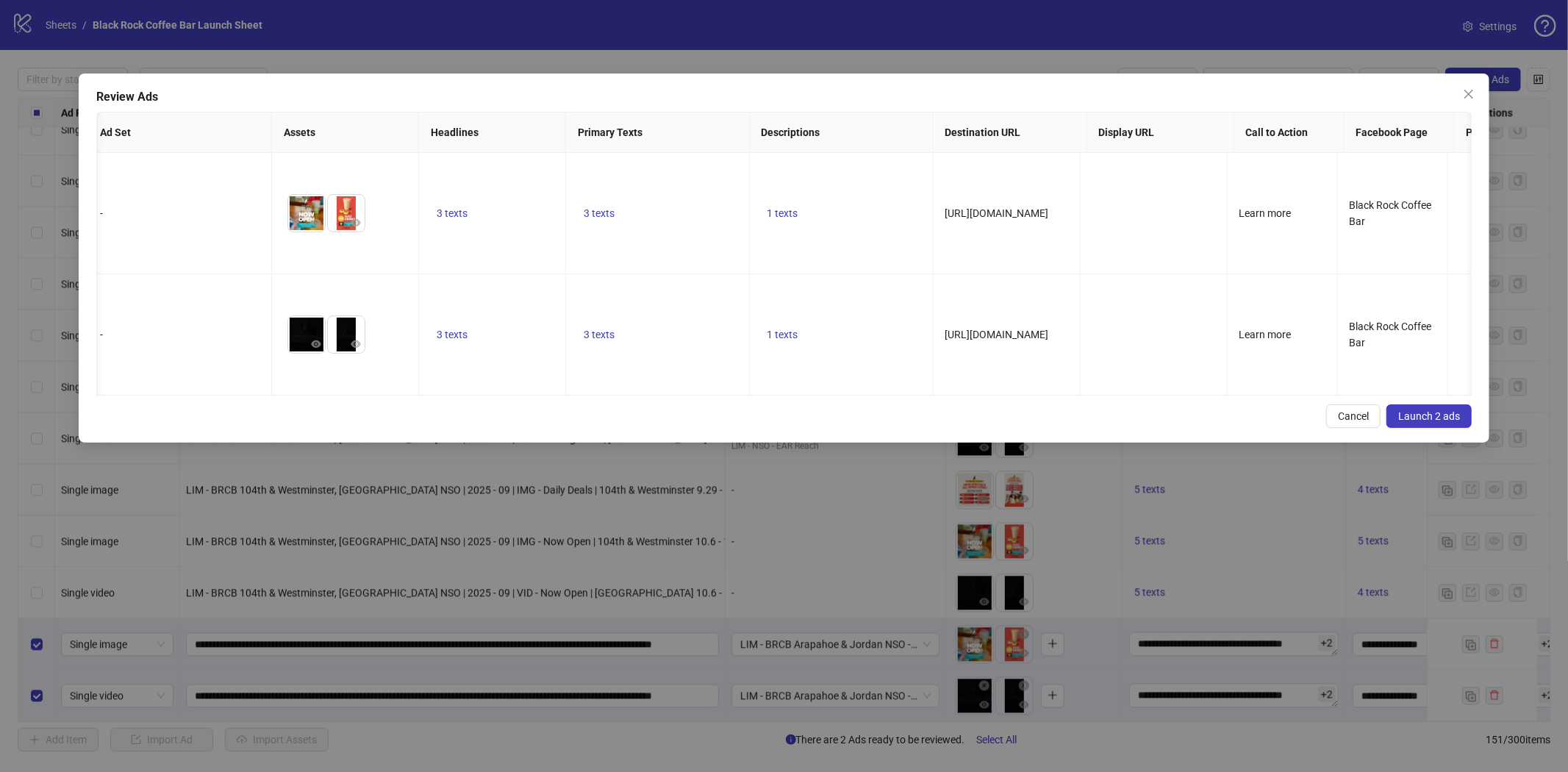
scroll to position [0, 0]
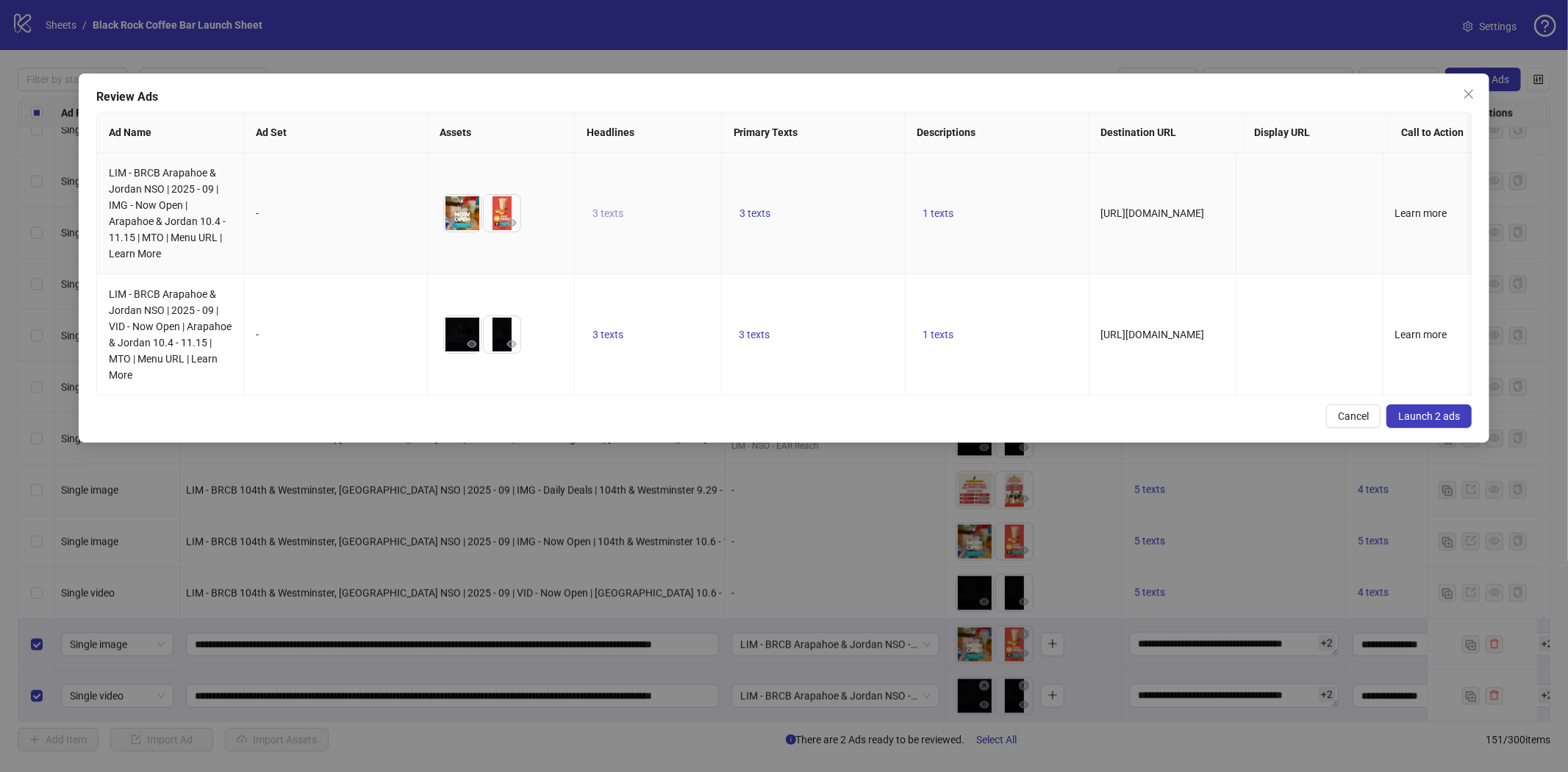
click at [620, 209] on span "3 texts" at bounding box center [608, 213] width 31 height 12
click at [840, 202] on icon "caret-right" at bounding box center [837, 201] width 10 height 10
click at [902, 243] on td "3 texts" at bounding box center [814, 213] width 184 height 122
click at [745, 210] on span "3 texts" at bounding box center [755, 213] width 31 height 12
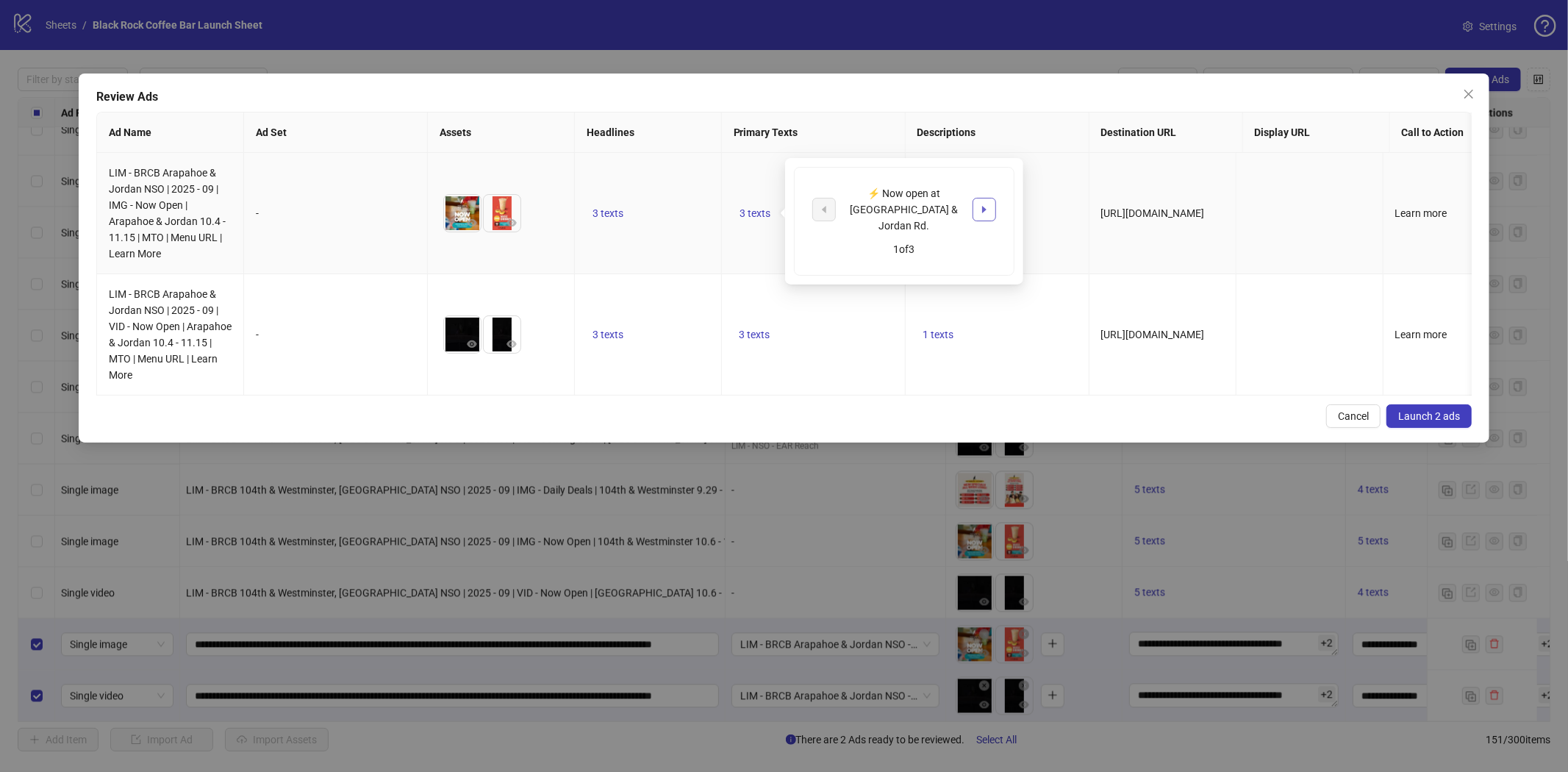
click at [986, 205] on icon "caret-right" at bounding box center [984, 209] width 10 height 10
click at [981, 205] on icon "caret-right" at bounding box center [984, 209] width 10 height 10
click at [639, 333] on td "3 texts" at bounding box center [648, 334] width 147 height 122
click at [618, 334] on span "3 texts" at bounding box center [608, 334] width 31 height 12
click at [833, 322] on icon "caret-right" at bounding box center [837, 323] width 10 height 10
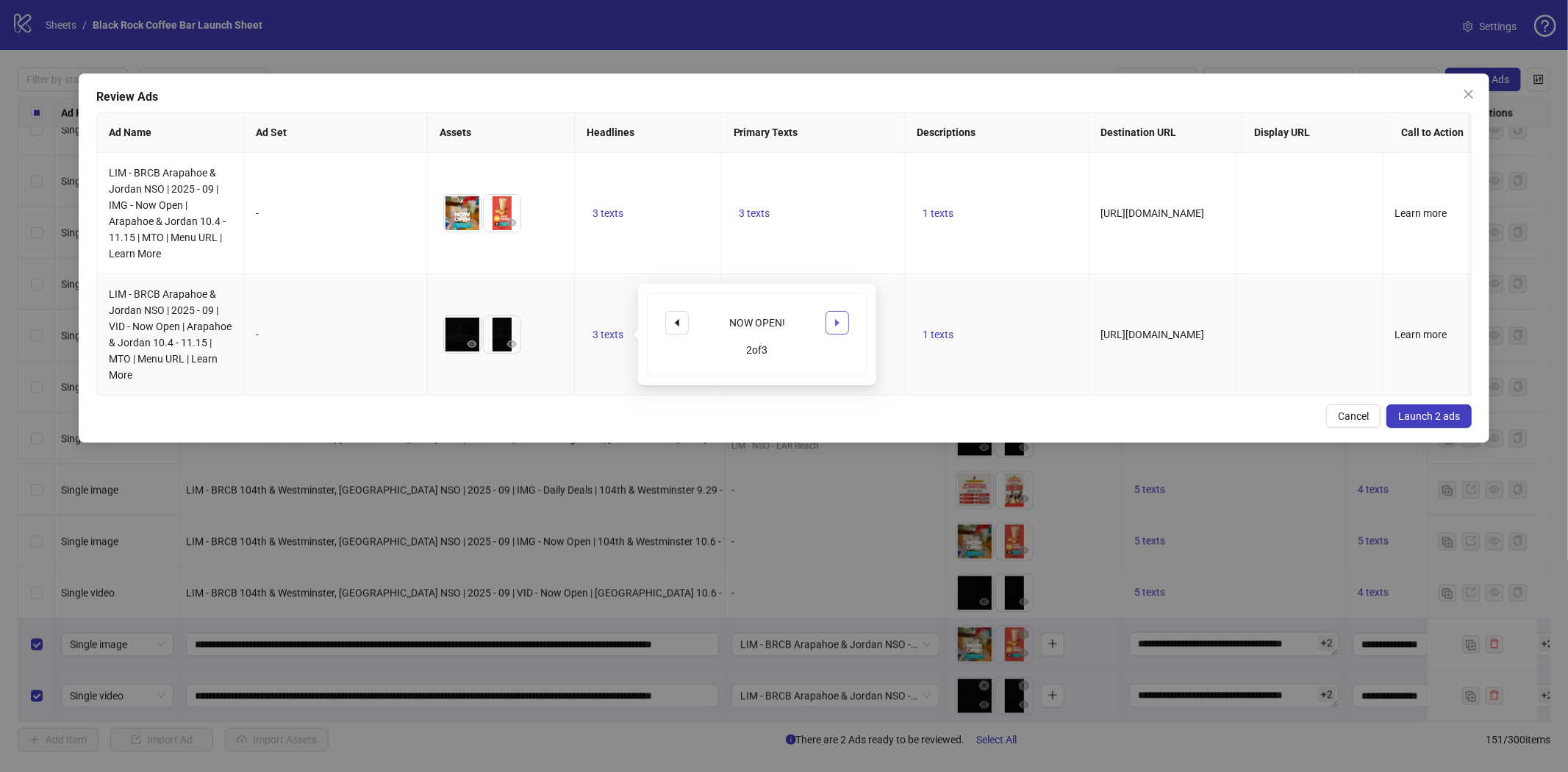
click at [833, 322] on icon "caret-right" at bounding box center [837, 323] width 10 height 10
click at [952, 321] on td "1 texts" at bounding box center [997, 334] width 184 height 122
click at [772, 333] on button "3 texts" at bounding box center [754, 334] width 43 height 17
click at [983, 326] on icon "caret-right" at bounding box center [984, 331] width 10 height 10
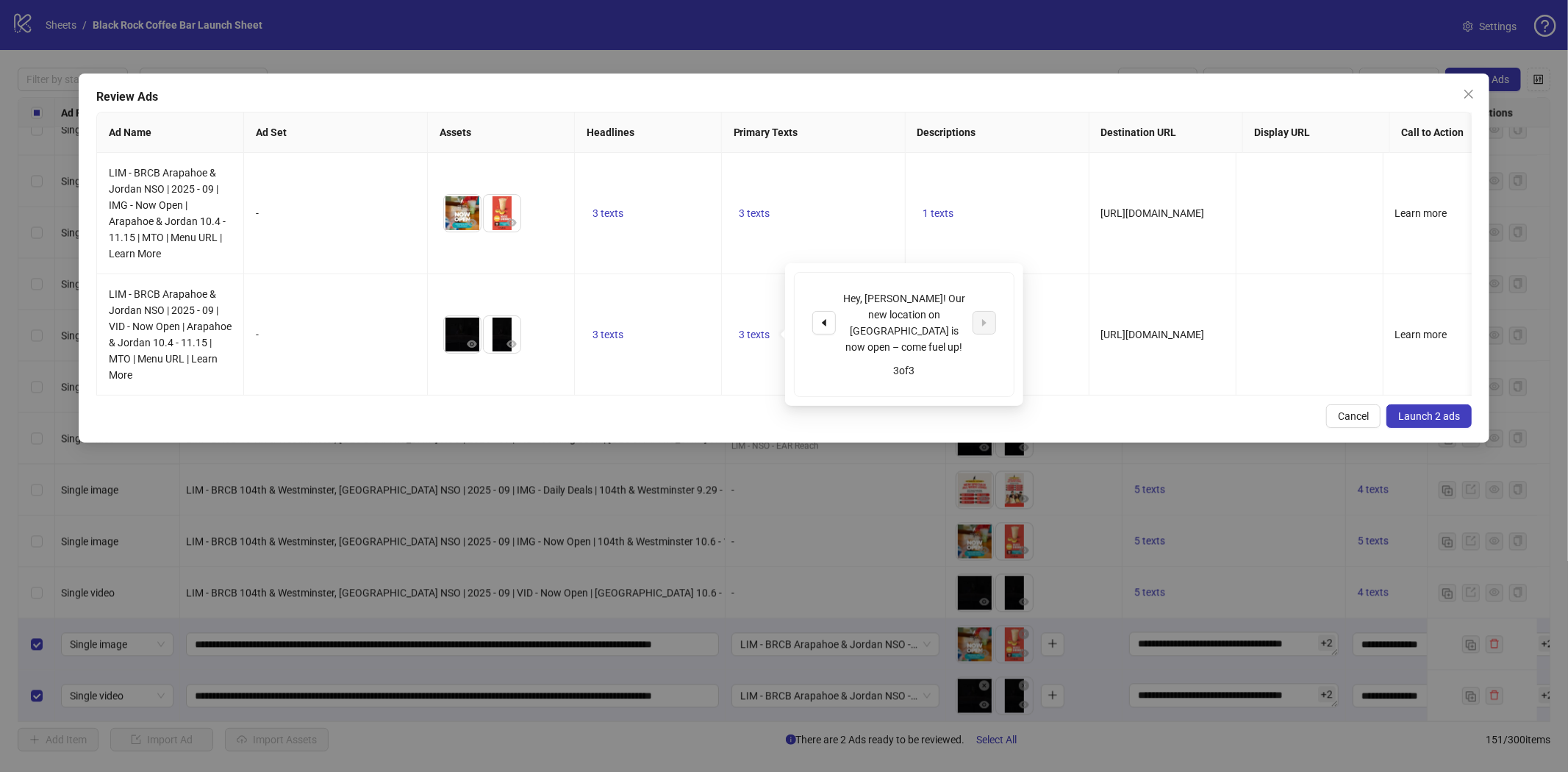
click at [1425, 422] on span "Launch 2 ads" at bounding box center [1429, 416] width 62 height 12
